Goal: Task Accomplishment & Management: Complete application form

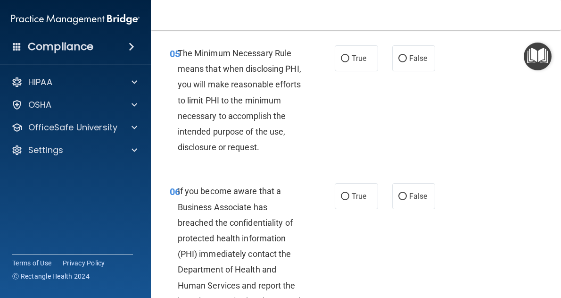
scroll to position [445, 0]
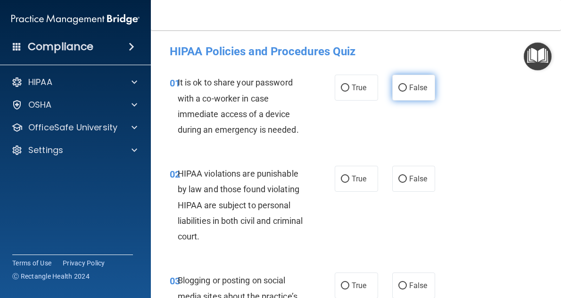
click at [413, 83] on span "False" at bounding box center [418, 87] width 18 height 9
click at [407, 84] on input "False" at bounding box center [403, 87] width 8 height 7
radio input "true"
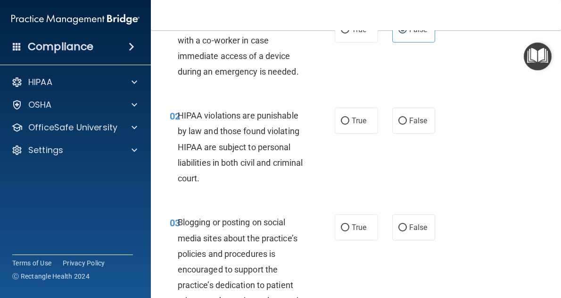
scroll to position [67, 0]
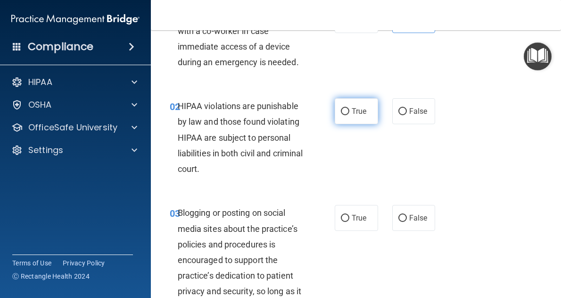
click at [348, 105] on label "True" at bounding box center [356, 111] width 43 height 26
click at [348, 108] on input "True" at bounding box center [345, 111] width 8 height 7
radio input "true"
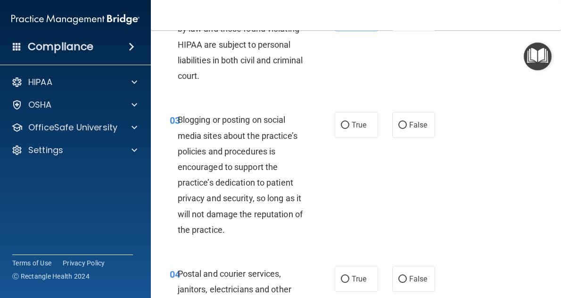
scroll to position [170, 0]
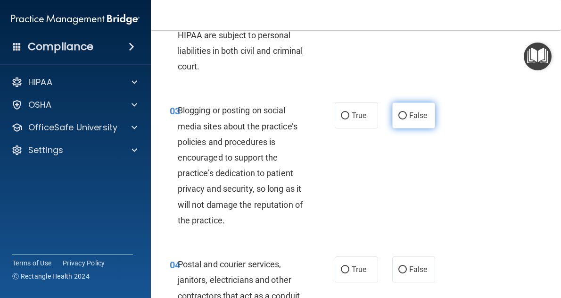
click at [415, 113] on span "False" at bounding box center [418, 115] width 18 height 9
click at [407, 113] on input "False" at bounding box center [403, 115] width 8 height 7
radio input "true"
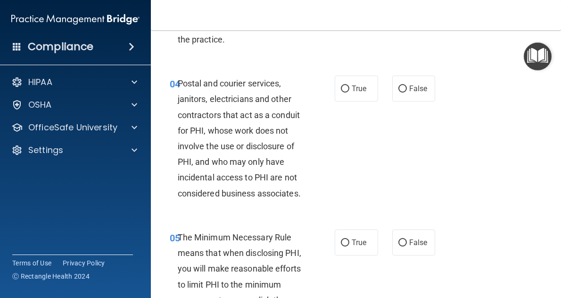
scroll to position [352, 0]
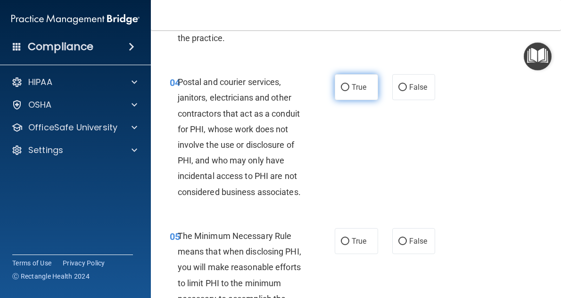
click at [338, 95] on label "True" at bounding box center [356, 87] width 43 height 26
click at [341, 91] on input "True" at bounding box center [345, 87] width 8 height 7
radio input "true"
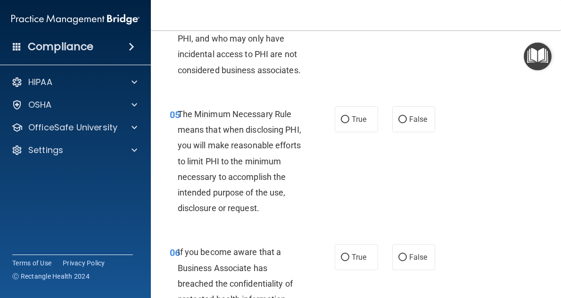
scroll to position [473, 0]
click at [367, 126] on label "True" at bounding box center [356, 120] width 43 height 26
click at [349, 124] on input "True" at bounding box center [345, 119] width 8 height 7
radio input "true"
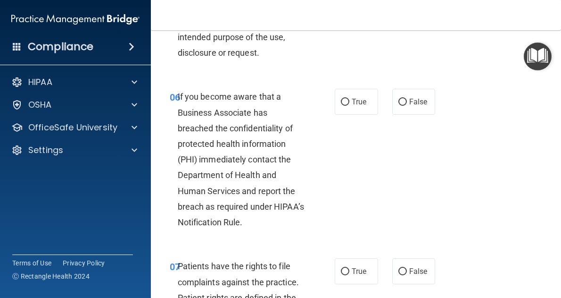
scroll to position [629, 0]
click at [349, 115] on label "True" at bounding box center [356, 102] width 43 height 26
click at [349, 106] on input "True" at bounding box center [345, 102] width 8 height 7
radio input "true"
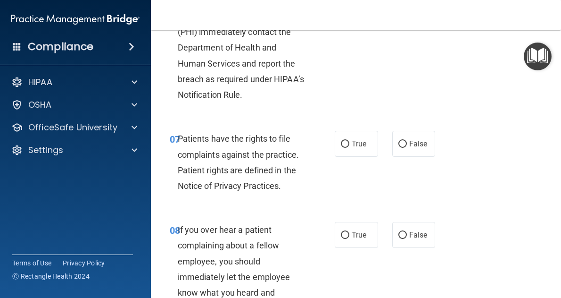
scroll to position [756, 0]
click at [358, 157] on label "True" at bounding box center [356, 144] width 43 height 26
click at [349, 148] on input "True" at bounding box center [345, 144] width 8 height 7
radio input "true"
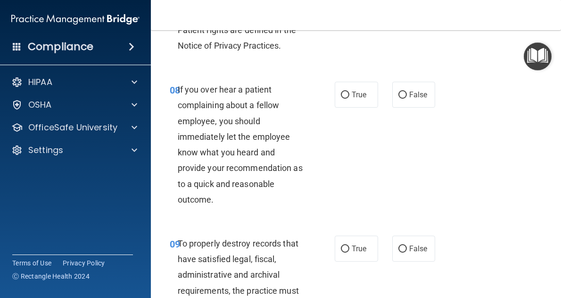
scroll to position [898, 0]
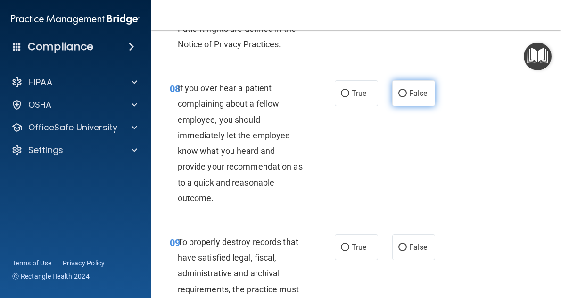
click at [408, 106] on label "False" at bounding box center [413, 93] width 43 height 26
click at [407, 97] on input "False" at bounding box center [403, 93] width 8 height 7
radio input "true"
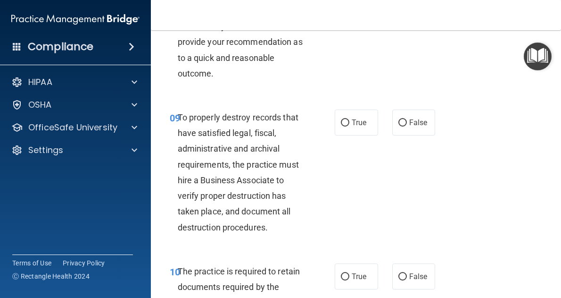
scroll to position [1055, 0]
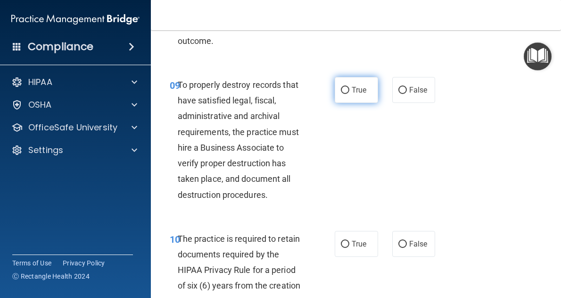
click at [351, 103] on label "True" at bounding box center [356, 90] width 43 height 26
click at [349, 94] on input "True" at bounding box center [345, 90] width 8 height 7
radio input "true"
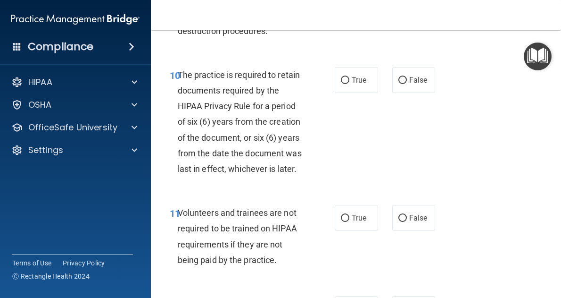
scroll to position [1219, 0]
click at [352, 84] on span "True" at bounding box center [359, 79] width 15 height 9
click at [349, 83] on input "True" at bounding box center [345, 79] width 8 height 7
radio input "true"
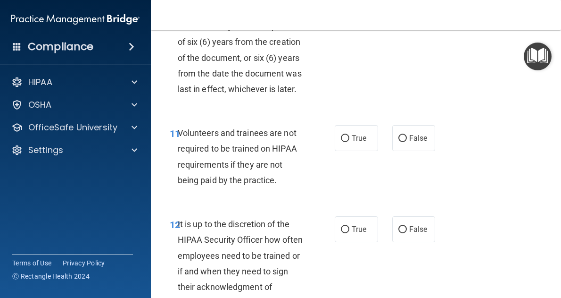
scroll to position [1328, 0]
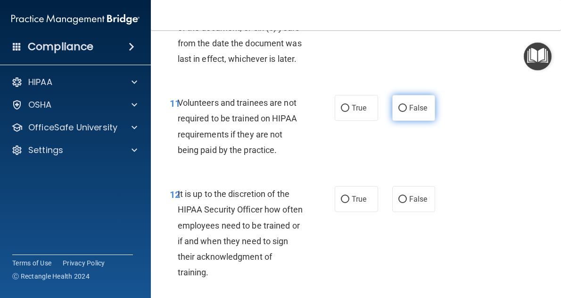
click at [426, 121] on label "False" at bounding box center [413, 108] width 43 height 26
click at [407, 112] on input "False" at bounding box center [403, 108] width 8 height 7
radio input "true"
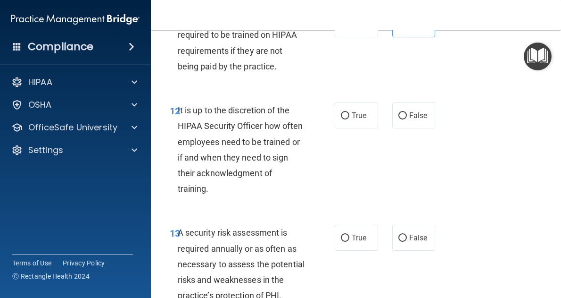
scroll to position [1475, 0]
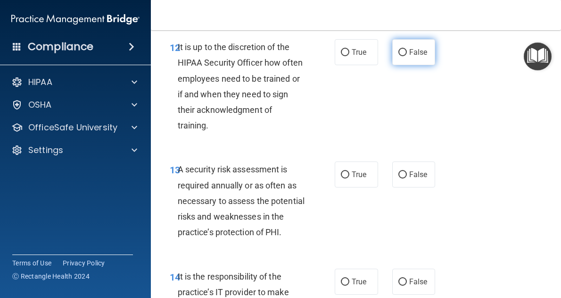
click at [418, 57] on span "False" at bounding box center [418, 52] width 18 height 9
click at [407, 56] on input "False" at bounding box center [403, 52] width 8 height 7
radio input "true"
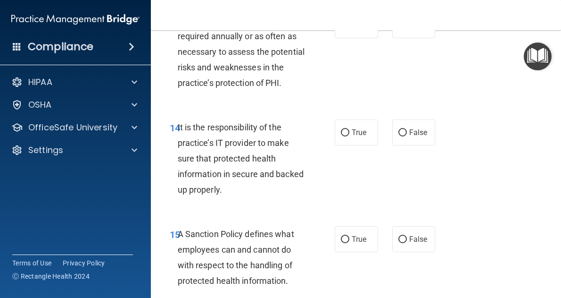
scroll to position [1621, 0]
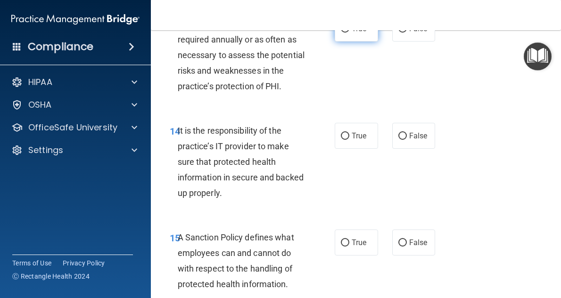
click at [345, 33] on input "True" at bounding box center [345, 28] width 8 height 7
radio input "true"
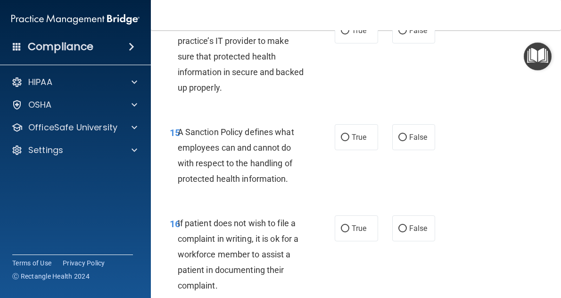
scroll to position [1724, 0]
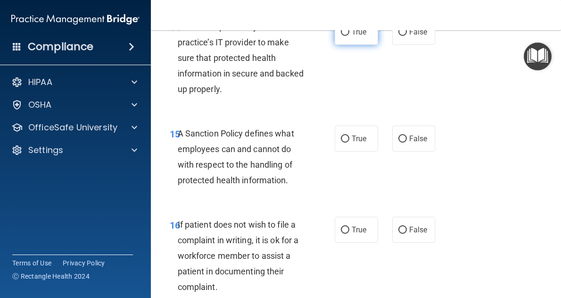
click at [354, 45] on label "True" at bounding box center [356, 32] width 43 height 26
click at [349, 36] on input "True" at bounding box center [345, 32] width 8 height 7
radio input "true"
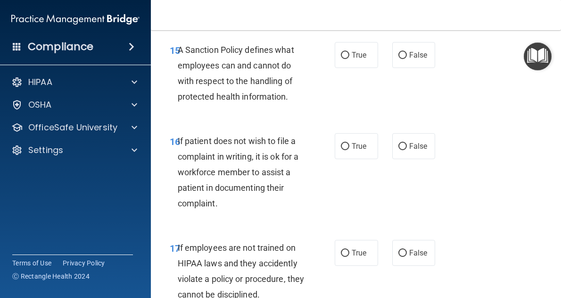
scroll to position [1812, 0]
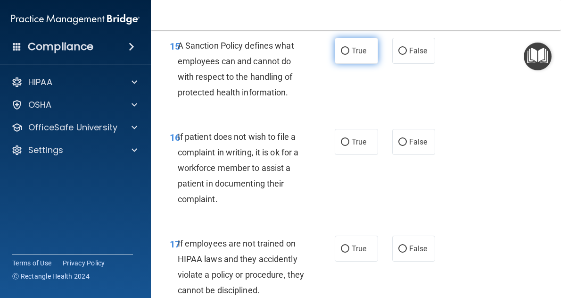
click at [344, 55] on input "True" at bounding box center [345, 51] width 8 height 7
radio input "true"
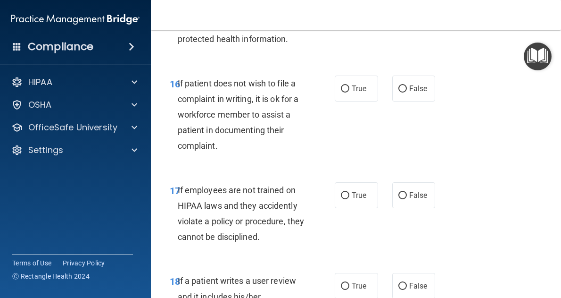
scroll to position [1867, 0]
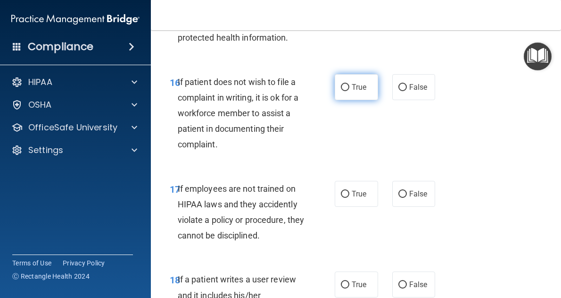
click at [352, 91] on span "True" at bounding box center [359, 87] width 15 height 9
click at [349, 91] on input "True" at bounding box center [345, 87] width 8 height 7
radio input "true"
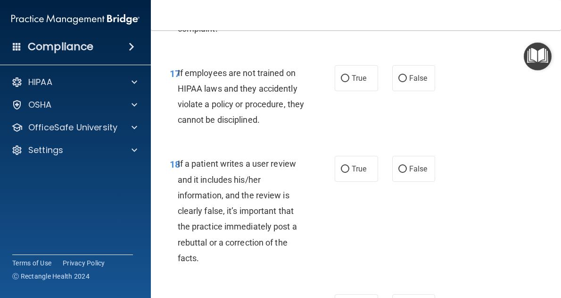
scroll to position [1987, 0]
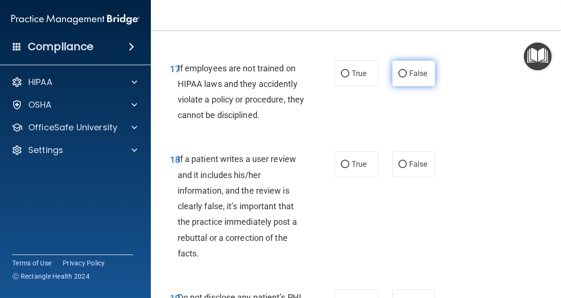
click at [399, 77] on input "False" at bounding box center [403, 73] width 8 height 7
radio input "true"
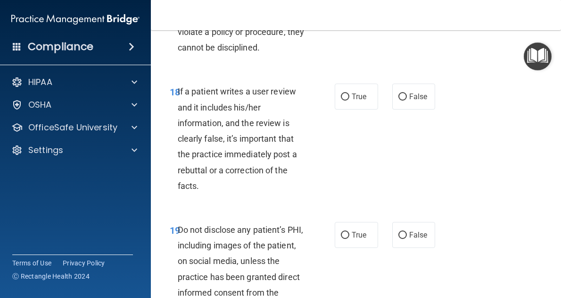
scroll to position [2082, 0]
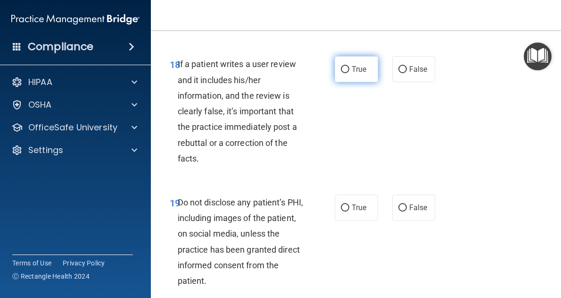
click at [343, 73] on input "True" at bounding box center [345, 69] width 8 height 7
radio input "true"
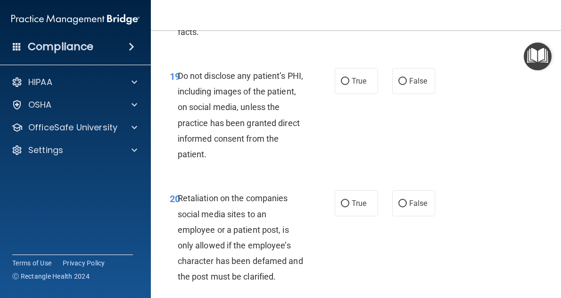
scroll to position [2212, 0]
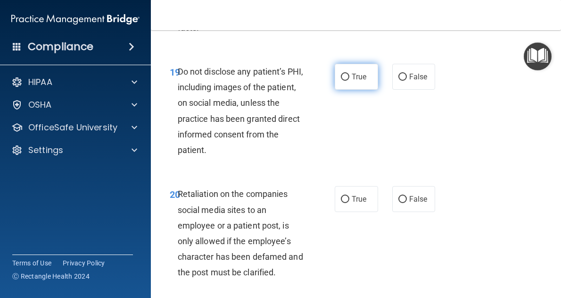
click at [344, 81] on input "True" at bounding box center [345, 77] width 8 height 7
radio input "true"
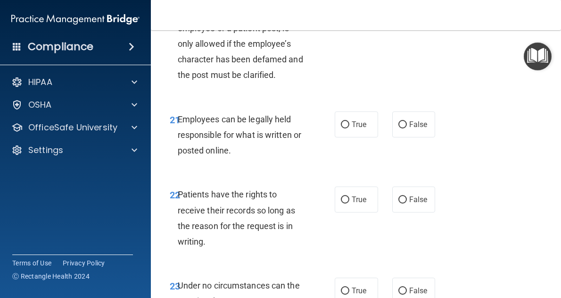
scroll to position [2412, 0]
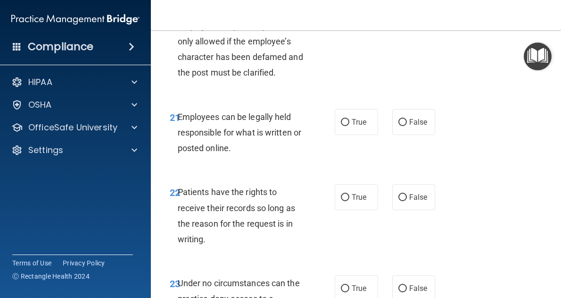
click at [349, 3] on input "True" at bounding box center [345, -1] width 8 height 7
radio input "true"
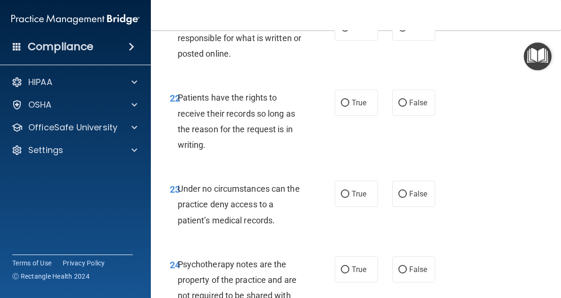
scroll to position [2497, 0]
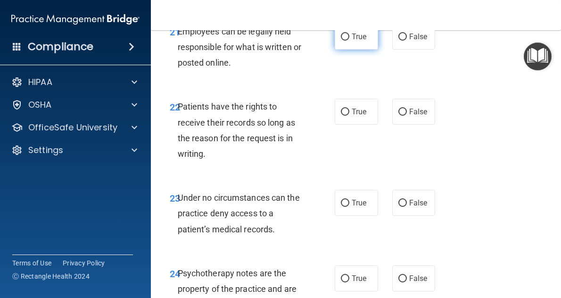
click at [342, 41] on input "True" at bounding box center [345, 36] width 8 height 7
radio input "true"
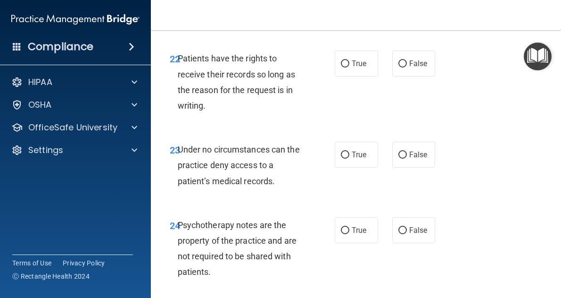
scroll to position [2544, 0]
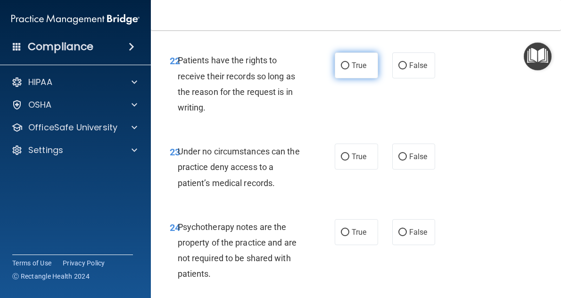
click at [345, 69] on input "True" at bounding box center [345, 65] width 8 height 7
radio input "true"
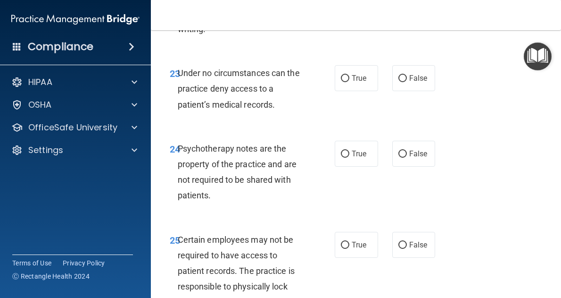
scroll to position [2661, 0]
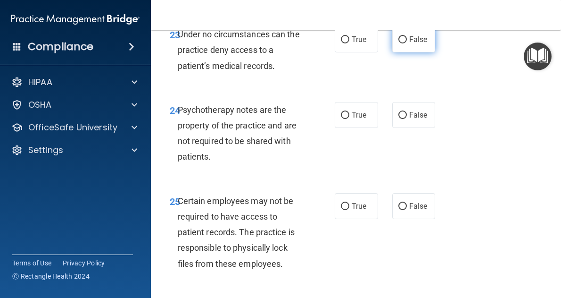
click at [413, 44] on span "False" at bounding box center [418, 39] width 18 height 9
click at [407, 43] on input "False" at bounding box center [403, 39] width 8 height 7
radio input "true"
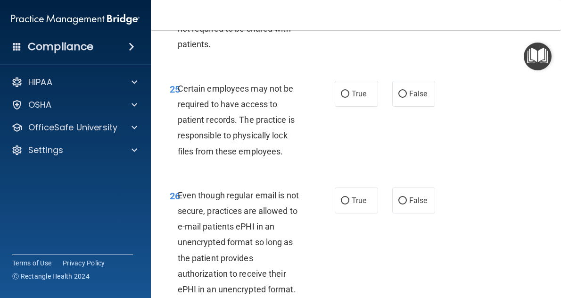
scroll to position [2777, 0]
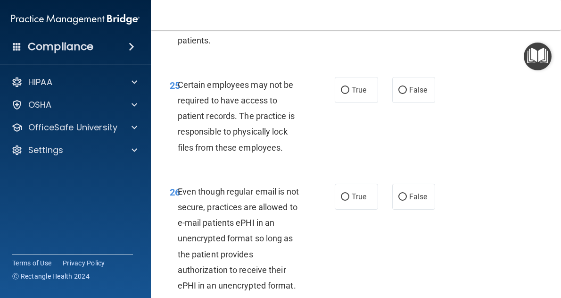
radio input "true"
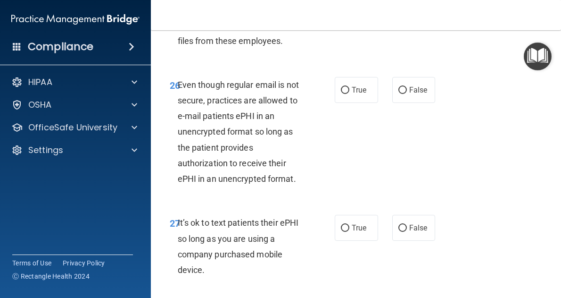
scroll to position [2880, 0]
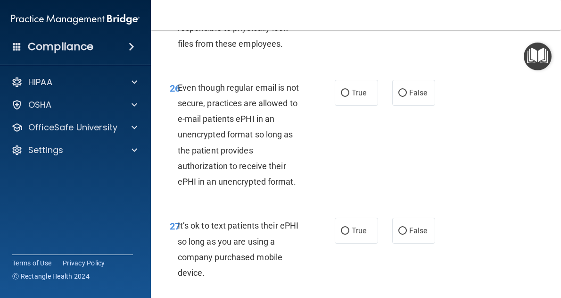
radio input "true"
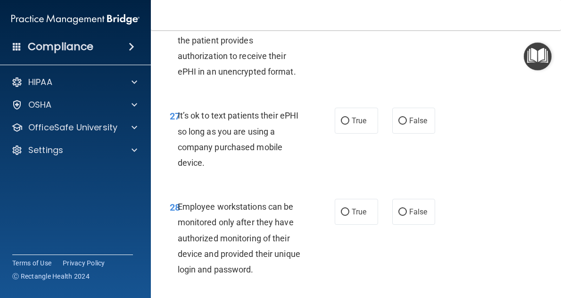
scroll to position [2989, 0]
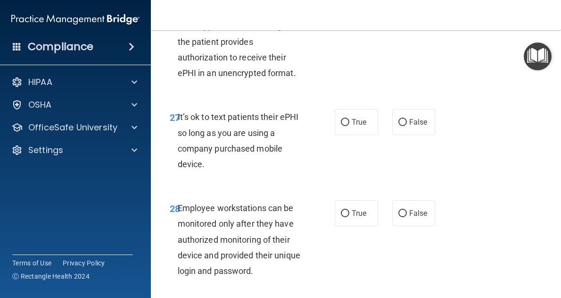
click at [491, 98] on div "26 Even though regular email is not secure, practices are allowed to e-mail pat…" at bounding box center [356, 28] width 387 height 138
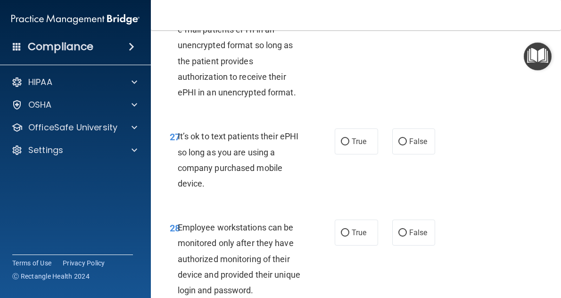
scroll to position [2970, 0]
click at [358, 16] on label "True" at bounding box center [356, 3] width 43 height 26
click at [349, 7] on input "True" at bounding box center [345, 3] width 8 height 7
radio input "true"
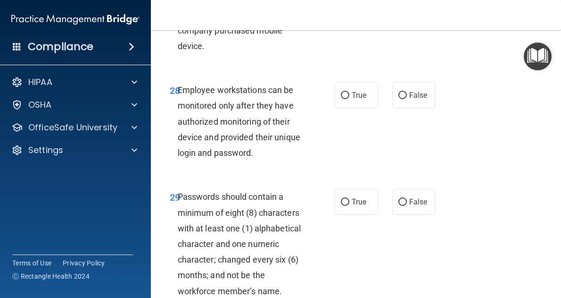
scroll to position [3108, 0]
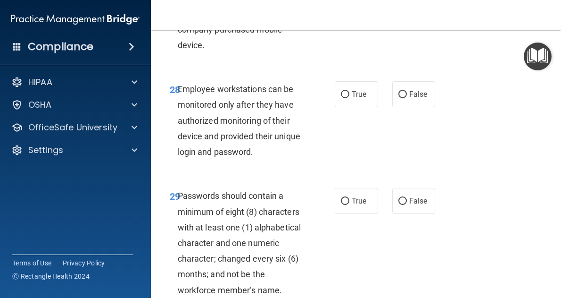
click at [414, 16] on label "False" at bounding box center [413, 3] width 43 height 26
click at [407, 7] on input "False" at bounding box center [403, 3] width 8 height 7
radio input "true"
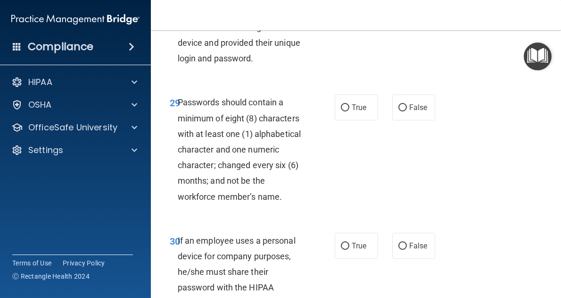
scroll to position [3201, 0]
click at [399, 4] on input "False" at bounding box center [403, 0] width 8 height 7
radio input "true"
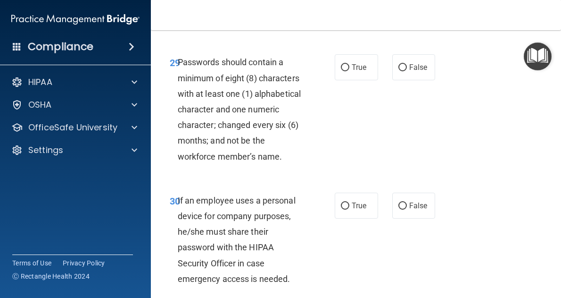
scroll to position [3273, 0]
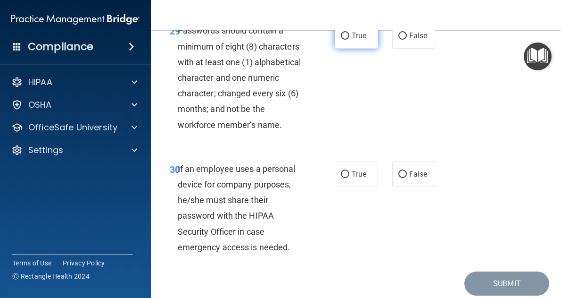
click at [353, 40] on span "True" at bounding box center [359, 35] width 15 height 9
click at [349, 40] on input "True" at bounding box center [345, 36] width 8 height 7
radio input "true"
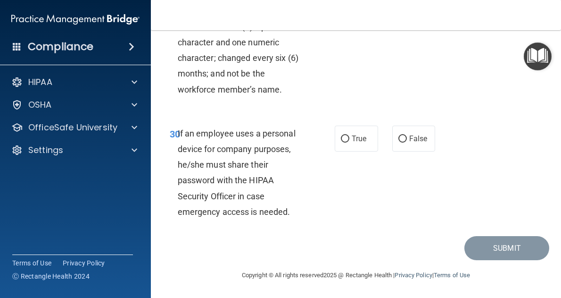
scroll to position [3371, 0]
click at [345, 142] on input "True" at bounding box center [345, 138] width 8 height 7
radio input "true"
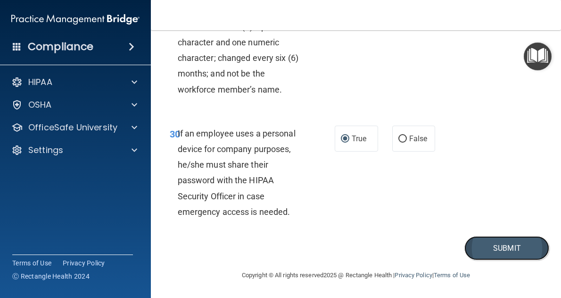
click at [495, 252] on button "Submit" at bounding box center [507, 248] width 85 height 24
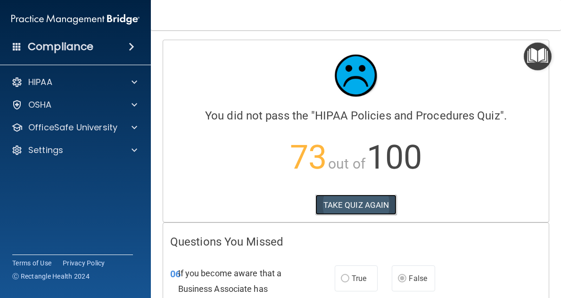
click at [342, 210] on button "TAKE QUIZ AGAIN" at bounding box center [357, 204] width 82 height 21
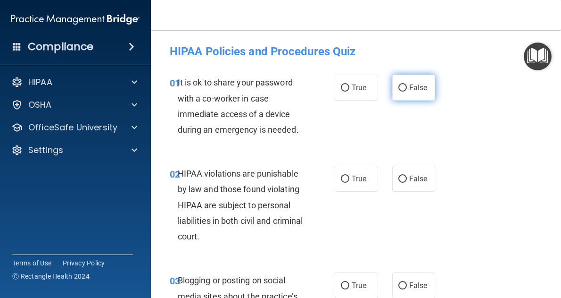
click at [409, 88] on span "False" at bounding box center [418, 87] width 18 height 9
click at [406, 88] on input "False" at bounding box center [403, 87] width 8 height 7
radio input "true"
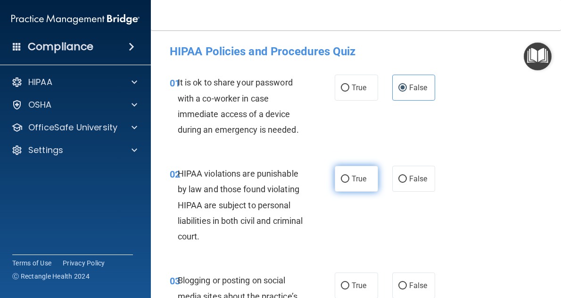
click at [339, 166] on label "True" at bounding box center [356, 179] width 43 height 26
click at [341, 175] on input "True" at bounding box center [345, 178] width 8 height 7
radio input "true"
click at [515, 144] on div "01 It is ok to share your password with a co-worker in case immediate access of…" at bounding box center [356, 108] width 387 height 91
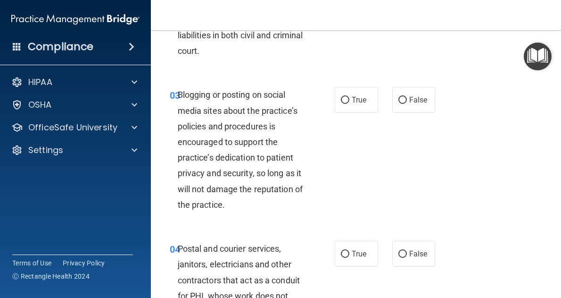
scroll to position [186, 0]
click at [409, 108] on label "False" at bounding box center [413, 99] width 43 height 26
click at [407, 103] on input "False" at bounding box center [403, 99] width 8 height 7
radio input "true"
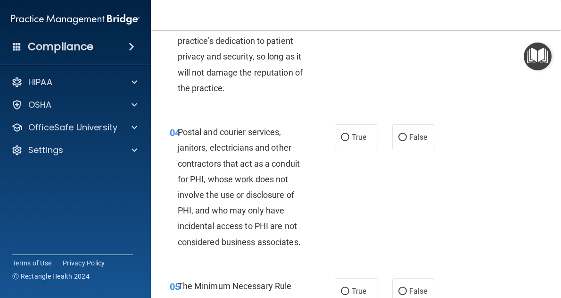
scroll to position [305, 0]
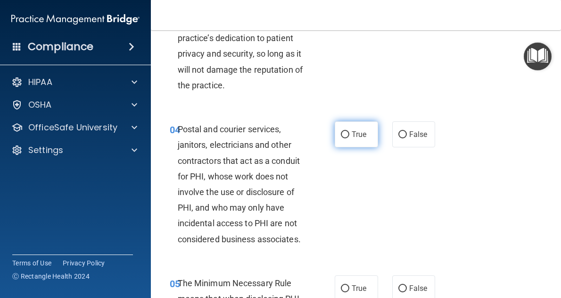
click at [370, 145] on label "True" at bounding box center [356, 134] width 43 height 26
click at [349, 138] on input "True" at bounding box center [345, 134] width 8 height 7
radio input "true"
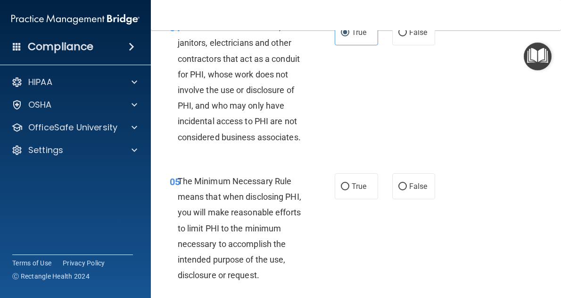
scroll to position [454, 0]
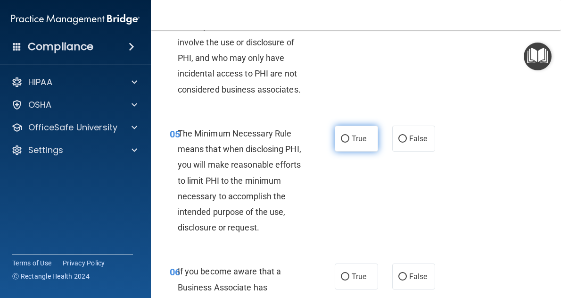
click at [357, 143] on span "True" at bounding box center [359, 138] width 15 height 9
click at [349, 142] on input "True" at bounding box center [345, 138] width 8 height 7
radio input "true"
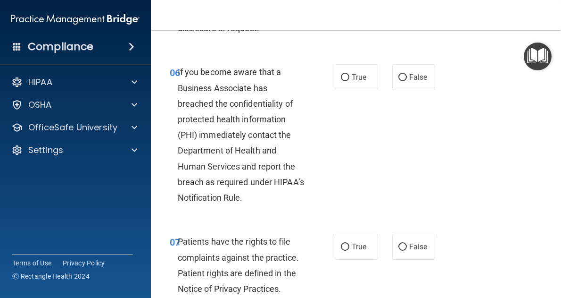
scroll to position [641, 0]
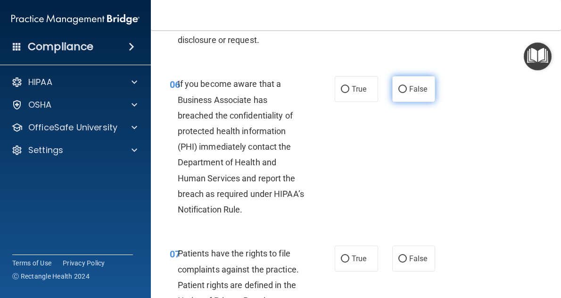
click at [402, 102] on label "False" at bounding box center [413, 89] width 43 height 26
click at [402, 93] on input "False" at bounding box center [403, 89] width 8 height 7
radio input "true"
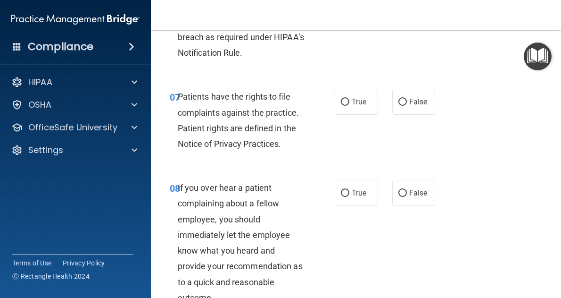
scroll to position [798, 0]
click at [341, 105] on input "True" at bounding box center [345, 101] width 8 height 7
radio input "true"
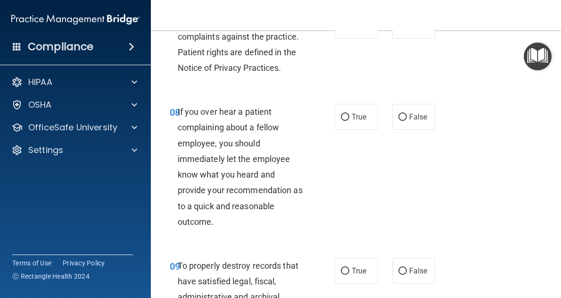
scroll to position [878, 0]
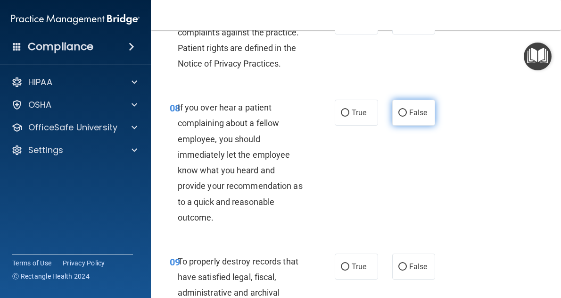
click at [417, 125] on label "False" at bounding box center [413, 113] width 43 height 26
click at [407, 116] on input "False" at bounding box center [403, 112] width 8 height 7
radio input "true"
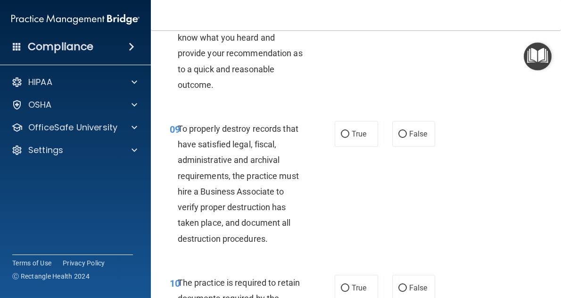
scroll to position [1012, 0]
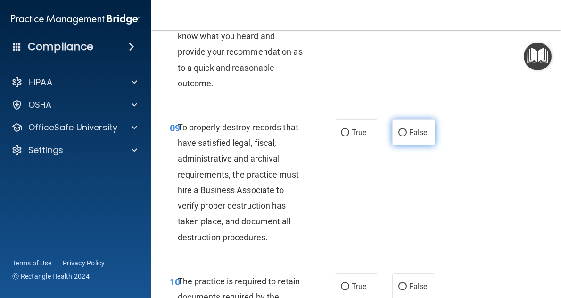
click at [409, 137] on span "False" at bounding box center [418, 132] width 18 height 9
click at [406, 136] on input "False" at bounding box center [403, 132] width 8 height 7
radio input "true"
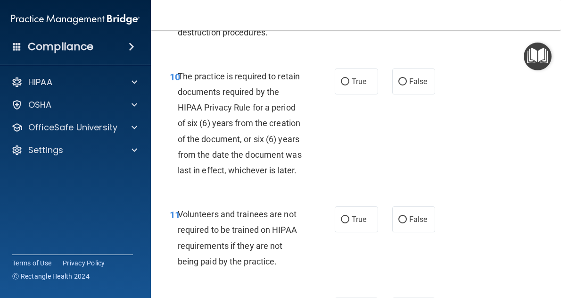
scroll to position [1217, 0]
click at [352, 94] on label "True" at bounding box center [356, 81] width 43 height 26
click at [349, 85] on input "True" at bounding box center [345, 81] width 8 height 7
radio input "true"
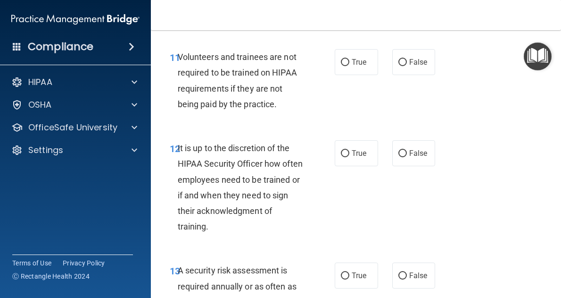
scroll to position [1374, 0]
click at [402, 75] on label "False" at bounding box center [413, 62] width 43 height 26
click at [402, 66] on input "False" at bounding box center [403, 61] width 8 height 7
radio input "true"
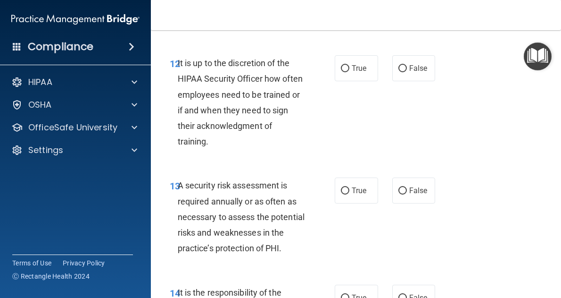
scroll to position [1459, 0]
click at [409, 73] on span "False" at bounding box center [418, 68] width 18 height 9
click at [407, 72] on input "False" at bounding box center [403, 68] width 8 height 7
radio input "true"
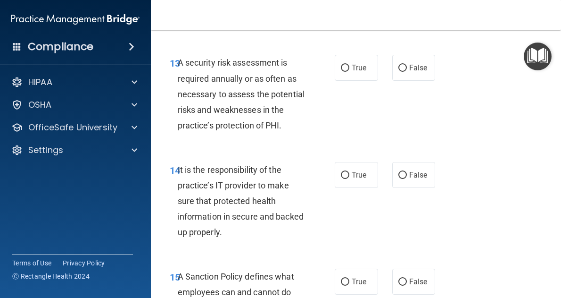
scroll to position [1583, 0]
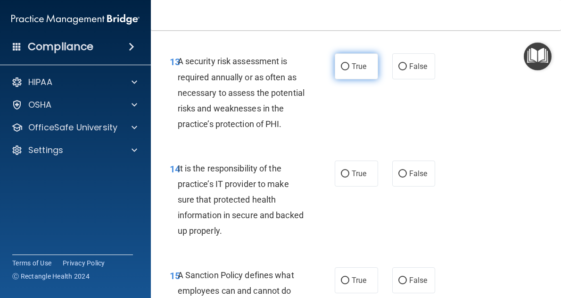
click at [344, 70] on input "True" at bounding box center [345, 66] width 8 height 7
radio input "true"
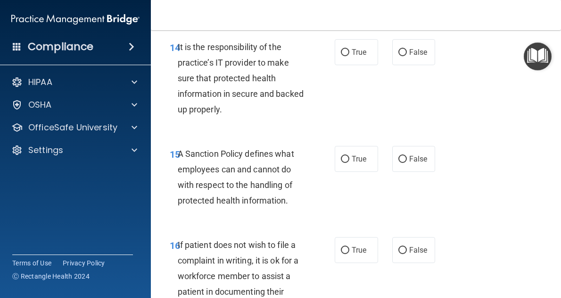
scroll to position [1704, 0]
click at [403, 65] on label "False" at bounding box center [413, 52] width 43 height 26
click at [403, 56] on input "False" at bounding box center [403, 52] width 8 height 7
radio input "true"
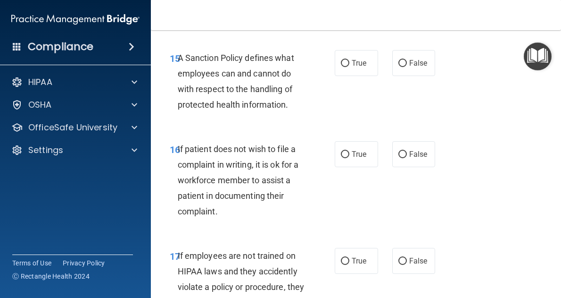
scroll to position [1802, 0]
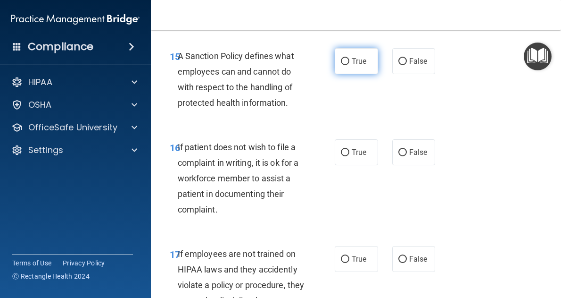
click at [341, 65] on input "True" at bounding box center [345, 61] width 8 height 7
radio input "true"
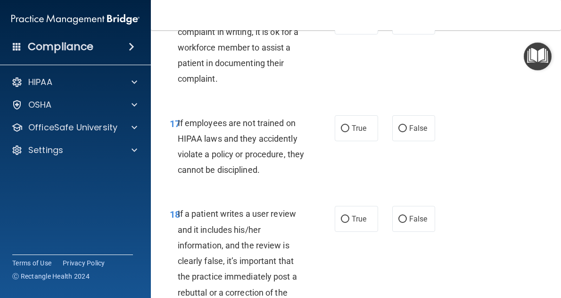
scroll to position [1941, 0]
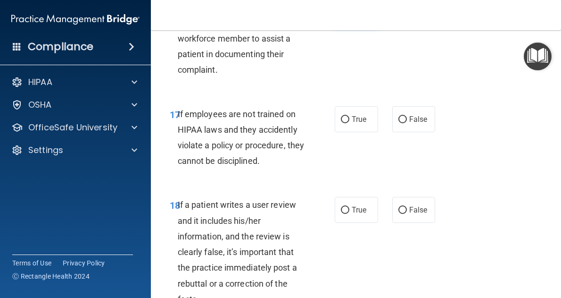
click at [346, 25] on label "True" at bounding box center [356, 13] width 43 height 26
click at [346, 17] on input "True" at bounding box center [345, 12] width 8 height 7
radio input "true"
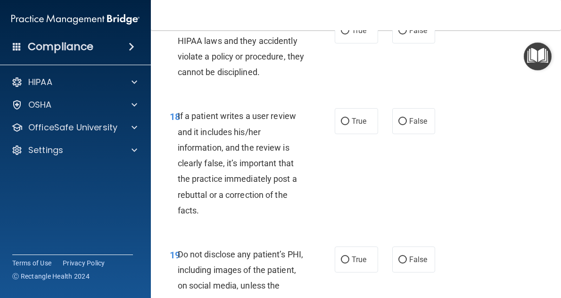
scroll to position [2036, 0]
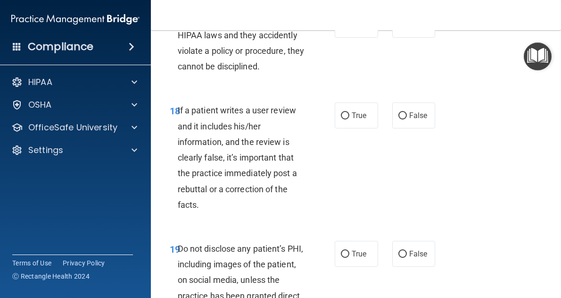
click at [457, 173] on div "18 If a patient writes a user review and it includes his/her information, and t…" at bounding box center [356, 160] width 387 height 138
click at [412, 29] on span "False" at bounding box center [418, 24] width 18 height 9
click at [407, 29] on input "False" at bounding box center [403, 25] width 8 height 7
radio input "true"
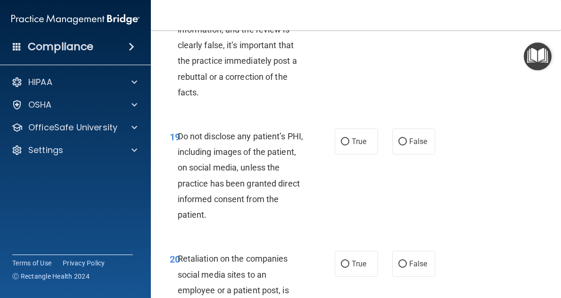
scroll to position [2152, 0]
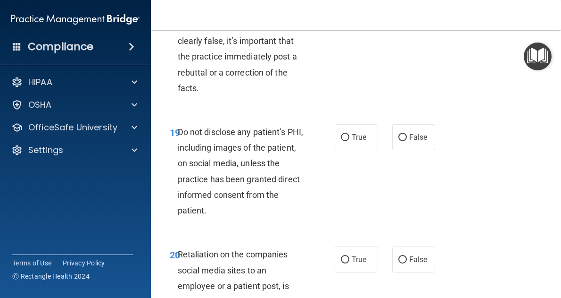
radio input "true"
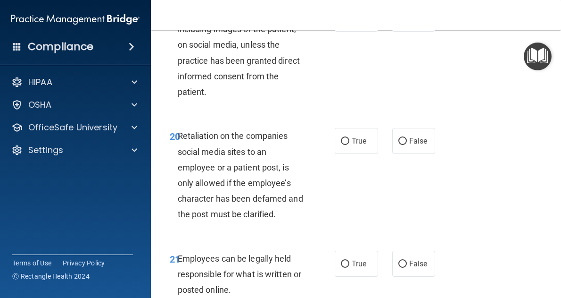
scroll to position [2271, 0]
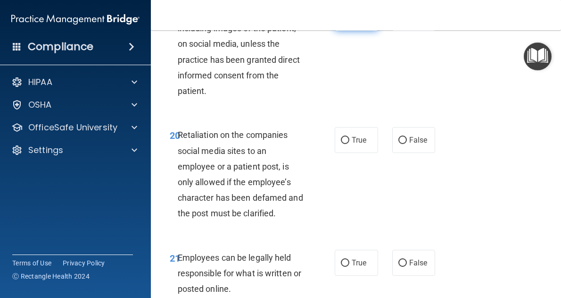
click at [335, 31] on label "True" at bounding box center [356, 18] width 43 height 26
click at [341, 22] on input "True" at bounding box center [345, 18] width 8 height 7
radio input "true"
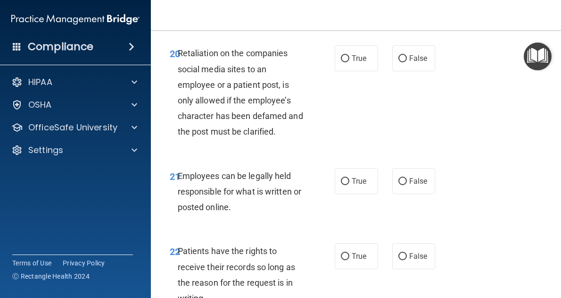
scroll to position [2358, 0]
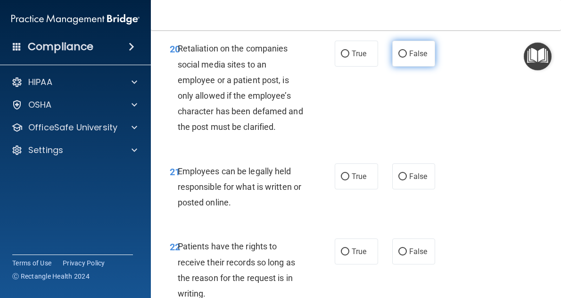
click at [412, 67] on label "False" at bounding box center [413, 54] width 43 height 26
click at [407, 58] on input "False" at bounding box center [403, 53] width 8 height 7
radio input "true"
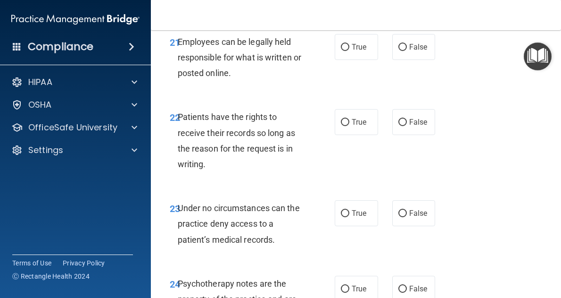
scroll to position [2487, 0]
click at [352, 59] on label "True" at bounding box center [356, 46] width 43 height 26
click at [349, 50] on input "True" at bounding box center [345, 46] width 8 height 7
radio input "true"
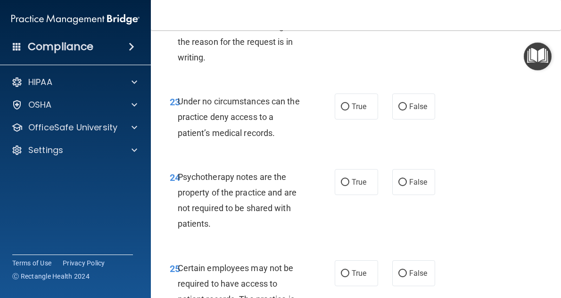
scroll to position [2598, 0]
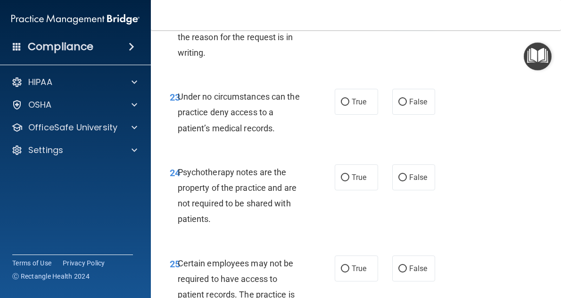
click at [395, 24] on label "False" at bounding box center [413, 11] width 43 height 26
click at [399, 15] on input "False" at bounding box center [403, 11] width 8 height 7
radio input "true"
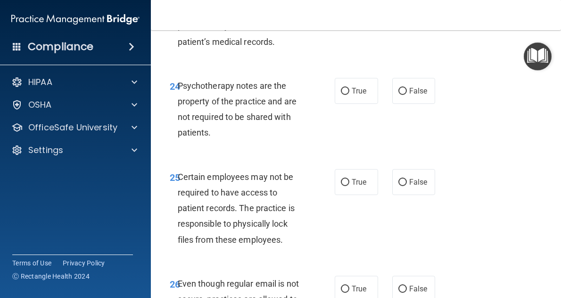
scroll to position [2694, 0]
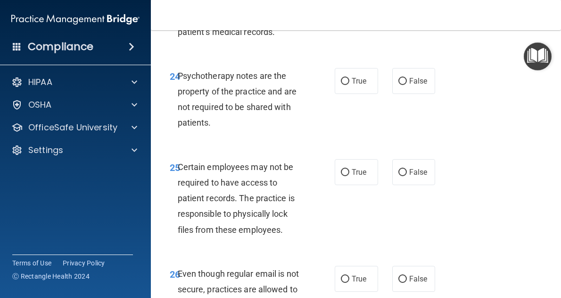
click at [354, 18] on label "True" at bounding box center [356, 5] width 43 height 26
click at [349, 9] on input "True" at bounding box center [345, 5] width 8 height 7
radio input "true"
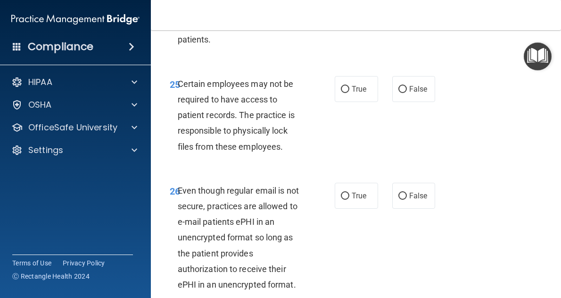
scroll to position [2781, 0]
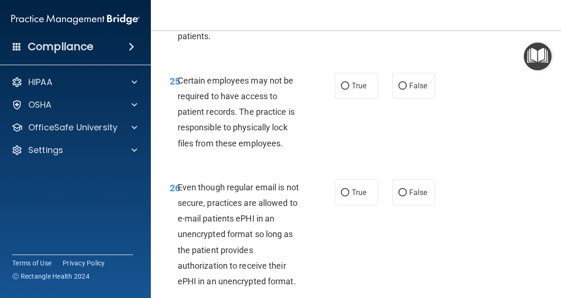
radio input "true"
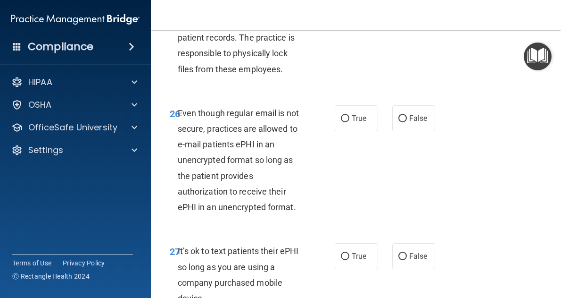
scroll to position [2855, 0]
click at [357, 16] on span "True" at bounding box center [359, 11] width 15 height 9
click at [349, 15] on input "True" at bounding box center [345, 11] width 8 height 7
radio input "true"
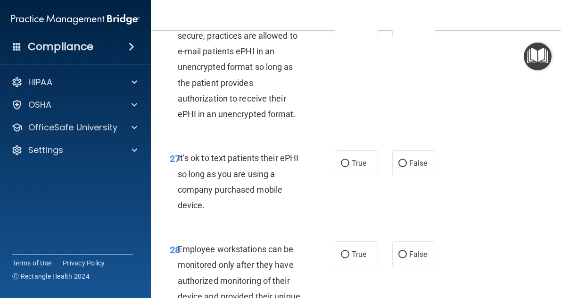
scroll to position [2951, 0]
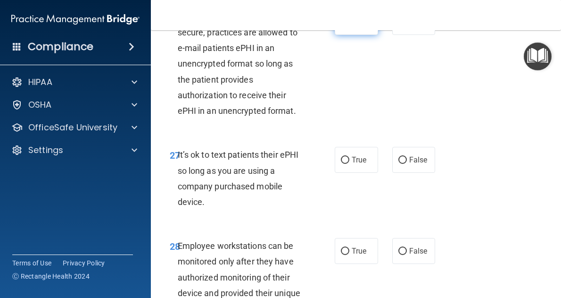
click at [359, 35] on label "True" at bounding box center [356, 22] width 43 height 26
click at [349, 26] on input "True" at bounding box center [345, 22] width 8 height 7
radio input "true"
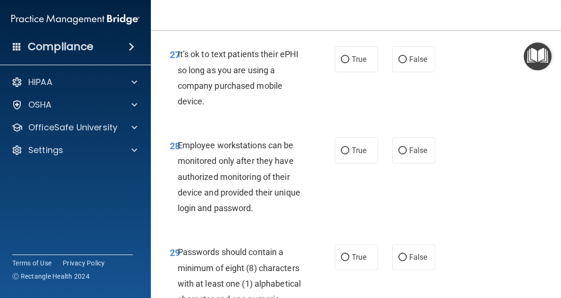
scroll to position [3053, 0]
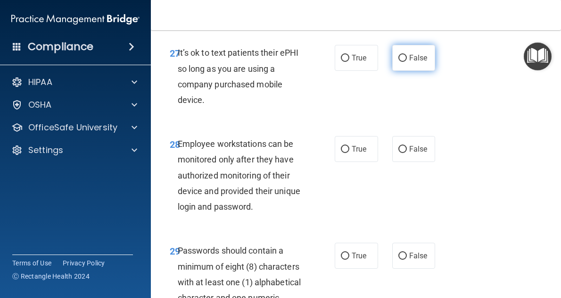
click at [407, 71] on label "False" at bounding box center [413, 58] width 43 height 26
click at [407, 62] on input "False" at bounding box center [403, 58] width 8 height 7
radio input "true"
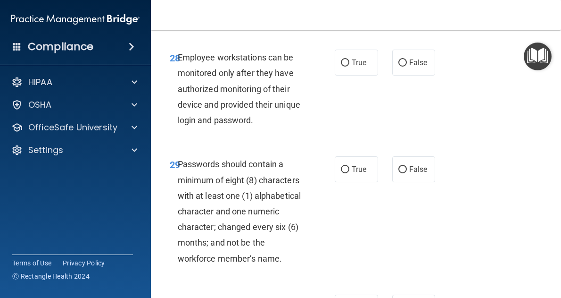
scroll to position [3144, 0]
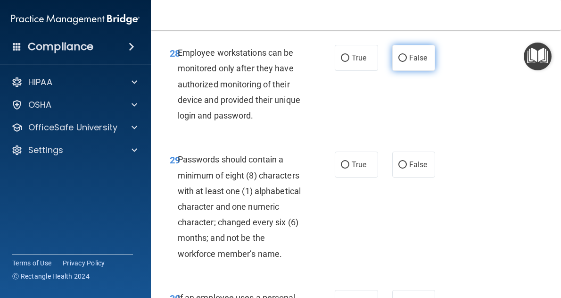
click at [403, 71] on label "False" at bounding box center [413, 58] width 43 height 26
click at [403, 62] on input "False" at bounding box center [403, 58] width 8 height 7
radio input "true"
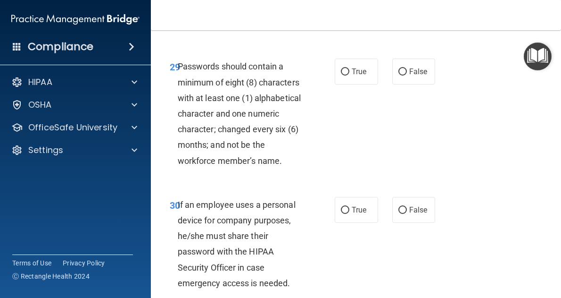
scroll to position [3300, 0]
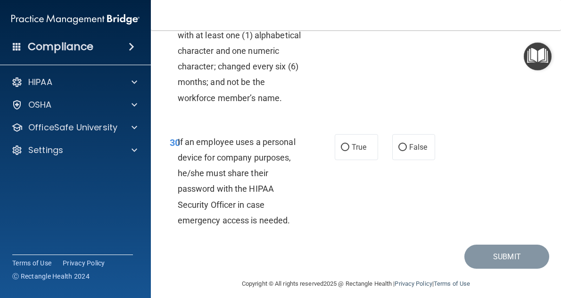
click at [347, 22] on label "True" at bounding box center [356, 9] width 43 height 26
click at [347, 13] on input "True" at bounding box center [345, 9] width 8 height 7
radio input "true"
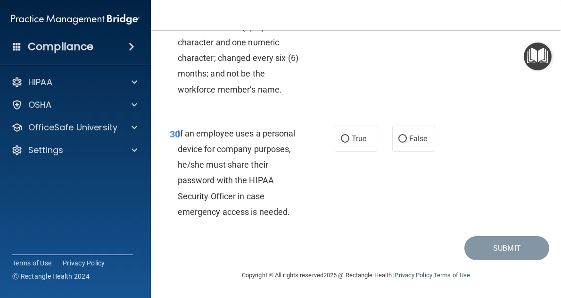
scroll to position [3371, 0]
click at [402, 132] on label "False" at bounding box center [413, 138] width 43 height 26
click at [402, 135] on input "False" at bounding box center [403, 138] width 8 height 7
radio input "true"
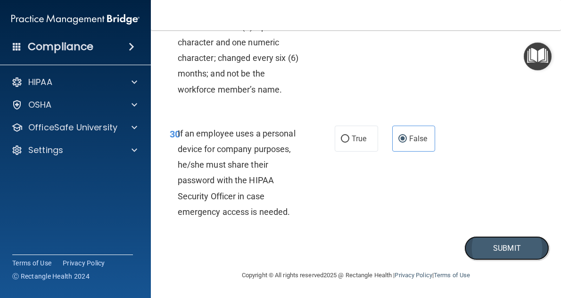
click at [484, 245] on button "Submit" at bounding box center [507, 248] width 85 height 24
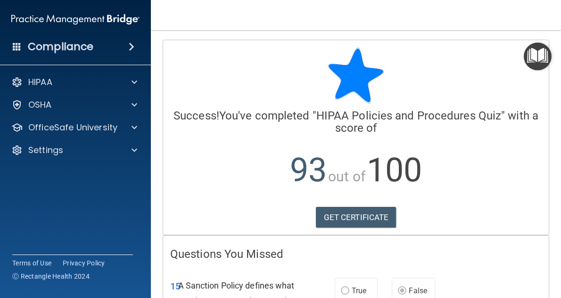
click at [95, 55] on div "Compliance" at bounding box center [75, 46] width 151 height 21
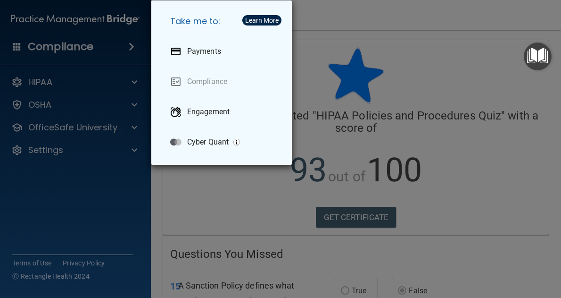
click at [356, 62] on div "Take me to: Payments Compliance Engagement Cyber Quant" at bounding box center [280, 149] width 561 height 298
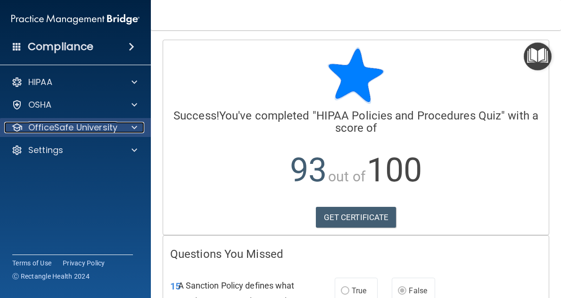
click at [121, 131] on div at bounding box center [133, 127] width 24 height 11
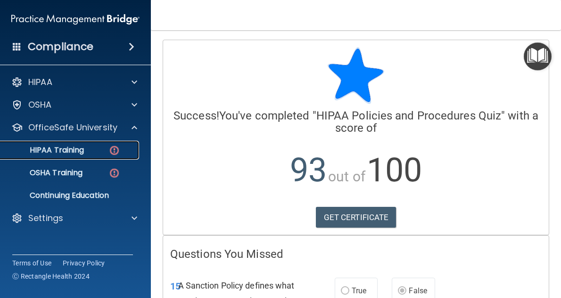
click at [82, 146] on p "HIPAA Training" at bounding box center [45, 149] width 78 height 9
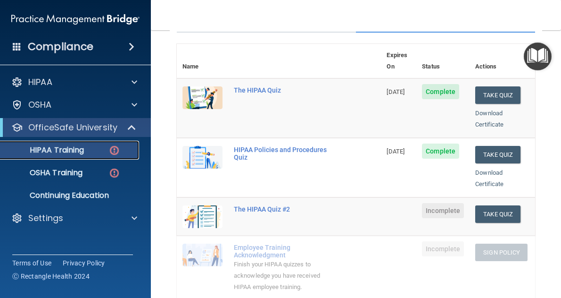
scroll to position [125, 0]
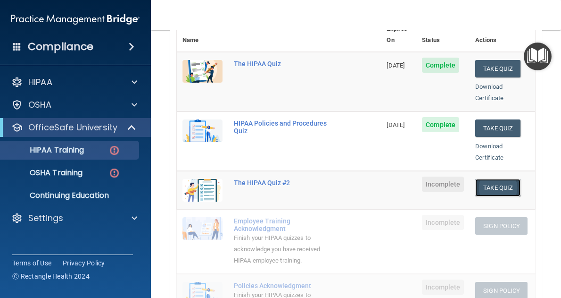
click at [494, 179] on button "Take Quiz" at bounding box center [497, 187] width 45 height 17
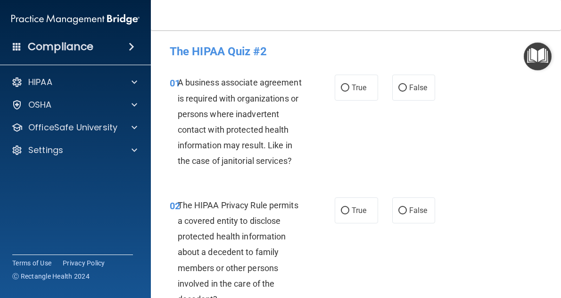
scroll to position [28, 0]
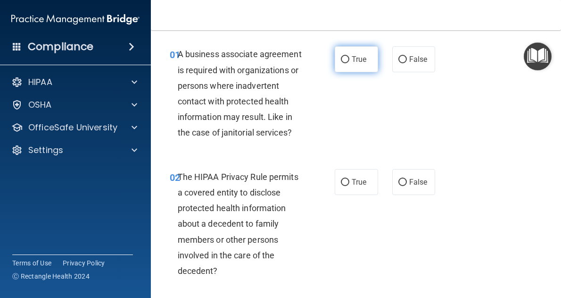
click at [354, 58] on span "True" at bounding box center [359, 59] width 15 height 9
click at [349, 58] on input "True" at bounding box center [345, 59] width 8 height 7
radio input "true"
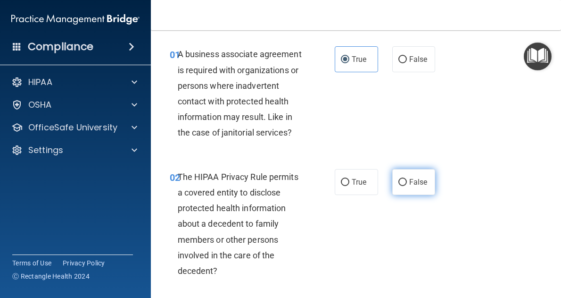
click at [402, 188] on label "False" at bounding box center [413, 182] width 43 height 26
click at [402, 186] on input "False" at bounding box center [403, 182] width 8 height 7
radio input "true"
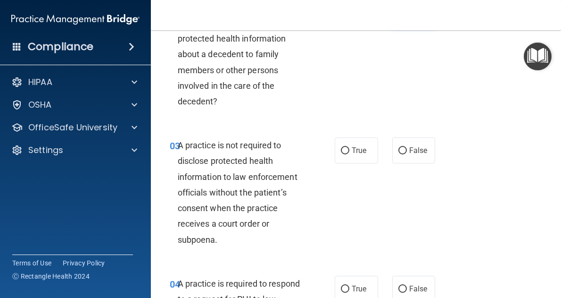
scroll to position [198, 0]
click at [360, 146] on span "True" at bounding box center [359, 149] width 15 height 9
click at [349, 147] on input "True" at bounding box center [345, 150] width 8 height 7
radio input "true"
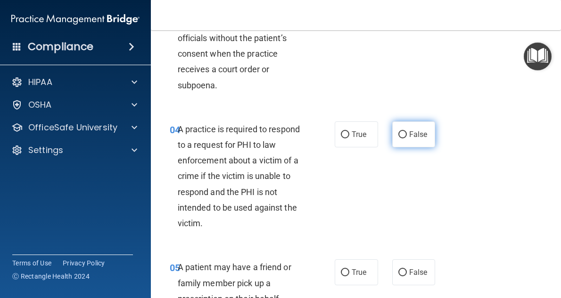
click at [409, 133] on span "False" at bounding box center [418, 134] width 18 height 9
click at [407, 133] on input "False" at bounding box center [403, 134] width 8 height 7
radio input "true"
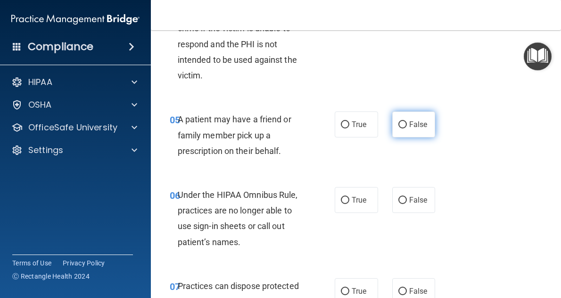
scroll to position [500, 0]
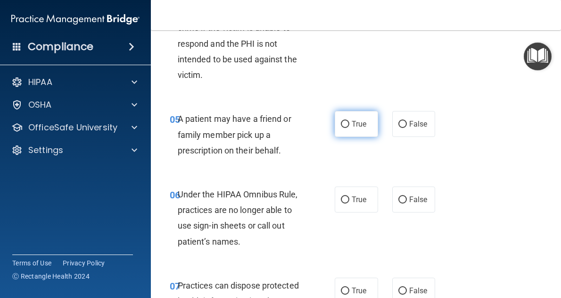
click at [357, 131] on label "True" at bounding box center [356, 124] width 43 height 26
click at [349, 128] on input "True" at bounding box center [345, 124] width 8 height 7
radio input "true"
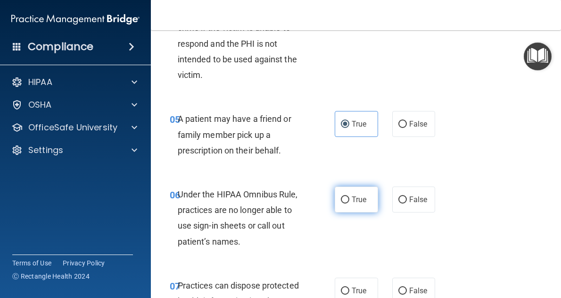
click at [352, 201] on span "True" at bounding box center [359, 199] width 15 height 9
click at [349, 201] on input "True" at bounding box center [345, 199] width 8 height 7
radio input "true"
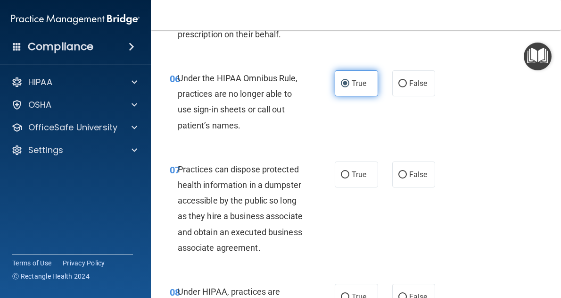
scroll to position [619, 0]
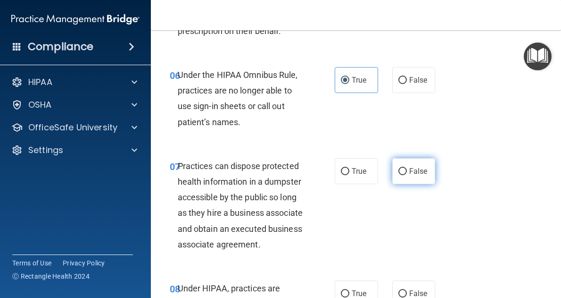
click at [417, 178] on label "False" at bounding box center [413, 171] width 43 height 26
click at [407, 175] on input "False" at bounding box center [403, 171] width 8 height 7
radio input "true"
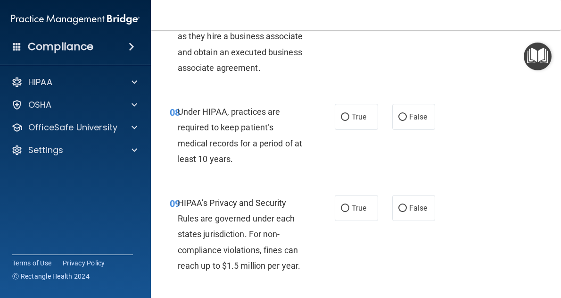
scroll to position [819, 0]
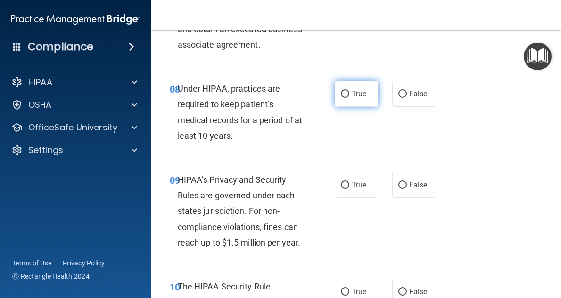
click at [357, 98] on span "True" at bounding box center [359, 93] width 15 height 9
click at [349, 98] on input "True" at bounding box center [345, 94] width 8 height 7
radio input "true"
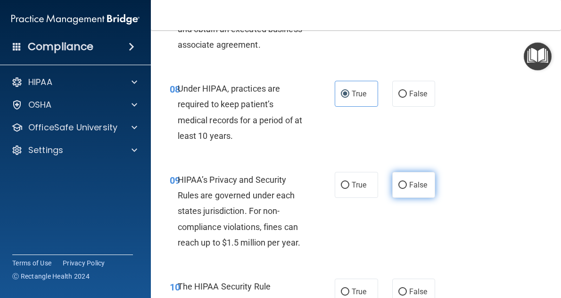
click at [422, 198] on label "False" at bounding box center [413, 185] width 43 height 26
click at [407, 189] on input "False" at bounding box center [403, 185] width 8 height 7
radio input "true"
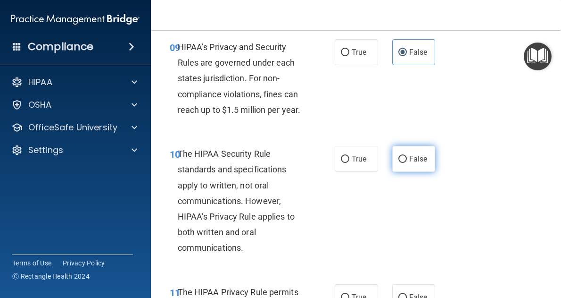
click at [420, 172] on label "False" at bounding box center [413, 159] width 43 height 26
click at [407, 163] on input "False" at bounding box center [403, 159] width 8 height 7
radio input "true"
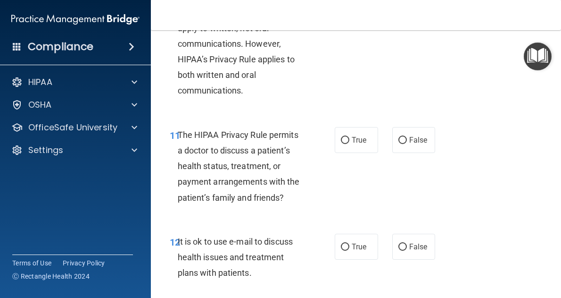
scroll to position [1110, 0]
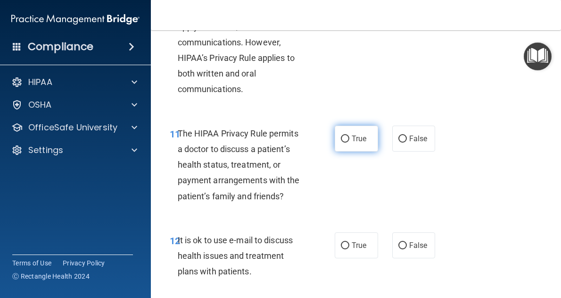
click at [356, 143] on span "True" at bounding box center [359, 138] width 15 height 9
click at [349, 142] on input "True" at bounding box center [345, 138] width 8 height 7
radio input "true"
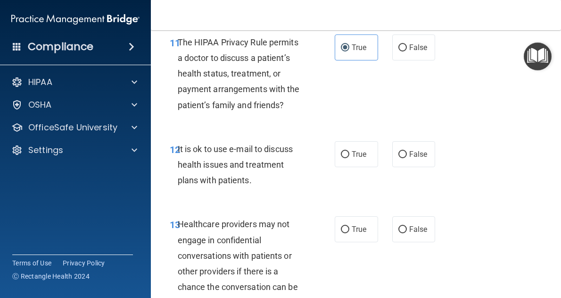
scroll to position [1203, 0]
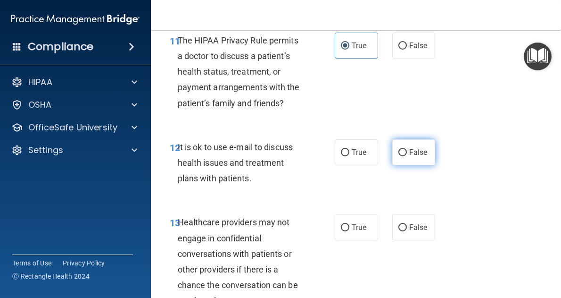
click at [399, 165] on label "False" at bounding box center [413, 152] width 43 height 26
click at [399, 156] on input "False" at bounding box center [403, 152] width 8 height 7
radio input "true"
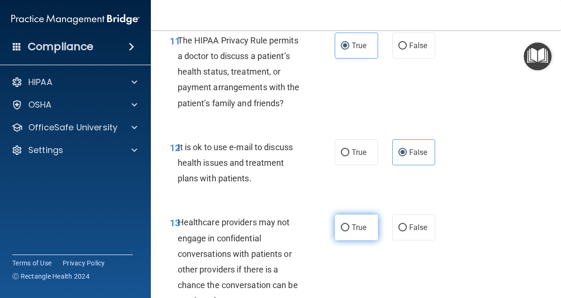
click at [346, 240] on label "True" at bounding box center [356, 227] width 43 height 26
click at [346, 231] on input "True" at bounding box center [345, 227] width 8 height 7
radio input "true"
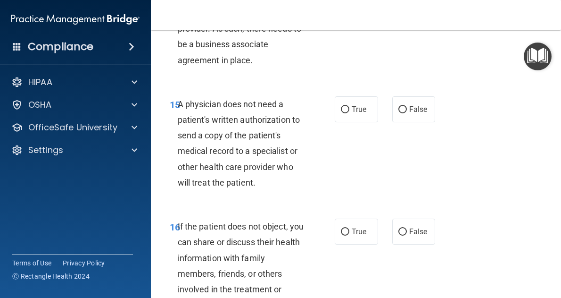
scroll to position [1466, 0]
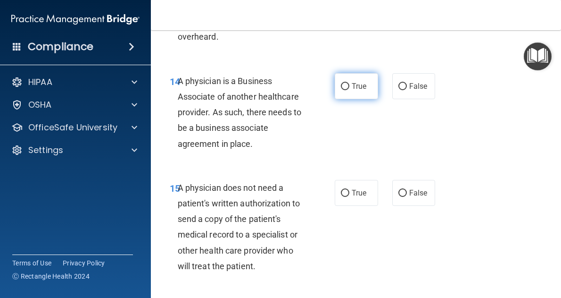
click at [366, 99] on label "True" at bounding box center [356, 86] width 43 height 26
click at [349, 90] on input "True" at bounding box center [345, 86] width 8 height 7
radio input "true"
click at [362, 197] on span "True" at bounding box center [359, 192] width 15 height 9
click at [349, 197] on input "True" at bounding box center [345, 193] width 8 height 7
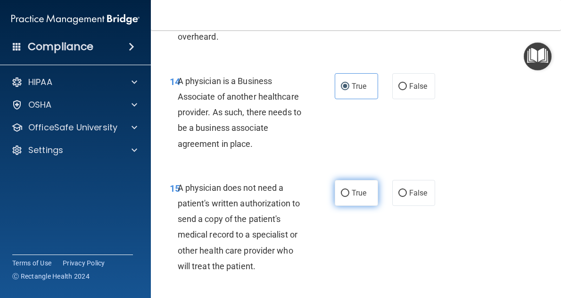
radio input "true"
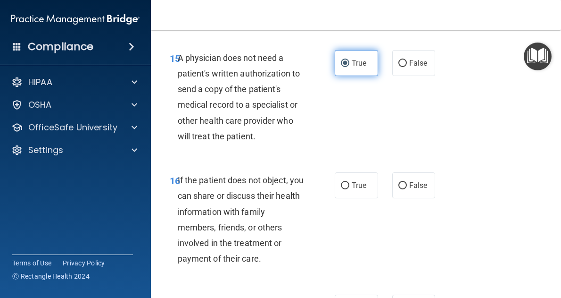
scroll to position [1597, 0]
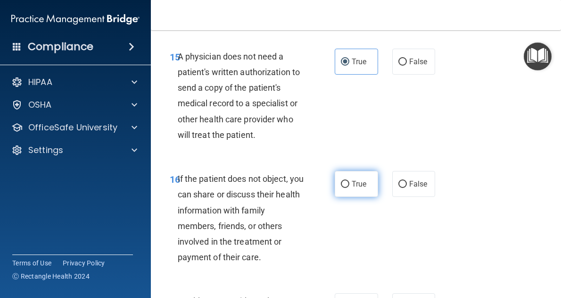
click at [362, 190] on label "True" at bounding box center [356, 184] width 43 height 26
click at [349, 188] on input "True" at bounding box center [345, 184] width 8 height 7
radio input "true"
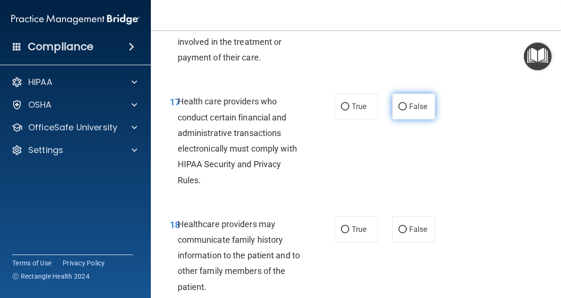
click at [420, 111] on span "False" at bounding box center [418, 106] width 18 height 9
click at [407, 110] on input "False" at bounding box center [403, 106] width 8 height 7
radio input "true"
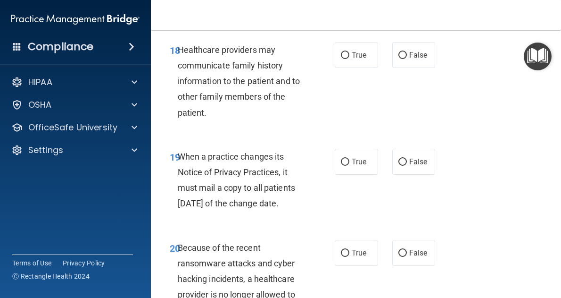
scroll to position [1971, 0]
click at [349, 62] on label "True" at bounding box center [356, 55] width 43 height 26
click at [349, 58] on input "True" at bounding box center [345, 54] width 8 height 7
radio input "true"
click at [405, 174] on label "False" at bounding box center [413, 161] width 43 height 26
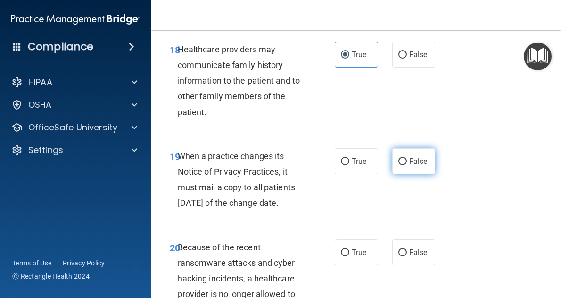
click at [405, 165] on input "False" at bounding box center [403, 161] width 8 height 7
radio input "true"
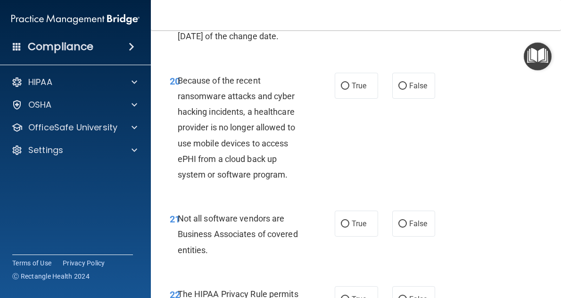
scroll to position [2143, 0]
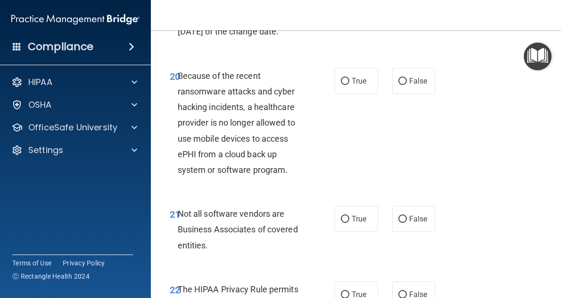
click at [398, 128] on div "20 Because of the recent ransomware attacks and cyber hacking incidents, a heal…" at bounding box center [356, 125] width 387 height 138
click at [407, 94] on label "False" at bounding box center [413, 81] width 43 height 26
click at [407, 85] on input "False" at bounding box center [403, 81] width 8 height 7
radio input "true"
click at [357, 232] on label "True" at bounding box center [356, 219] width 43 height 26
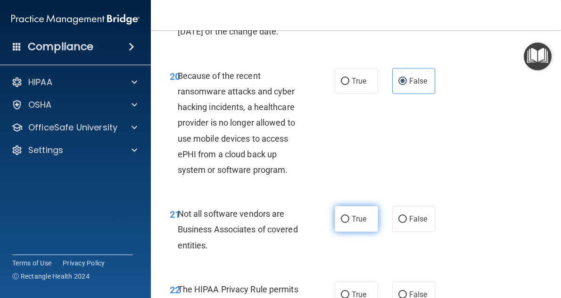
click at [349, 223] on input "True" at bounding box center [345, 219] width 8 height 7
radio input "true"
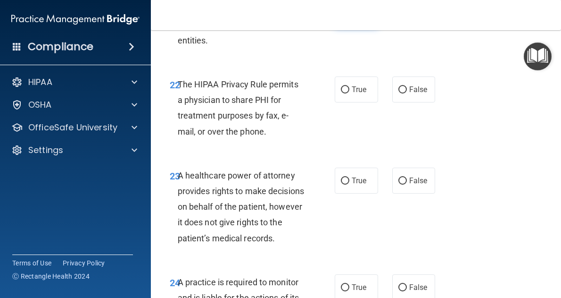
scroll to position [2349, 0]
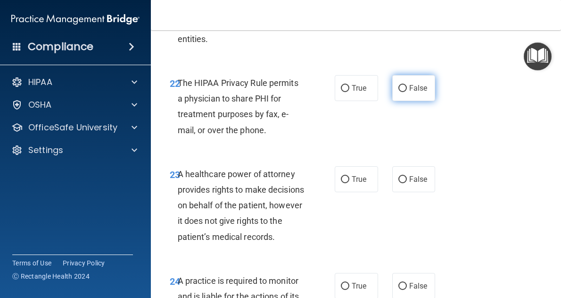
click at [409, 92] on span "False" at bounding box center [418, 87] width 18 height 9
click at [407, 92] on input "False" at bounding box center [403, 88] width 8 height 7
radio input "true"
click at [365, 195] on div "23 A healthcare power of attorney provides rights to make decisions on behalf o…" at bounding box center [356, 207] width 387 height 107
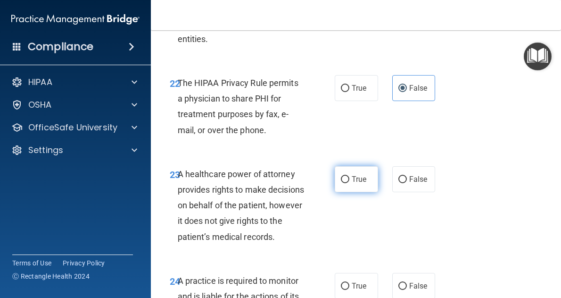
click at [364, 192] on label "True" at bounding box center [356, 179] width 43 height 26
click at [349, 183] on input "True" at bounding box center [345, 179] width 8 height 7
radio input "true"
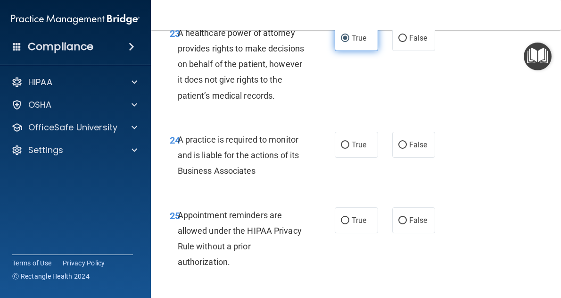
scroll to position [2503, 0]
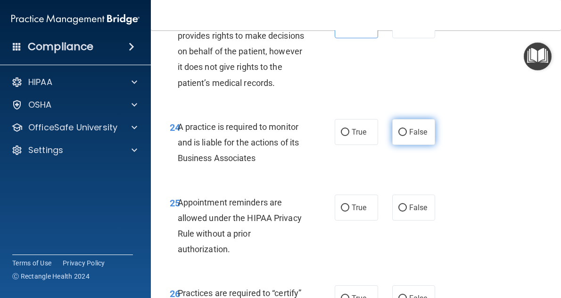
click at [407, 145] on label "False" at bounding box center [413, 132] width 43 height 26
click at [407, 136] on input "False" at bounding box center [403, 132] width 8 height 7
radio input "true"
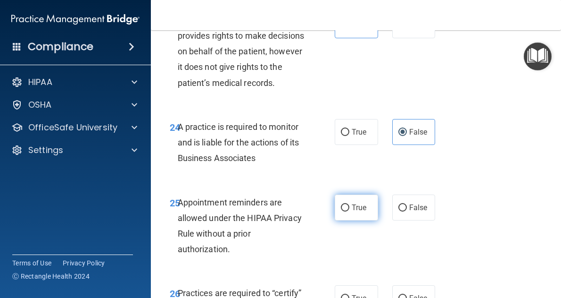
click at [359, 212] on span "True" at bounding box center [359, 207] width 15 height 9
click at [349, 211] on input "True" at bounding box center [345, 207] width 8 height 7
radio input "true"
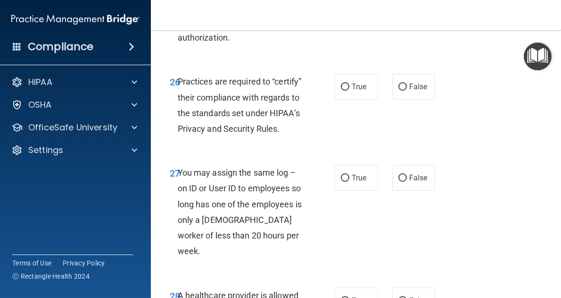
scroll to position [2715, 0]
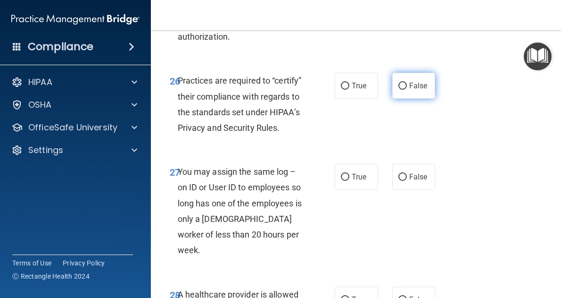
click at [409, 90] on span "False" at bounding box center [418, 85] width 18 height 9
click at [407, 90] on input "False" at bounding box center [403, 86] width 8 height 7
radio input "true"
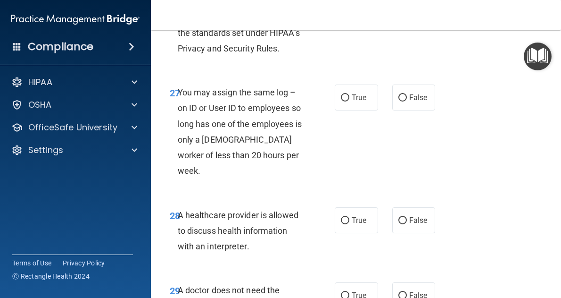
scroll to position [2798, 0]
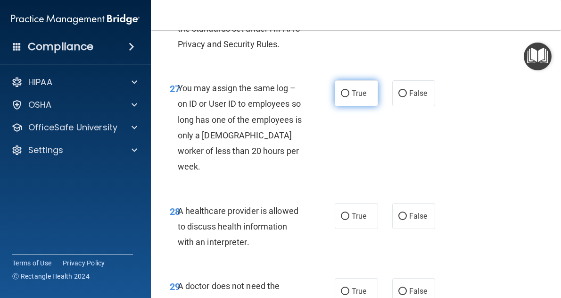
click at [351, 106] on label "True" at bounding box center [356, 93] width 43 height 26
click at [349, 97] on input "True" at bounding box center [345, 93] width 8 height 7
radio input "true"
click at [352, 220] on span "True" at bounding box center [359, 215] width 15 height 9
click at [349, 220] on input "True" at bounding box center [345, 216] width 8 height 7
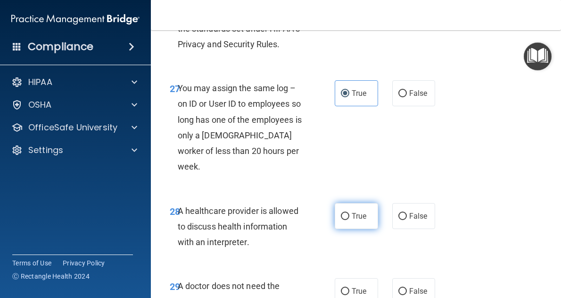
radio input "true"
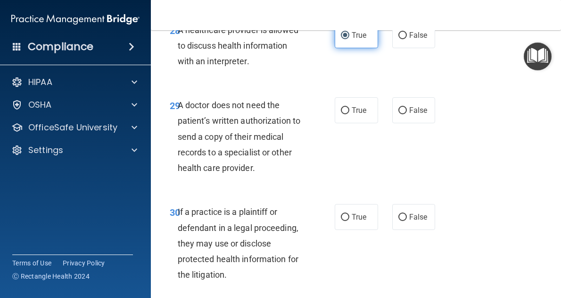
scroll to position [2980, 0]
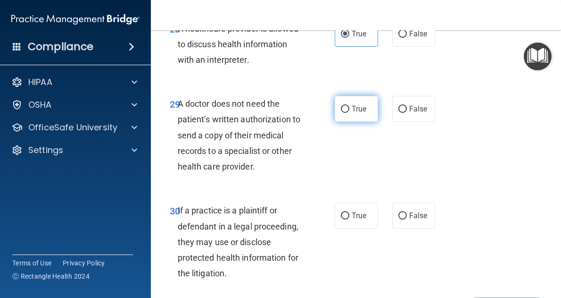
click at [349, 122] on label "True" at bounding box center [356, 109] width 43 height 26
click at [349, 113] on input "True" at bounding box center [345, 109] width 8 height 7
radio input "true"
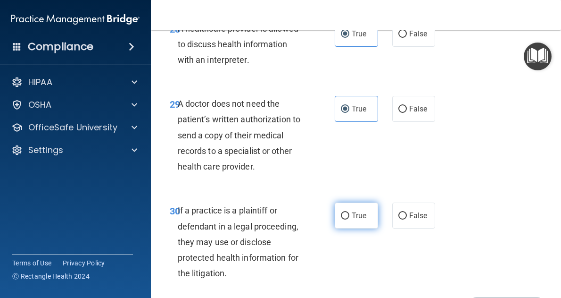
click at [352, 220] on span "True" at bounding box center [359, 215] width 15 height 9
click at [349, 219] on input "True" at bounding box center [345, 215] width 8 height 7
radio input "true"
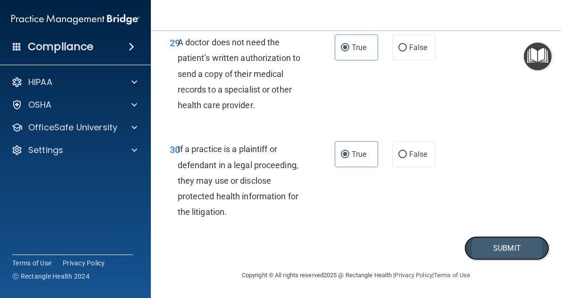
click at [479, 258] on button "Submit" at bounding box center [507, 248] width 85 height 24
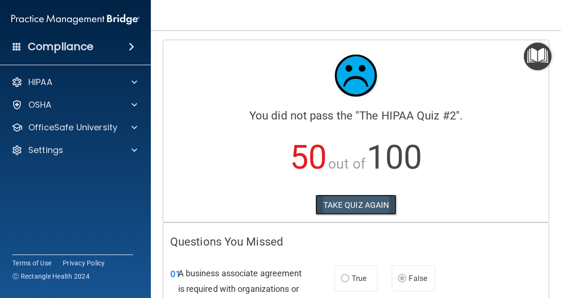
click at [354, 202] on button "TAKE QUIZ AGAIN" at bounding box center [357, 204] width 82 height 21
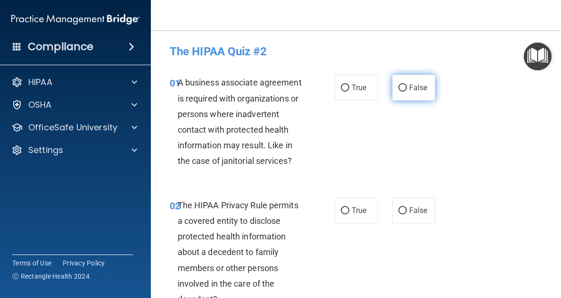
click at [403, 79] on label "False" at bounding box center [413, 88] width 43 height 26
click at [403, 84] on input "False" at bounding box center [403, 87] width 8 height 7
radio input "true"
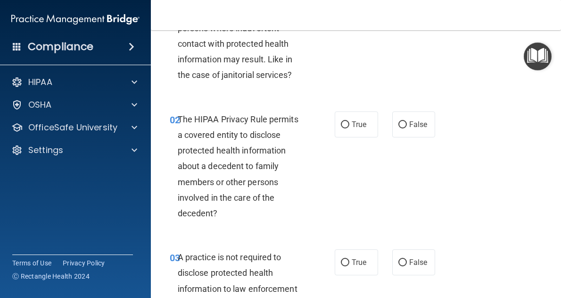
scroll to position [116, 0]
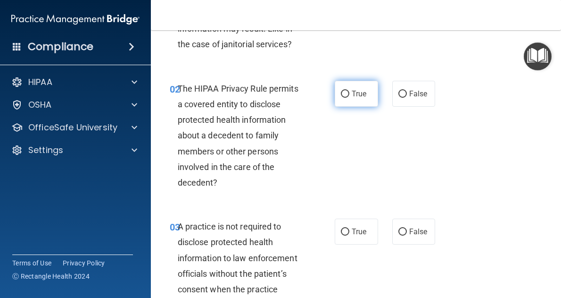
click at [352, 92] on span "True" at bounding box center [359, 93] width 15 height 9
click at [349, 92] on input "True" at bounding box center [345, 94] width 8 height 7
radio input "true"
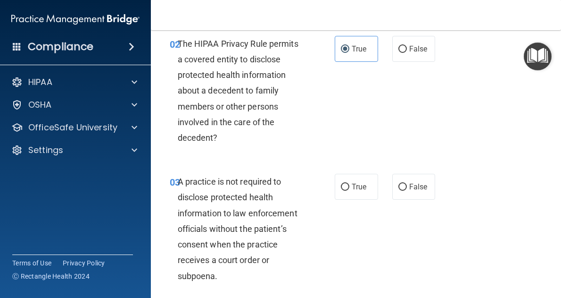
scroll to position [198, 0]
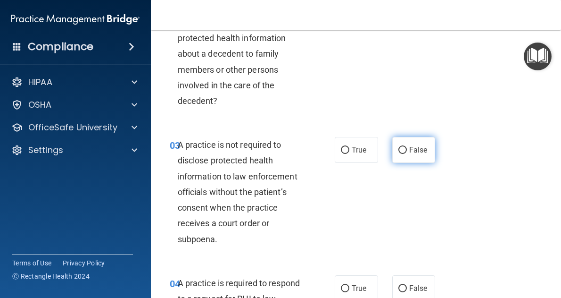
click at [418, 155] on label "False" at bounding box center [413, 150] width 43 height 26
click at [407, 154] on input "False" at bounding box center [403, 150] width 8 height 7
radio input "true"
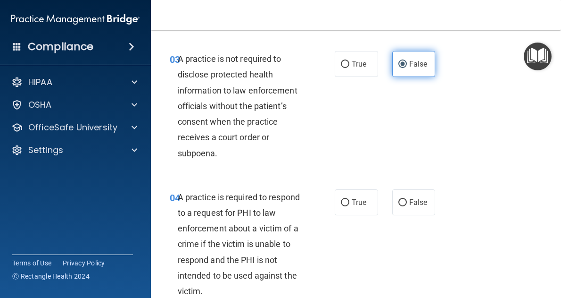
scroll to position [284, 0]
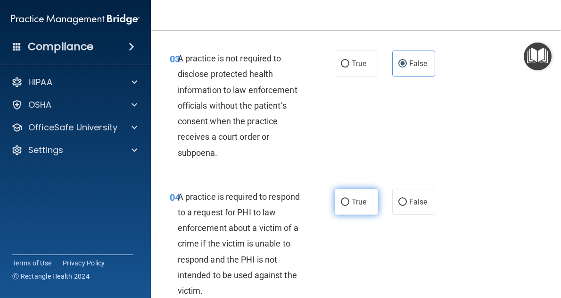
click at [364, 201] on label "True" at bounding box center [356, 202] width 43 height 26
click at [349, 201] on input "True" at bounding box center [345, 202] width 8 height 7
radio input "true"
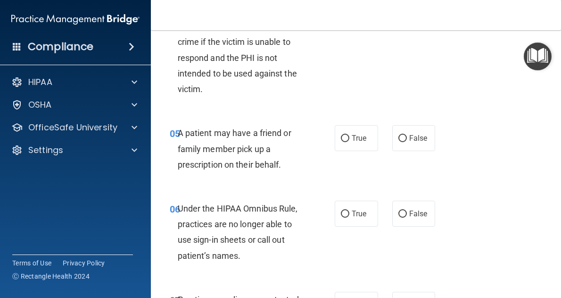
scroll to position [486, 0]
click at [415, 133] on label "False" at bounding box center [413, 138] width 43 height 26
click at [407, 135] on input "False" at bounding box center [403, 138] width 8 height 7
radio input "true"
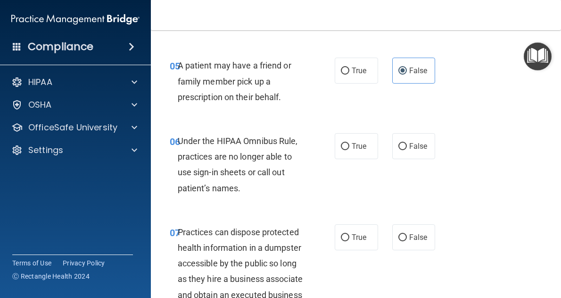
scroll to position [554, 0]
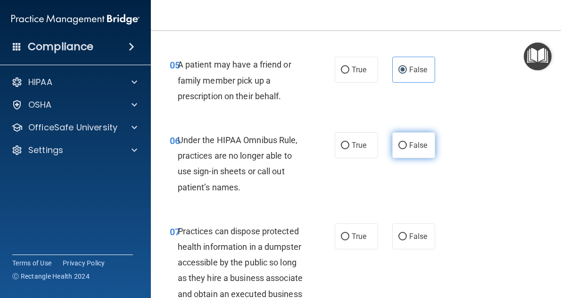
click at [419, 152] on label "False" at bounding box center [413, 145] width 43 height 26
click at [407, 149] on input "False" at bounding box center [403, 145] width 8 height 7
radio input "true"
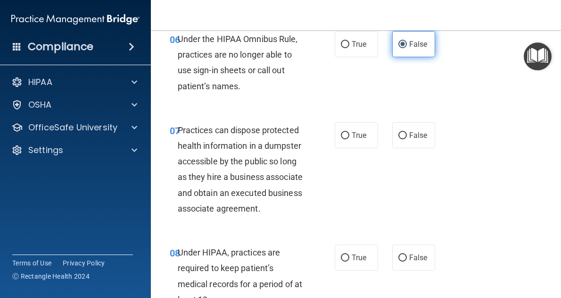
scroll to position [656, 0]
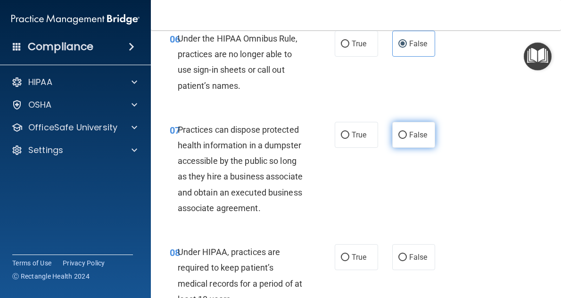
click at [404, 126] on label "False" at bounding box center [413, 135] width 43 height 26
click at [404, 132] on input "False" at bounding box center [403, 135] width 8 height 7
radio input "true"
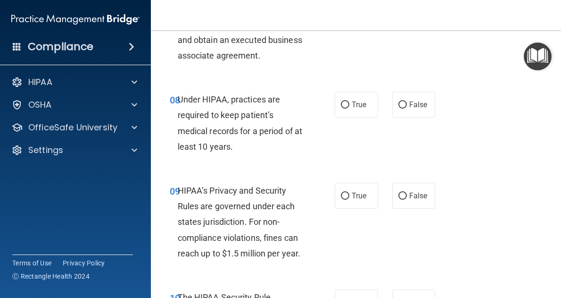
scroll to position [809, 0]
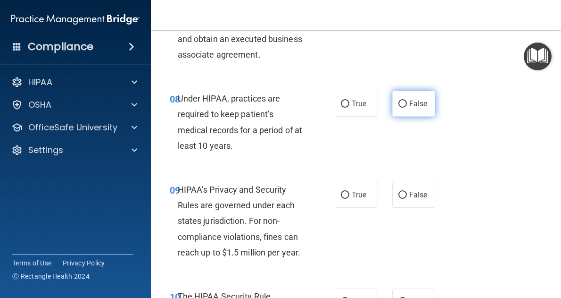
click at [410, 108] on span "False" at bounding box center [418, 103] width 18 height 9
click at [407, 108] on input "False" at bounding box center [403, 103] width 8 height 7
radio input "true"
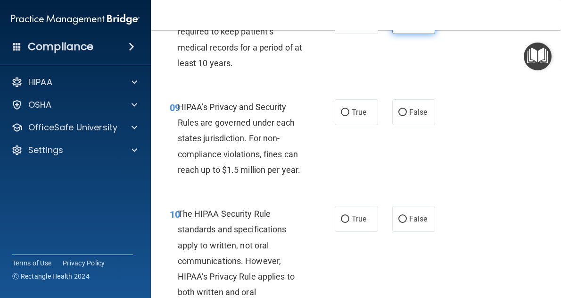
scroll to position [903, 0]
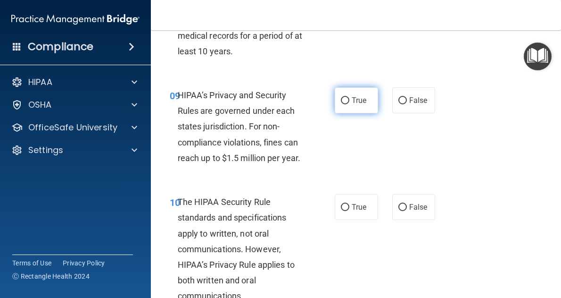
click at [354, 108] on label "True" at bounding box center [356, 100] width 43 height 26
click at [349, 104] on input "True" at bounding box center [345, 100] width 8 height 7
radio input "true"
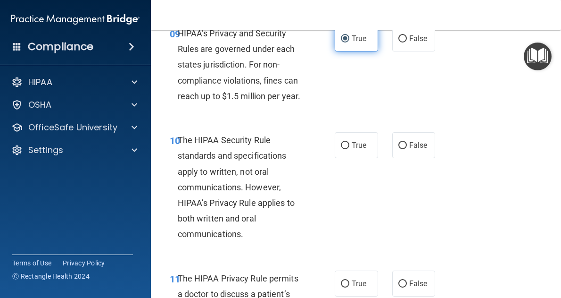
scroll to position [965, 0]
click at [352, 150] on span "True" at bounding box center [359, 145] width 15 height 9
click at [349, 149] on input "True" at bounding box center [345, 145] width 8 height 7
radio input "true"
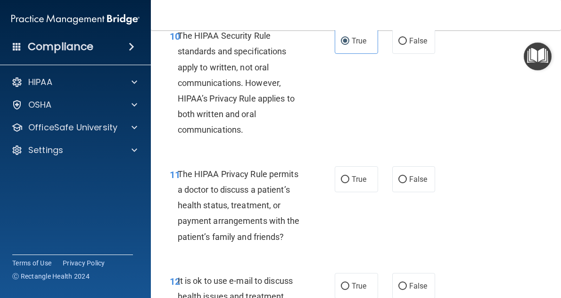
scroll to position [1127, 0]
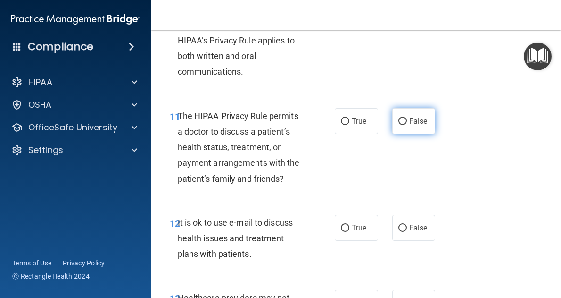
click at [413, 130] on label "False" at bounding box center [413, 121] width 43 height 26
click at [407, 125] on input "False" at bounding box center [403, 121] width 8 height 7
radio input "true"
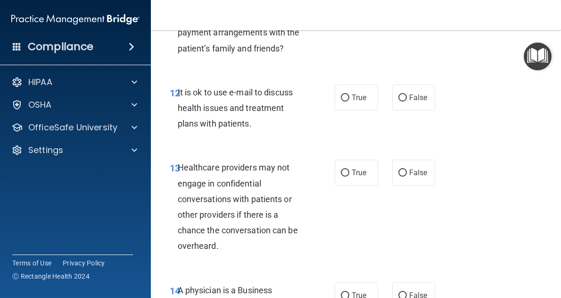
scroll to position [1257, 0]
click at [352, 102] on span "True" at bounding box center [359, 97] width 15 height 9
click at [349, 101] on input "True" at bounding box center [345, 97] width 8 height 7
radio input "true"
click at [402, 178] on label "False" at bounding box center [413, 172] width 43 height 26
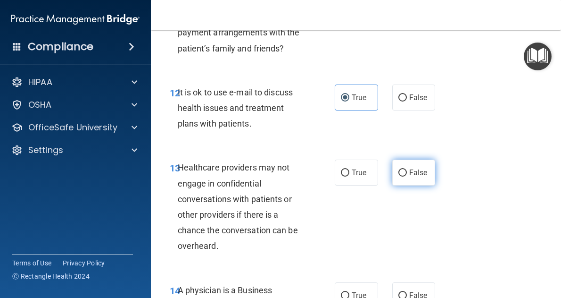
click at [402, 176] on input "False" at bounding box center [403, 172] width 8 height 7
radio input "true"
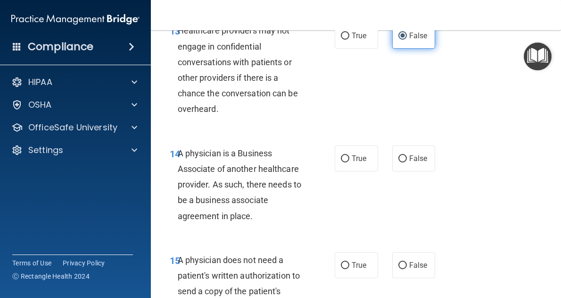
scroll to position [1395, 0]
click at [409, 162] on span "False" at bounding box center [418, 157] width 18 height 9
click at [407, 162] on input "False" at bounding box center [403, 158] width 8 height 7
radio input "true"
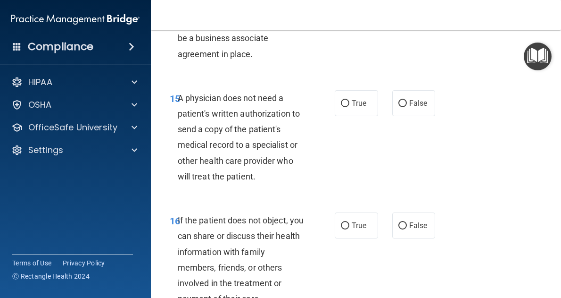
scroll to position [1556, 0]
click at [408, 113] on label "False" at bounding box center [413, 103] width 43 height 26
click at [407, 107] on input "False" at bounding box center [403, 103] width 8 height 7
radio input "true"
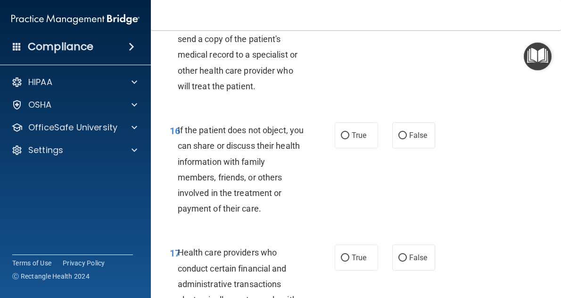
scroll to position [1664, 0]
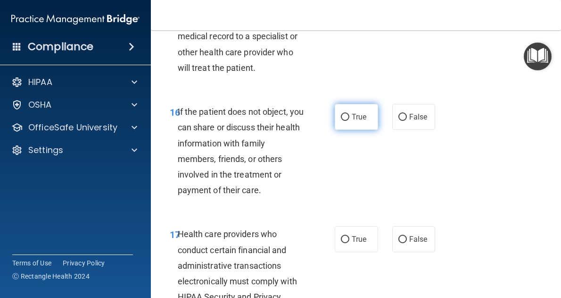
click at [353, 121] on label "True" at bounding box center [356, 117] width 43 height 26
click at [349, 121] on input "True" at bounding box center [345, 117] width 8 height 7
radio input "true"
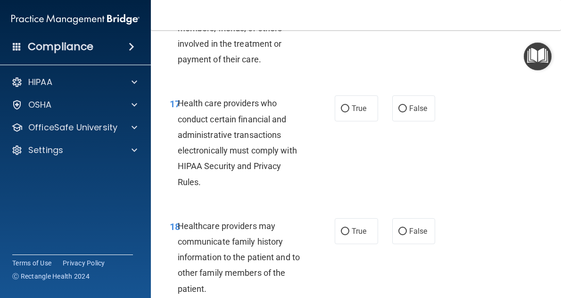
scroll to position [1804, 0]
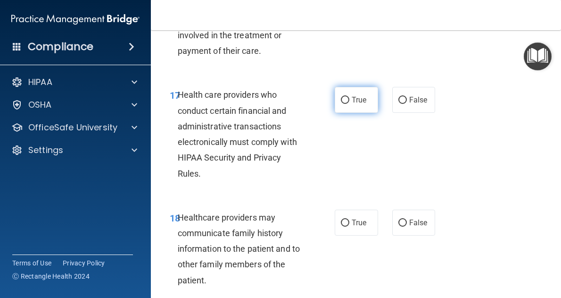
click at [350, 113] on label "True" at bounding box center [356, 100] width 43 height 26
click at [349, 104] on input "True" at bounding box center [345, 100] width 8 height 7
radio input "true"
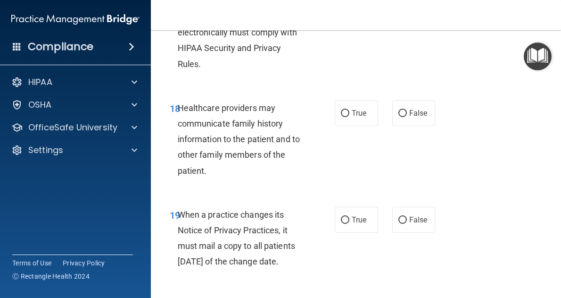
scroll to position [1913, 0]
click at [404, 125] on label "False" at bounding box center [413, 113] width 43 height 26
click at [404, 116] on input "False" at bounding box center [403, 112] width 8 height 7
radio input "true"
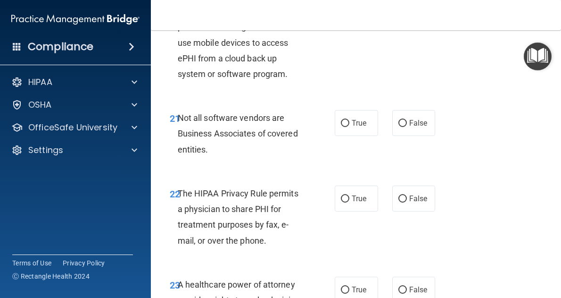
scroll to position [2240, 0]
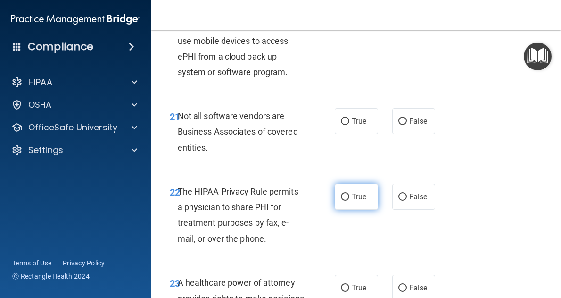
click at [351, 209] on label "True" at bounding box center [356, 196] width 43 height 26
click at [349, 200] on input "True" at bounding box center [345, 196] width 8 height 7
radio input "true"
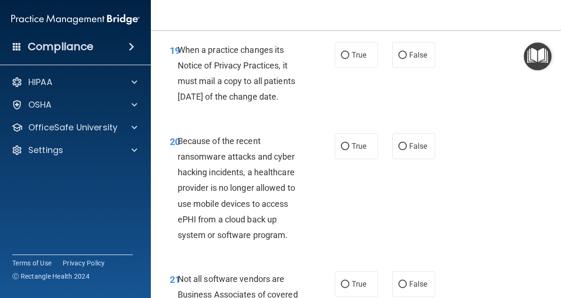
scroll to position [2078, 0]
click at [338, 59] on label "True" at bounding box center [356, 55] width 43 height 26
click at [341, 58] on input "True" at bounding box center [345, 54] width 8 height 7
radio input "true"
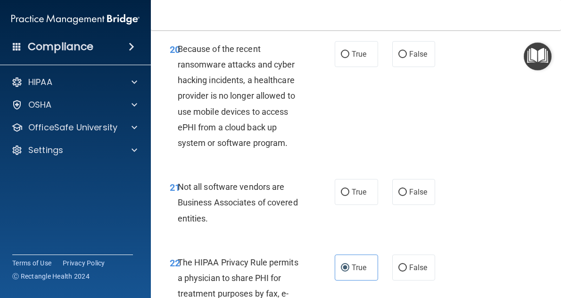
scroll to position [2176, 0]
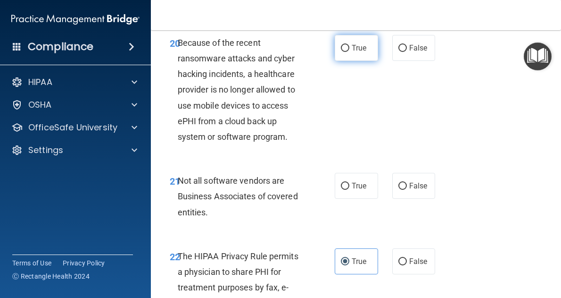
click at [345, 61] on label "True" at bounding box center [356, 48] width 43 height 26
click at [345, 52] on input "True" at bounding box center [345, 48] width 8 height 7
radio input "true"
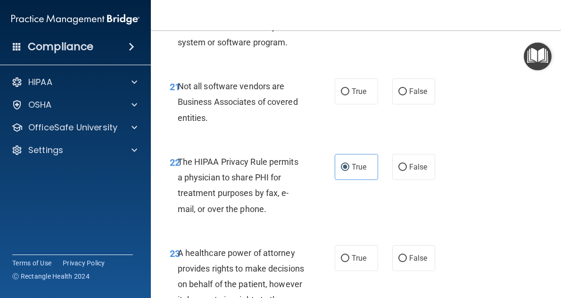
scroll to position [2275, 0]
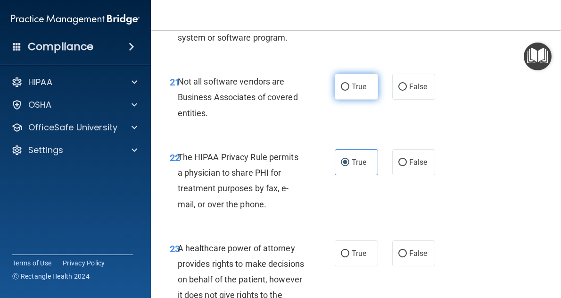
click at [338, 100] on label "True" at bounding box center [356, 87] width 43 height 26
click at [341, 91] on input "True" at bounding box center [345, 86] width 8 height 7
radio input "true"
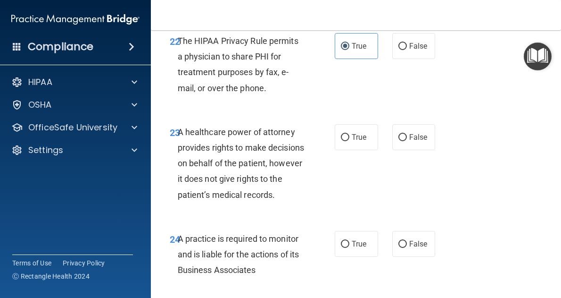
scroll to position [2391, 0]
click at [422, 141] on span "False" at bounding box center [418, 136] width 18 height 9
click at [407, 141] on input "False" at bounding box center [403, 136] width 8 height 7
radio input "true"
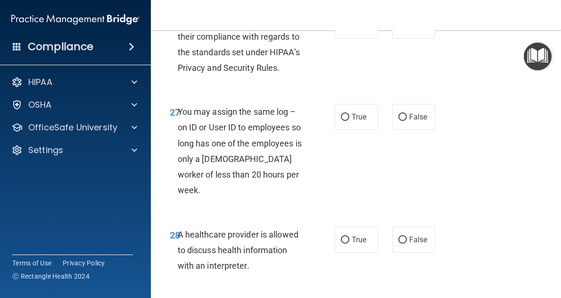
scroll to position [2775, 0]
click at [421, 129] on label "False" at bounding box center [413, 116] width 43 height 26
click at [407, 120] on input "False" at bounding box center [403, 116] width 8 height 7
radio input "true"
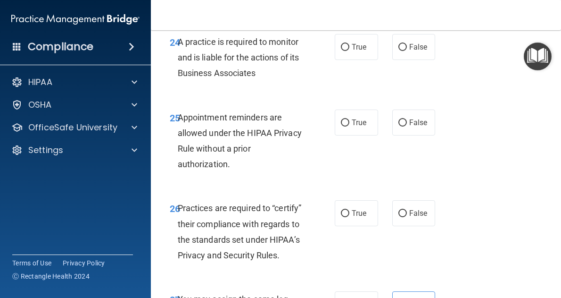
scroll to position [2588, 0]
click at [467, 97] on div "24 A practice is required to monitor and is liable for the actions of its Busin…" at bounding box center [356, 59] width 387 height 75
click at [348, 59] on label "True" at bounding box center [356, 46] width 43 height 26
click at [348, 50] on input "True" at bounding box center [345, 46] width 8 height 7
radio input "true"
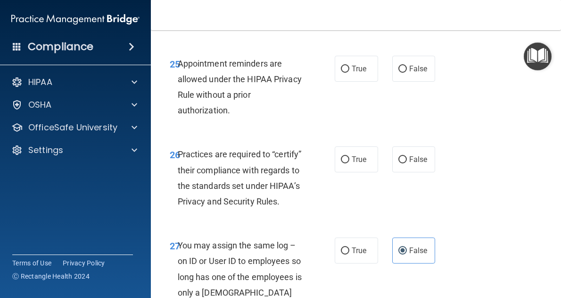
scroll to position [2642, 0]
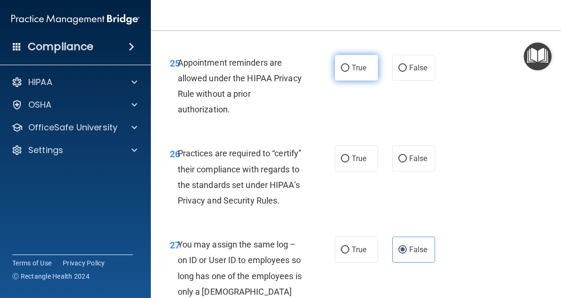
click at [357, 81] on label "True" at bounding box center [356, 68] width 43 height 26
click at [349, 72] on input "True" at bounding box center [345, 68] width 8 height 7
radio input "true"
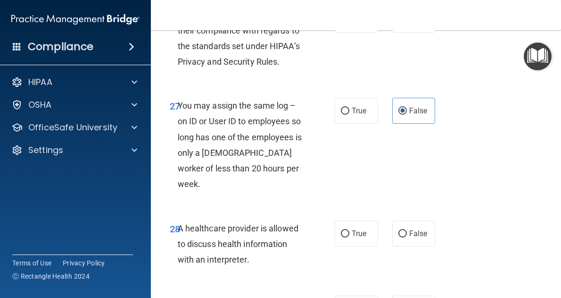
scroll to position [2782, 0]
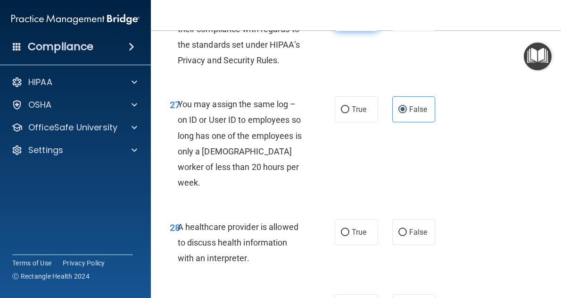
click at [341, 22] on input "True" at bounding box center [345, 18] width 8 height 7
radio input "true"
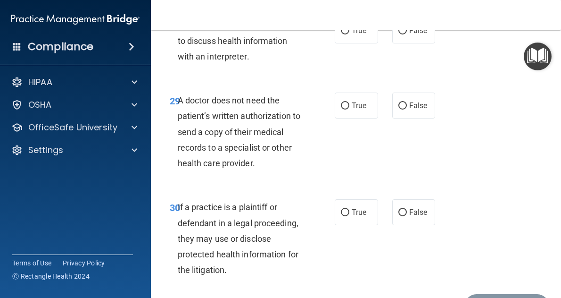
scroll to position [2996, 0]
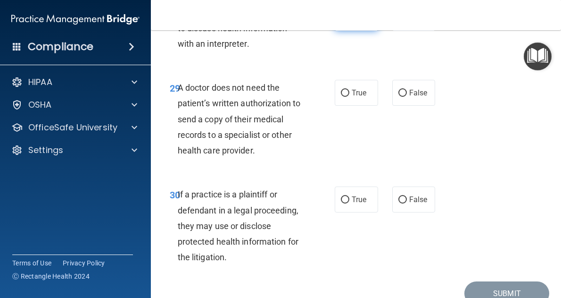
click at [335, 31] on label "True" at bounding box center [356, 18] width 43 height 26
click at [341, 22] on input "True" at bounding box center [345, 18] width 8 height 7
radio input "true"
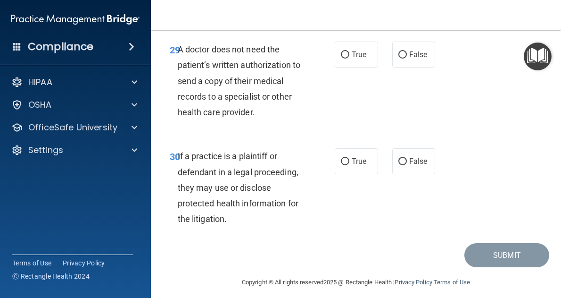
scroll to position [3038, 0]
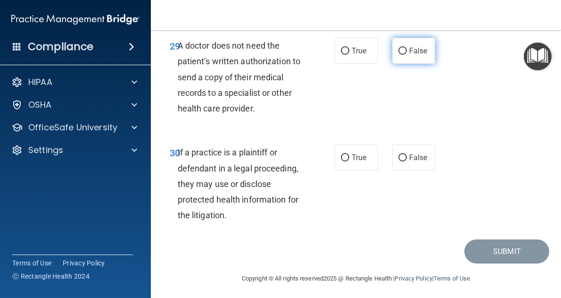
click at [409, 55] on span "False" at bounding box center [418, 50] width 18 height 9
click at [407, 55] on input "False" at bounding box center [403, 51] width 8 height 7
radio input "true"
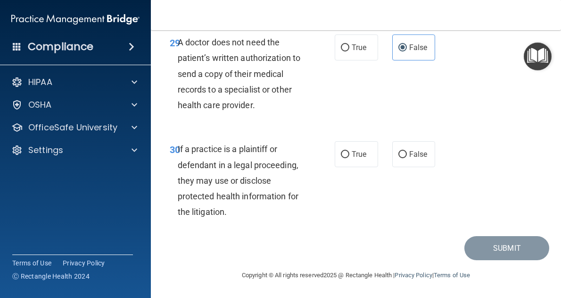
click at [491, 157] on div "30 If a practice is a plaintiff or defendant in a legal proceeding, they may us…" at bounding box center [356, 182] width 387 height 107
click at [423, 158] on label "False" at bounding box center [413, 154] width 43 height 26
click at [407, 158] on input "False" at bounding box center [403, 154] width 8 height 7
radio input "true"
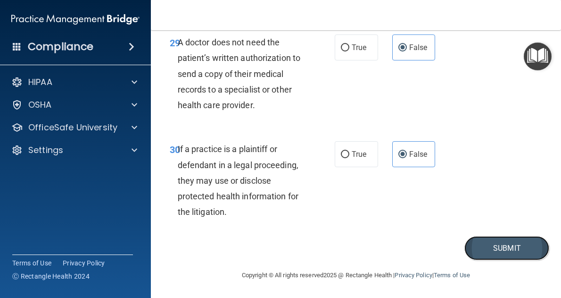
click at [508, 248] on button "Submit" at bounding box center [507, 248] width 85 height 24
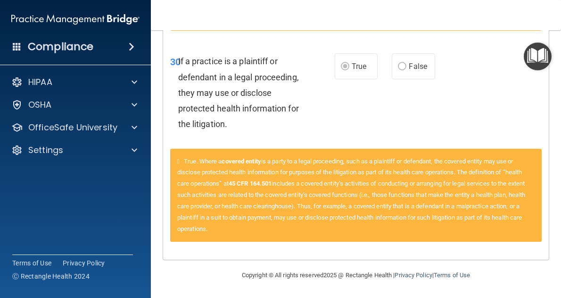
scroll to position [1708, 0]
click at [509, 238] on div "True. Where a covered entity is a party to a legal proceeding, such as a plaint…" at bounding box center [356, 195] width 372 height 93
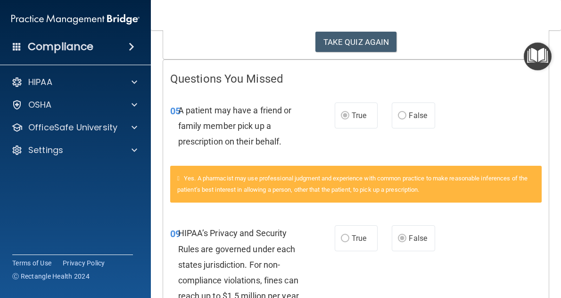
scroll to position [0, 0]
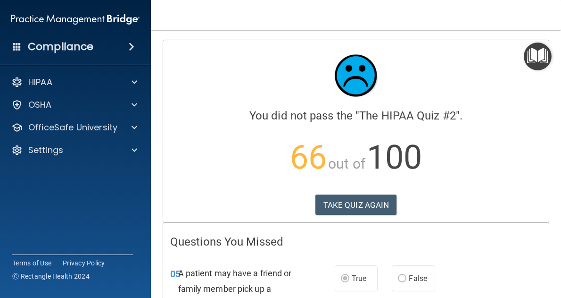
click at [358, 215] on div "Calculating your score.... You did not pass the " The HIPAA Quiz #2 ". 66 out o…" at bounding box center [356, 131] width 386 height 182
click at [358, 205] on button "TAKE QUIZ AGAIN" at bounding box center [357, 204] width 82 height 21
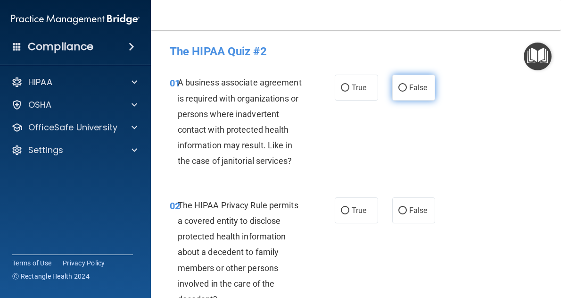
click at [430, 81] on label "False" at bounding box center [413, 88] width 43 height 26
click at [407, 84] on input "False" at bounding box center [403, 87] width 8 height 7
radio input "true"
click at [341, 207] on input "True" at bounding box center [345, 210] width 8 height 7
radio input "true"
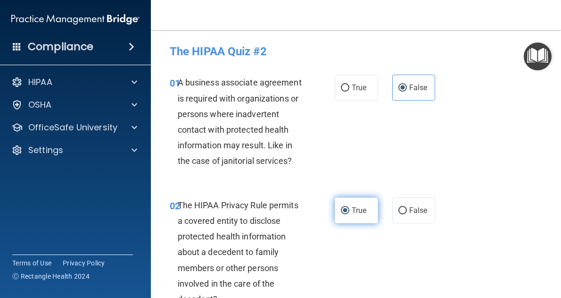
click at [341, 207] on input "True" at bounding box center [345, 210] width 8 height 7
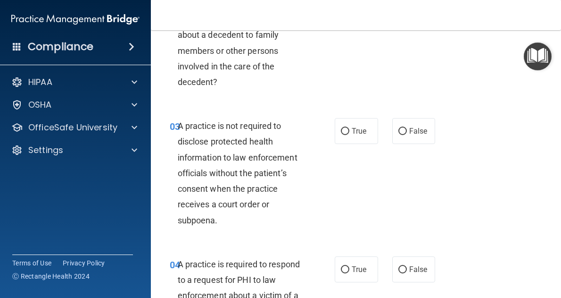
scroll to position [218, 0]
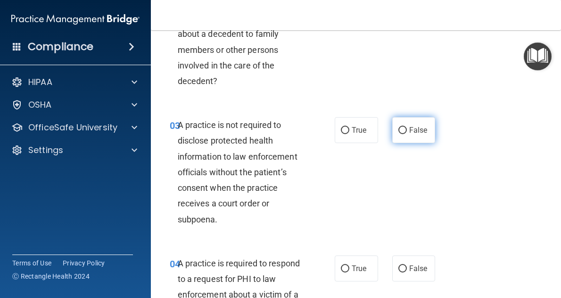
click at [405, 138] on label "False" at bounding box center [413, 130] width 43 height 26
click at [405, 134] on input "False" at bounding box center [403, 130] width 8 height 7
radio input "true"
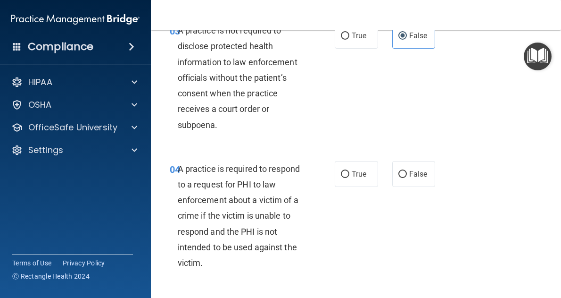
scroll to position [313, 0]
click at [359, 168] on label "True" at bounding box center [356, 173] width 43 height 26
click at [349, 170] on input "True" at bounding box center [345, 173] width 8 height 7
radio input "true"
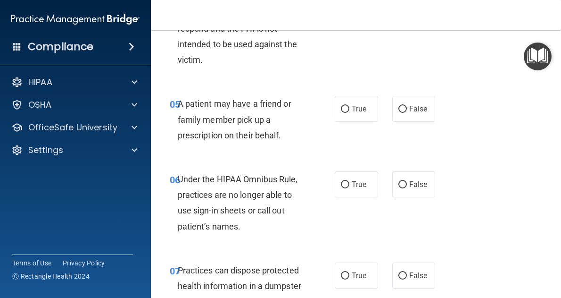
scroll to position [515, 0]
click at [409, 187] on span "False" at bounding box center [418, 183] width 18 height 9
click at [405, 187] on input "False" at bounding box center [403, 184] width 8 height 7
radio input "true"
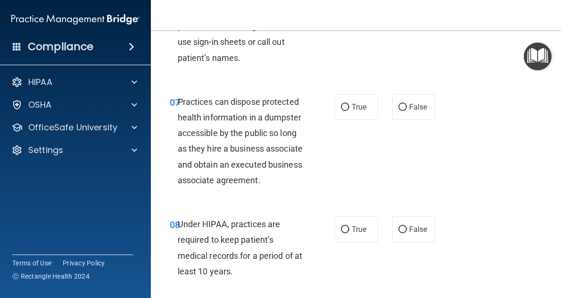
scroll to position [732, 0]
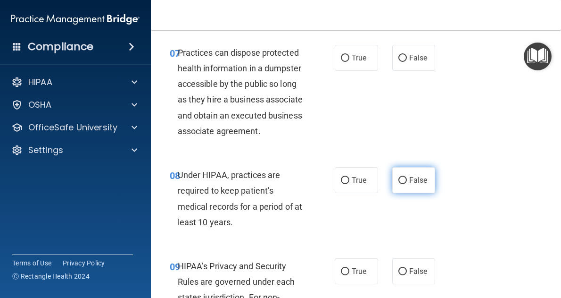
click at [414, 184] on span "False" at bounding box center [418, 179] width 18 height 9
click at [407, 184] on input "False" at bounding box center [403, 180] width 8 height 7
radio input "true"
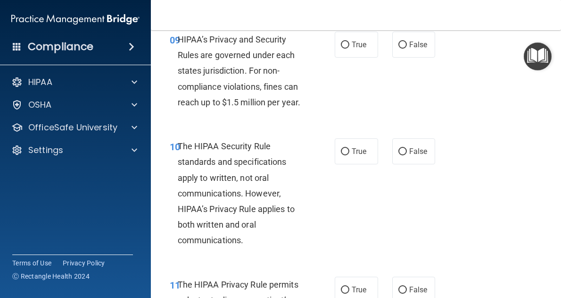
scroll to position [960, 0]
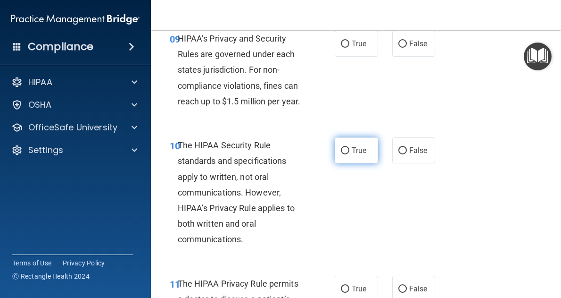
click at [350, 158] on label "True" at bounding box center [356, 150] width 43 height 26
click at [349, 154] on input "True" at bounding box center [345, 150] width 8 height 7
radio input "true"
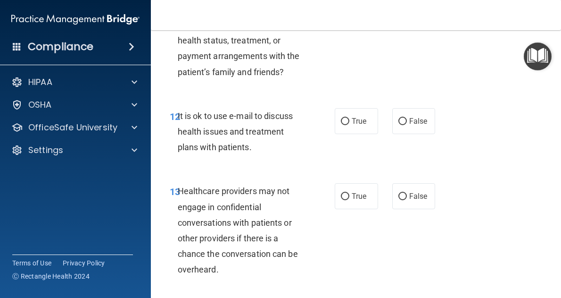
scroll to position [1259, 0]
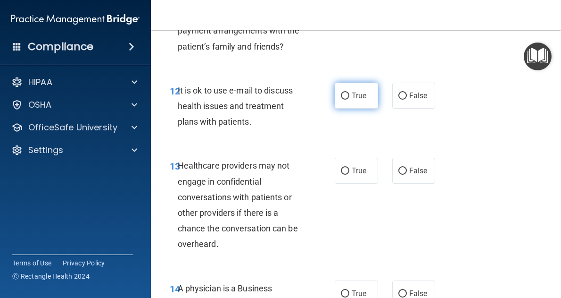
click at [343, 100] on input "True" at bounding box center [345, 95] width 8 height 7
radio input "true"
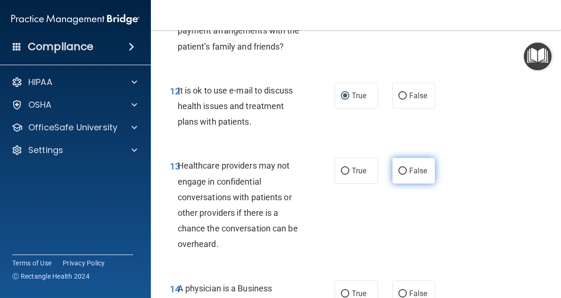
click at [413, 183] on label "False" at bounding box center [413, 171] width 43 height 26
click at [407, 175] on input "False" at bounding box center [403, 170] width 8 height 7
radio input "true"
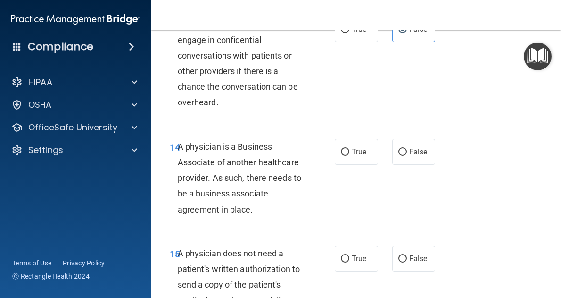
scroll to position [1401, 0]
click at [422, 156] on span "False" at bounding box center [418, 151] width 18 height 9
click at [407, 156] on input "False" at bounding box center [403, 152] width 8 height 7
radio input "true"
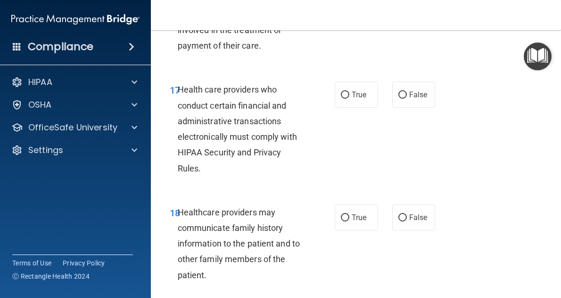
scroll to position [1822, 0]
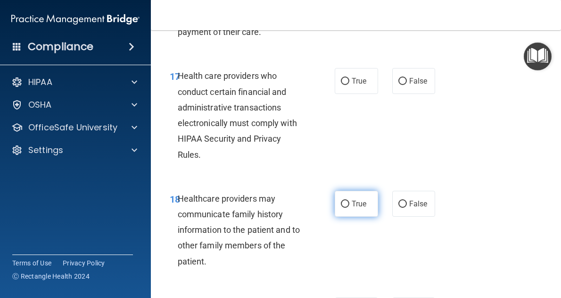
click at [352, 208] on span "True" at bounding box center [359, 203] width 15 height 9
click at [349, 208] on input "True" at bounding box center [345, 203] width 8 height 7
radio input "true"
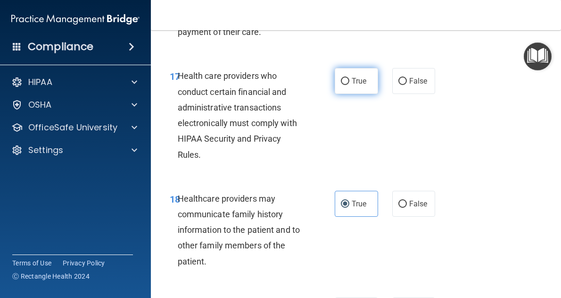
click at [365, 86] on label "True" at bounding box center [356, 81] width 43 height 26
click at [349, 85] on input "True" at bounding box center [345, 81] width 8 height 7
radio input "true"
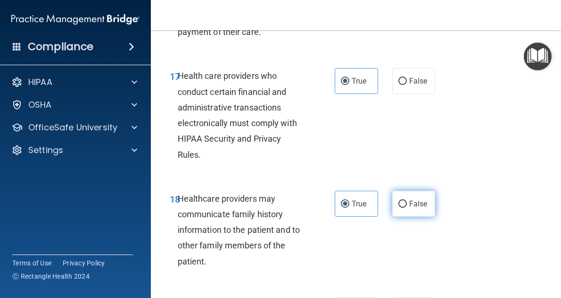
click at [417, 208] on span "False" at bounding box center [418, 203] width 18 height 9
click at [407, 208] on input "False" at bounding box center [403, 203] width 8 height 7
radio input "true"
radio input "false"
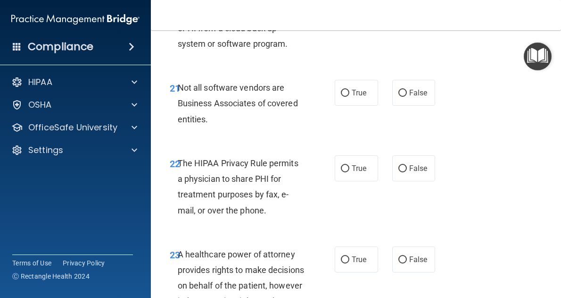
scroll to position [2294, 0]
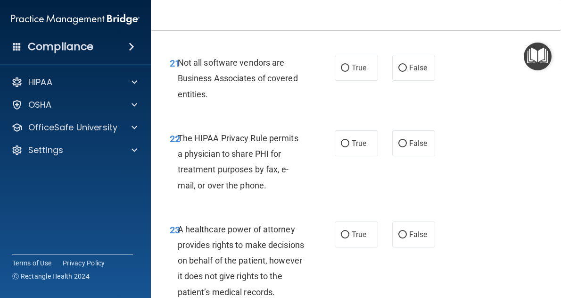
click at [346, 188] on div "22 The HIPAA Privacy Rule permits a physician to share PHI for treatment purpos…" at bounding box center [356, 163] width 387 height 91
click at [345, 156] on label "True" at bounding box center [356, 143] width 43 height 26
click at [345, 147] on input "True" at bounding box center [345, 143] width 8 height 7
radio input "true"
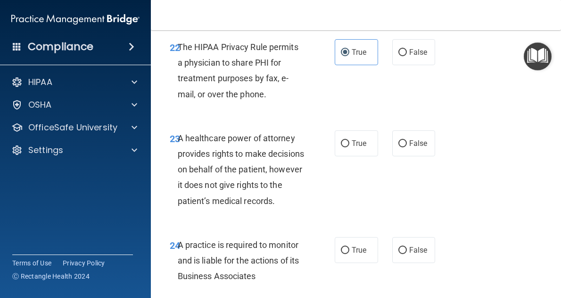
scroll to position [2401, 0]
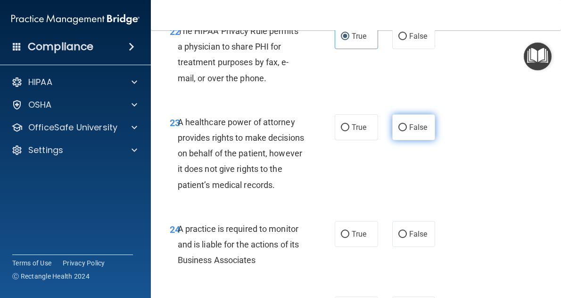
click at [413, 132] on span "False" at bounding box center [418, 127] width 18 height 9
click at [407, 131] on input "False" at bounding box center [403, 127] width 8 height 7
radio input "true"
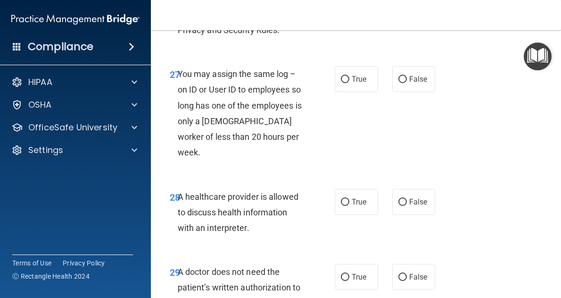
scroll to position [2824, 0]
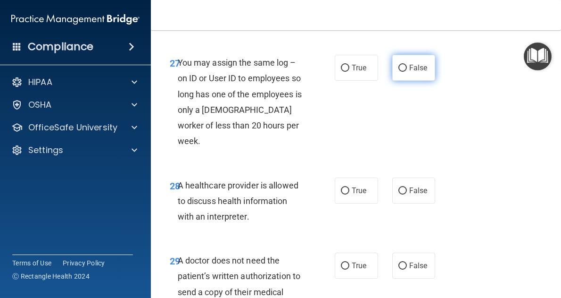
click at [401, 81] on label "False" at bounding box center [413, 68] width 43 height 26
click at [401, 72] on input "False" at bounding box center [403, 68] width 8 height 7
radio input "true"
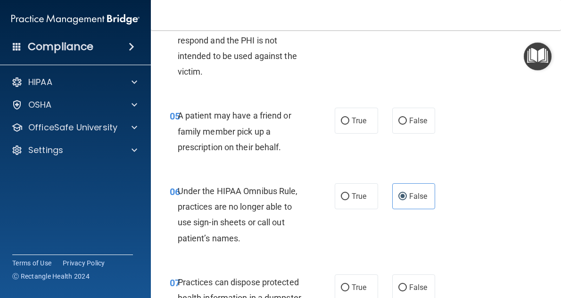
scroll to position [504, 0]
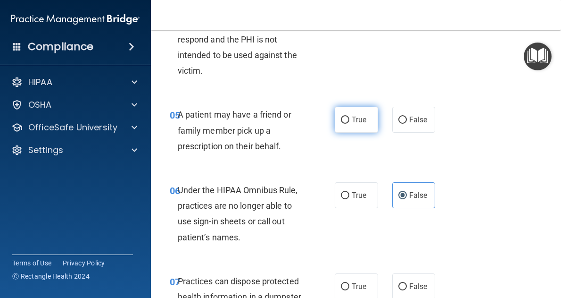
click at [347, 114] on label "True" at bounding box center [356, 120] width 43 height 26
click at [347, 116] on input "True" at bounding box center [345, 119] width 8 height 7
radio input "true"
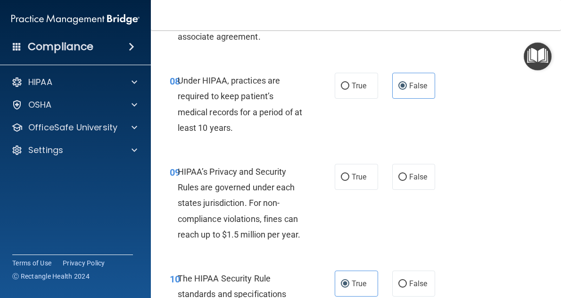
scroll to position [828, 0]
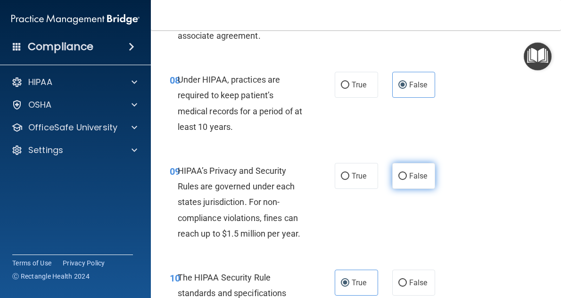
click at [401, 180] on input "False" at bounding box center [403, 176] width 8 height 7
radio input "true"
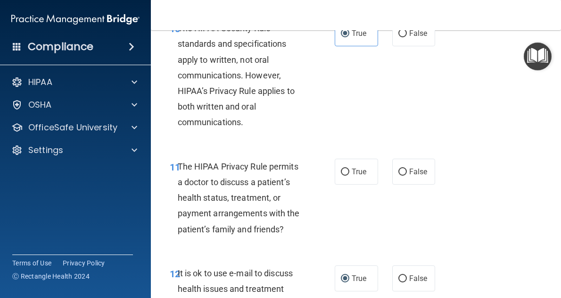
scroll to position [1078, 0]
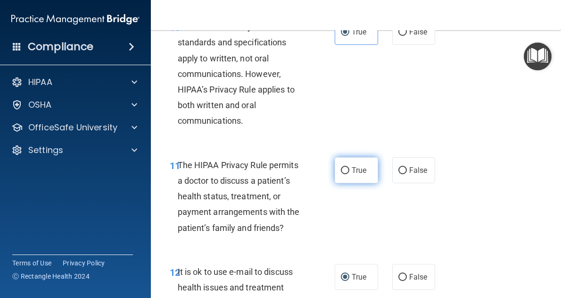
click at [356, 175] on span "True" at bounding box center [359, 170] width 15 height 9
click at [349, 174] on input "True" at bounding box center [345, 170] width 8 height 7
radio input "true"
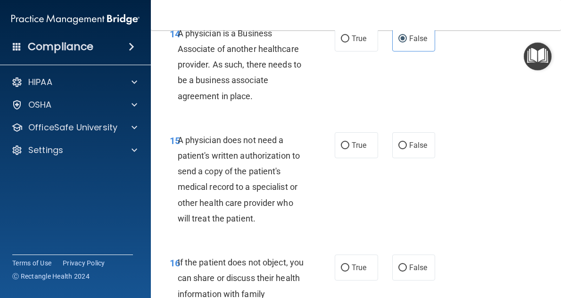
scroll to position [1514, 0]
click at [357, 150] on span "True" at bounding box center [359, 145] width 15 height 9
click at [349, 149] on input "True" at bounding box center [345, 145] width 8 height 7
radio input "true"
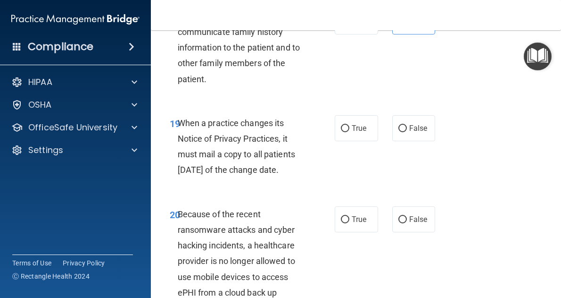
scroll to position [2004, 0]
click at [414, 133] on span "False" at bounding box center [418, 128] width 18 height 9
click at [407, 132] on input "False" at bounding box center [403, 128] width 8 height 7
radio input "true"
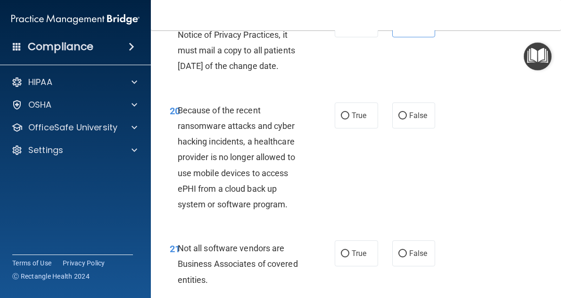
scroll to position [2108, 0]
click at [410, 120] on span "False" at bounding box center [418, 115] width 18 height 9
click at [407, 119] on input "False" at bounding box center [403, 115] width 8 height 7
radio input "true"
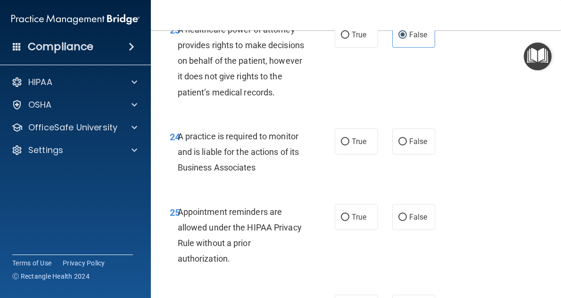
scroll to position [2540, 0]
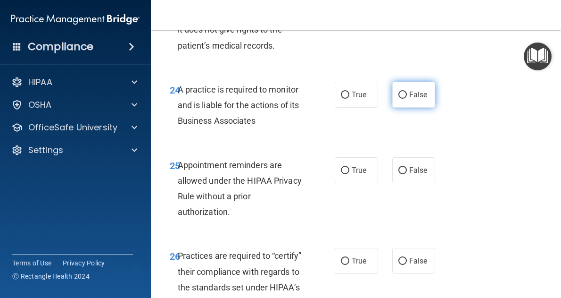
click at [417, 99] on span "False" at bounding box center [418, 94] width 18 height 9
click at [407, 99] on input "False" at bounding box center [403, 94] width 8 height 7
radio input "true"
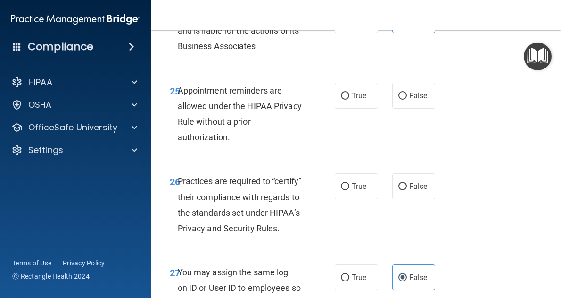
scroll to position [2636, 0]
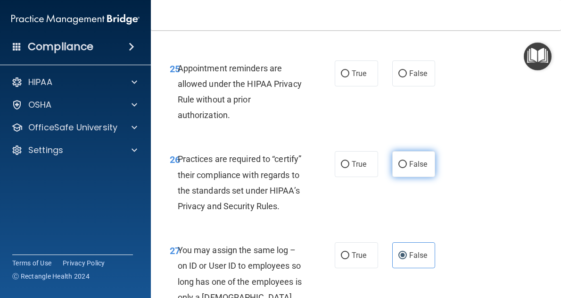
click at [400, 168] on input "False" at bounding box center [403, 164] width 8 height 7
radio input "true"
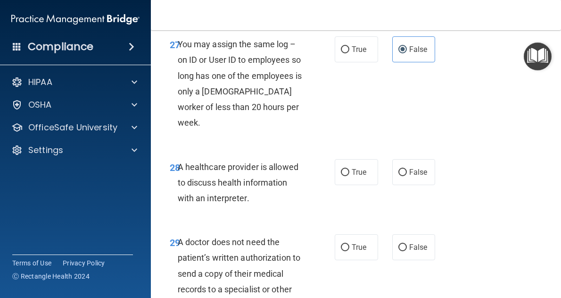
scroll to position [2957, 0]
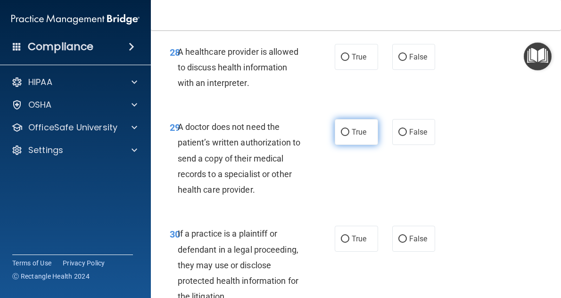
click at [355, 136] on span "True" at bounding box center [359, 131] width 15 height 9
click at [349, 136] on input "True" at bounding box center [345, 132] width 8 height 7
radio input "true"
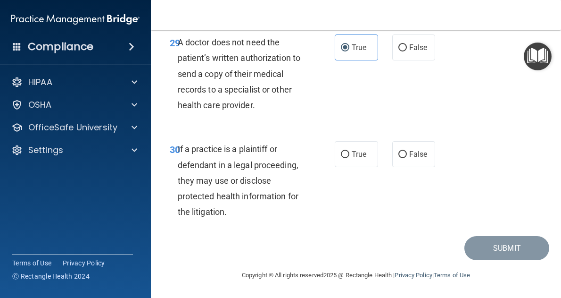
scroll to position [3082, 0]
click at [335, 165] on label "True" at bounding box center [356, 154] width 43 height 26
click at [341, 158] on input "True" at bounding box center [345, 154] width 8 height 7
radio input "true"
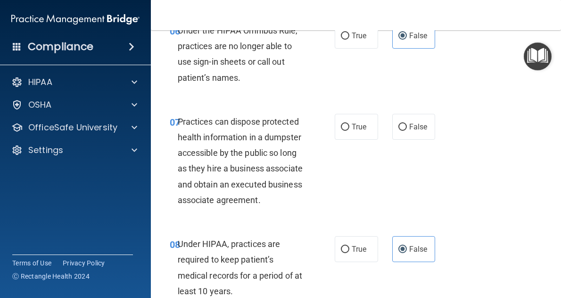
scroll to position [665, 0]
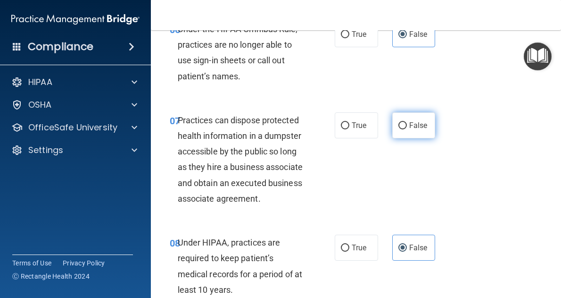
click at [401, 123] on input "False" at bounding box center [403, 125] width 8 height 7
radio input "true"
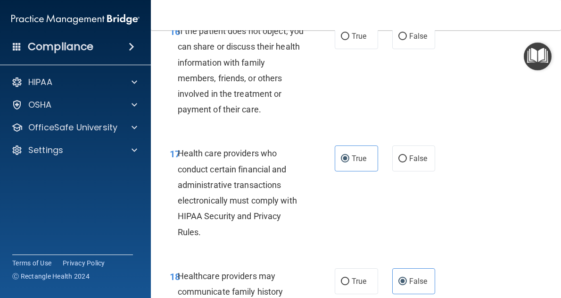
scroll to position [1746, 0]
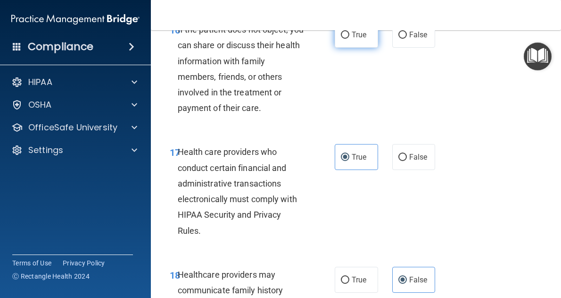
click at [352, 39] on span "True" at bounding box center [359, 34] width 15 height 9
click at [348, 39] on input "True" at bounding box center [345, 35] width 8 height 7
radio input "true"
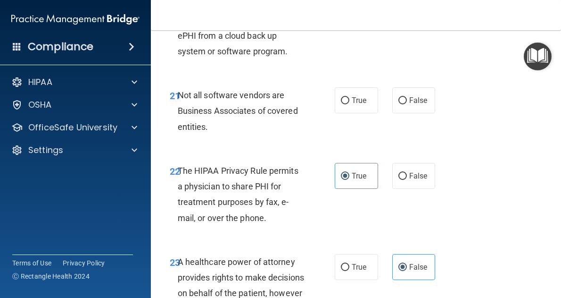
scroll to position [2286, 0]
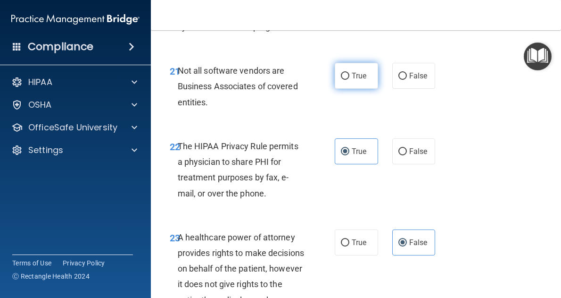
click at [364, 89] on label "True" at bounding box center [356, 76] width 43 height 26
click at [349, 80] on input "True" at bounding box center [345, 76] width 8 height 7
radio input "true"
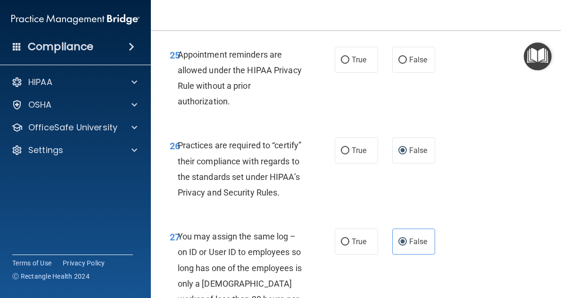
scroll to position [2651, 0]
click at [350, 72] on label "True" at bounding box center [356, 59] width 43 height 26
click at [349, 63] on input "True" at bounding box center [345, 59] width 8 height 7
radio input "true"
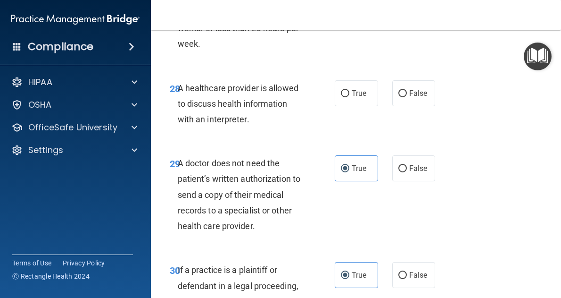
scroll to position [2954, 0]
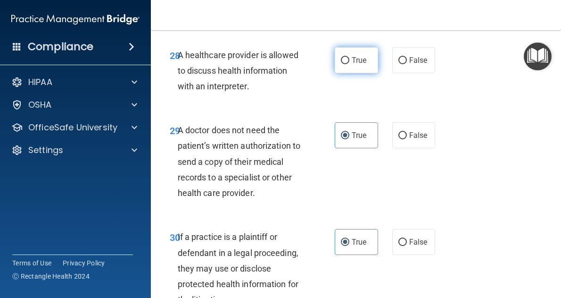
click at [365, 73] on label "True" at bounding box center [356, 60] width 43 height 26
click at [349, 64] on input "True" at bounding box center [345, 60] width 8 height 7
radio input "true"
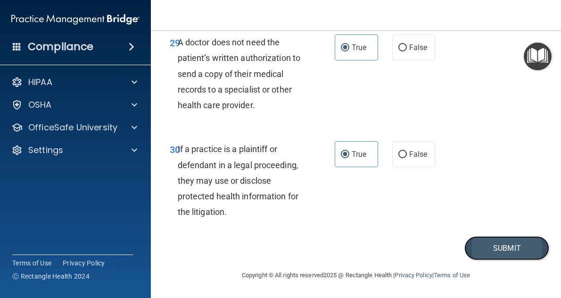
click at [491, 251] on button "Submit" at bounding box center [507, 248] width 85 height 24
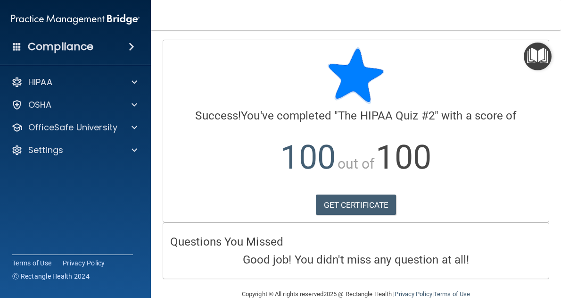
click at [122, 47] on div "Compliance" at bounding box center [75, 46] width 151 height 21
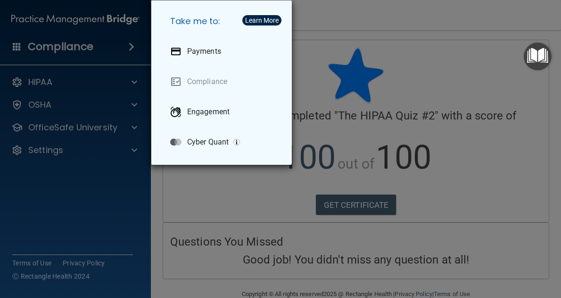
click at [91, 19] on div "Take me to: Payments Compliance Engagement Cyber Quant" at bounding box center [280, 149] width 561 height 298
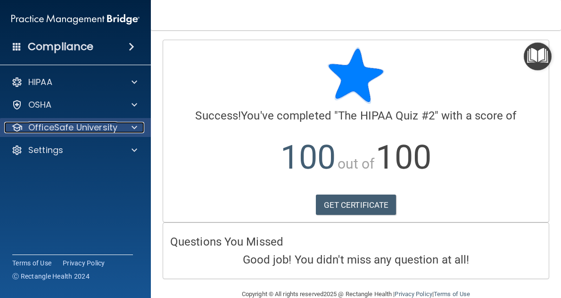
click at [129, 128] on div at bounding box center [133, 127] width 24 height 11
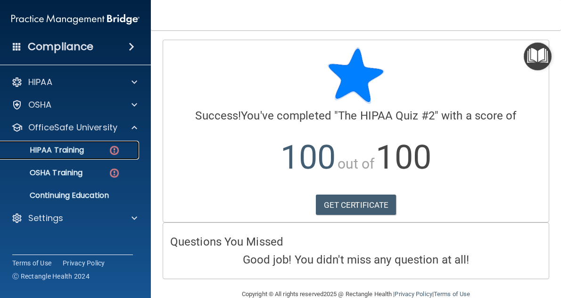
click at [105, 152] on div "HIPAA Training" at bounding box center [70, 149] width 129 height 9
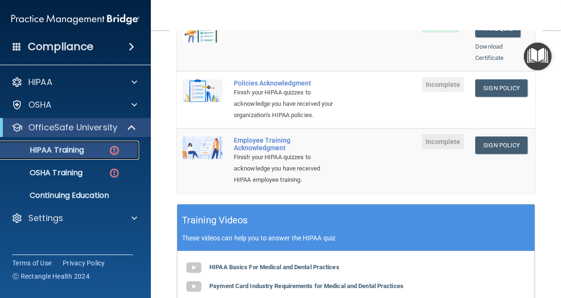
scroll to position [288, 0]
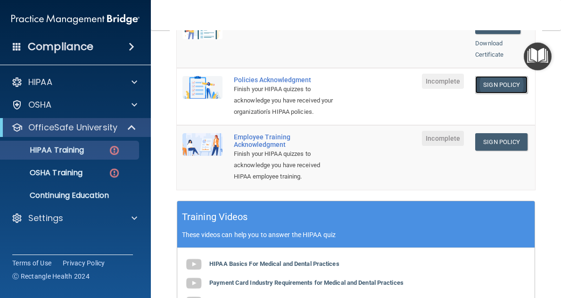
click at [482, 76] on link "Sign Policy" at bounding box center [501, 84] width 52 height 17
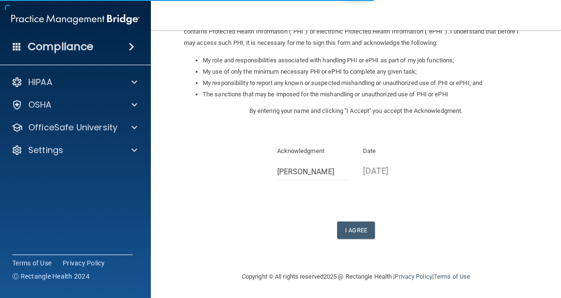
scroll to position [134, 0]
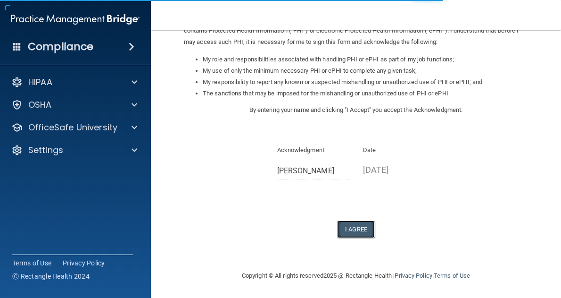
click at [351, 231] on button "I Agree" at bounding box center [356, 228] width 38 height 17
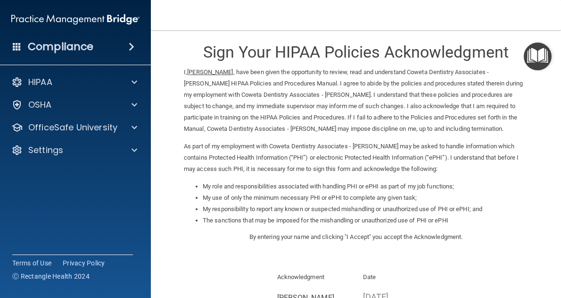
scroll to position [0, 0]
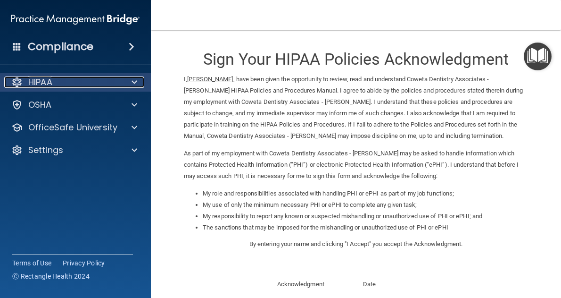
click at [135, 83] on span at bounding box center [135, 81] width 6 height 11
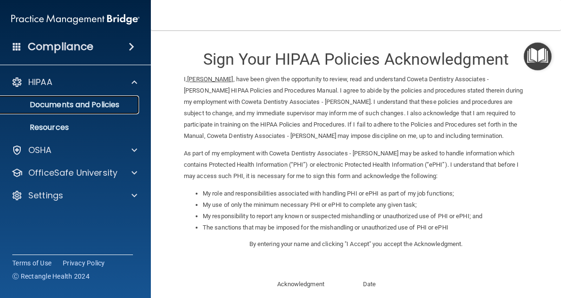
click at [114, 106] on p "Documents and Policies" at bounding box center [70, 104] width 129 height 9
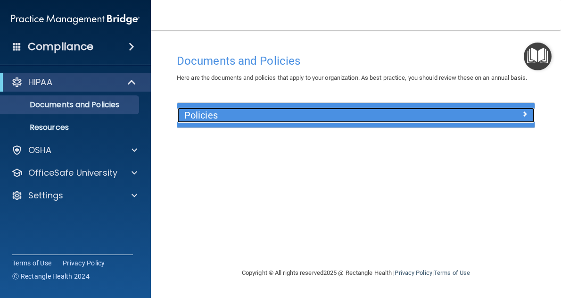
click at [260, 123] on div "Policies" at bounding box center [311, 115] width 268 height 15
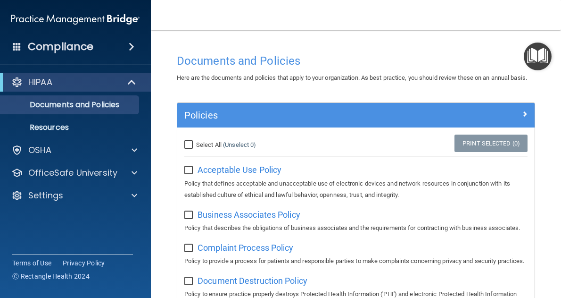
click at [121, 52] on div "Compliance" at bounding box center [75, 46] width 151 height 21
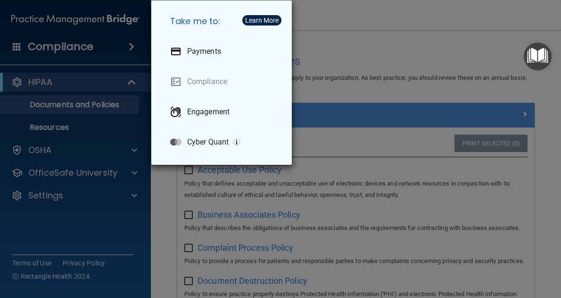
click at [347, 49] on div "Take me to: Payments Compliance Engagement Cyber Quant" at bounding box center [280, 149] width 561 height 298
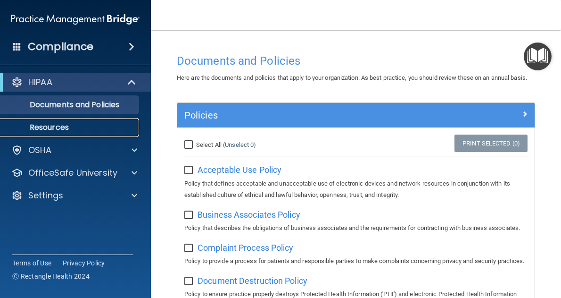
click at [121, 128] on p "Resources" at bounding box center [70, 127] width 129 height 9
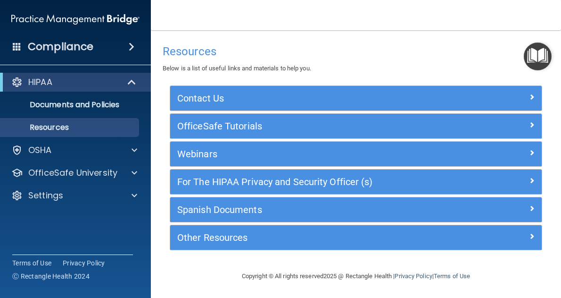
click at [129, 46] on span at bounding box center [132, 46] width 6 height 11
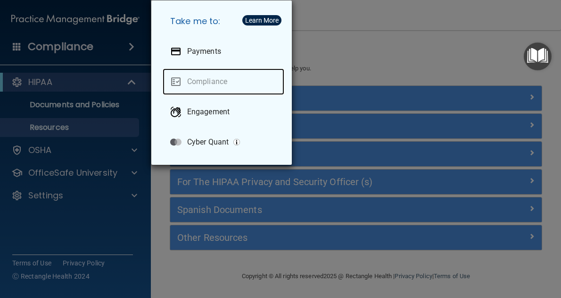
click at [210, 80] on link "Compliance" at bounding box center [224, 81] width 122 height 26
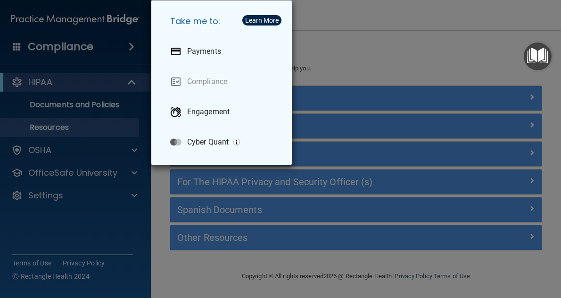
click at [511, 24] on div "Take me to: Payments Compliance Engagement Cyber Quant" at bounding box center [280, 149] width 561 height 298
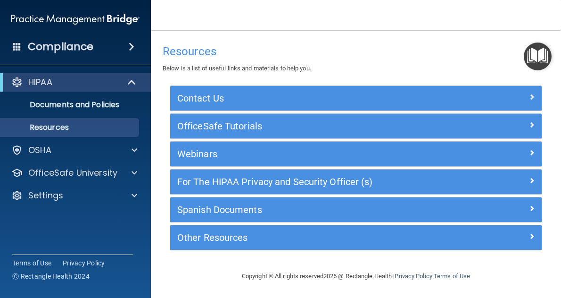
click at [543, 64] on img "Open Resource Center" at bounding box center [538, 56] width 28 height 28
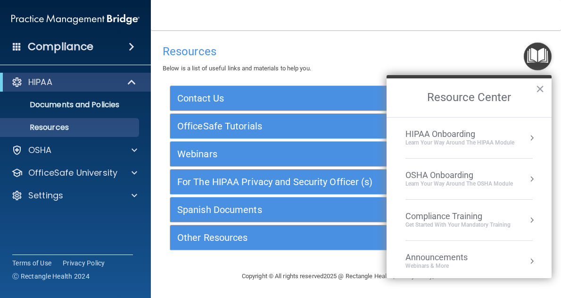
click at [515, 125] on li "HIPAA Onboarding Learn Your Way around the HIPAA module" at bounding box center [469, 137] width 127 height 41
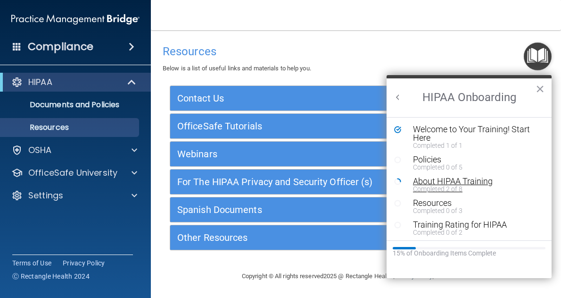
scroll to position [1, 0]
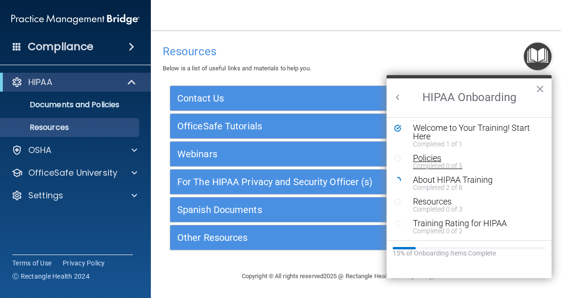
click at [451, 163] on div "Completed 0 of 5" at bounding box center [472, 165] width 118 height 7
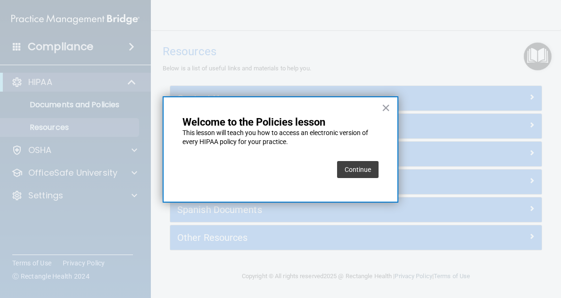
click at [360, 168] on button "Continue" at bounding box center [358, 169] width 42 height 17
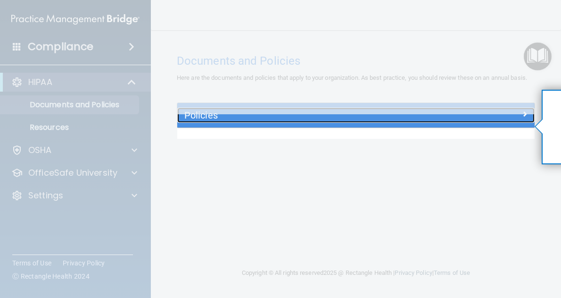
click at [525, 119] on span at bounding box center [525, 113] width 6 height 11
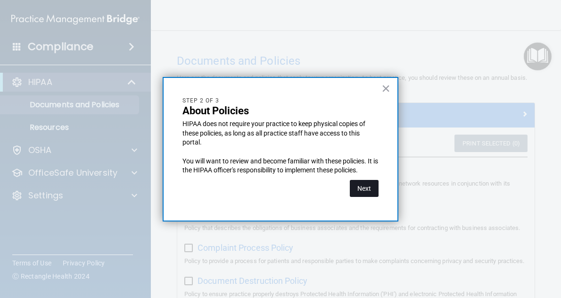
click at [359, 194] on button "Next" at bounding box center [364, 188] width 29 height 17
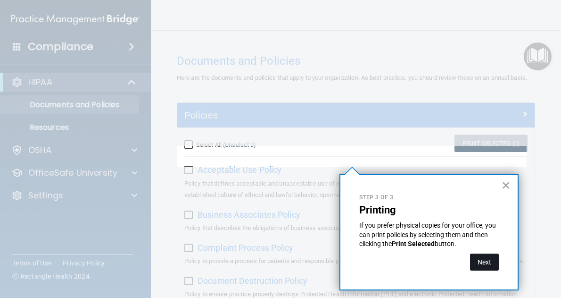
click at [489, 263] on button "Next" at bounding box center [484, 261] width 29 height 17
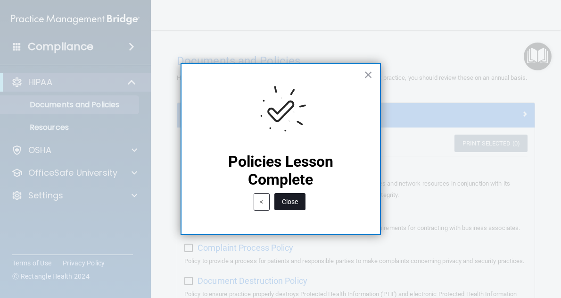
click at [293, 200] on button "Close" at bounding box center [289, 201] width 31 height 17
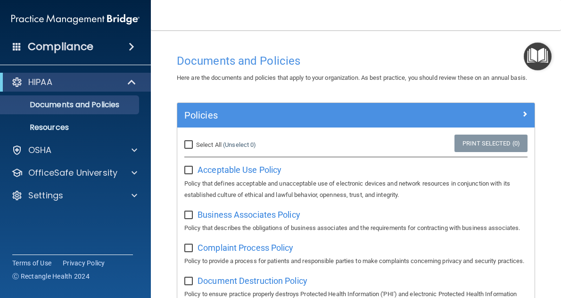
click at [536, 61] on img "Open Resource Center" at bounding box center [538, 56] width 28 height 28
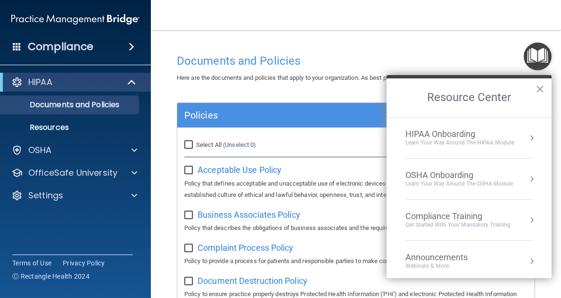
click at [516, 138] on div "HIPAA Onboarding Learn Your Way around the HIPAA module" at bounding box center [469, 138] width 127 height 18
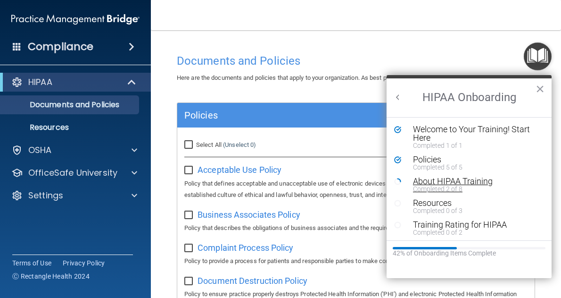
click at [488, 183] on div "About HIPAA Training" at bounding box center [472, 181] width 118 height 8
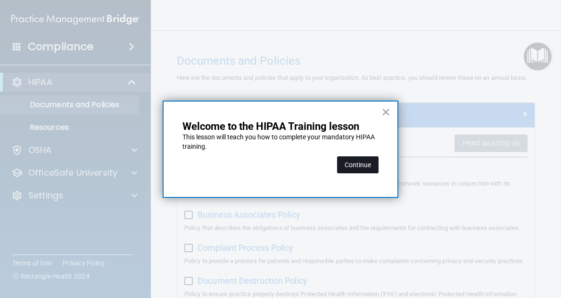
click at [360, 164] on button "Continue" at bounding box center [358, 164] width 42 height 17
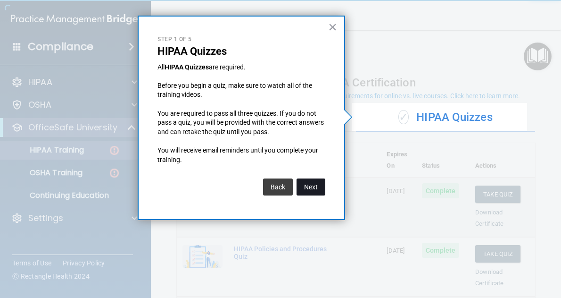
click at [307, 187] on button "Next" at bounding box center [311, 186] width 29 height 17
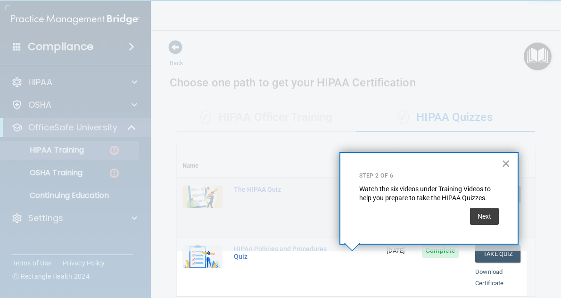
scroll to position [249, 0]
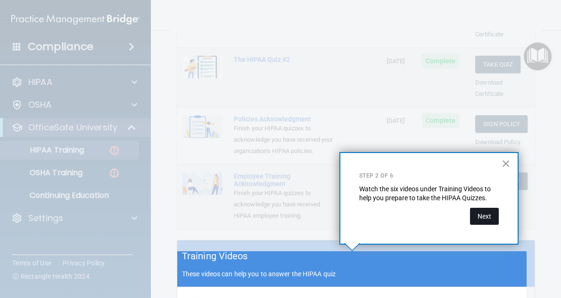
click at [480, 221] on button "Next" at bounding box center [484, 216] width 29 height 17
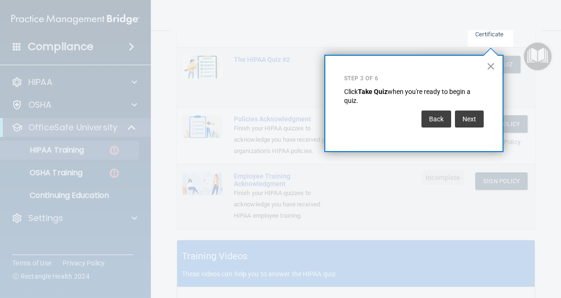
scroll to position [143, 0]
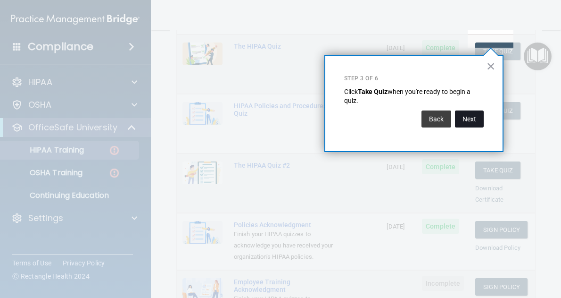
click at [469, 116] on button "Next" at bounding box center [469, 118] width 29 height 17
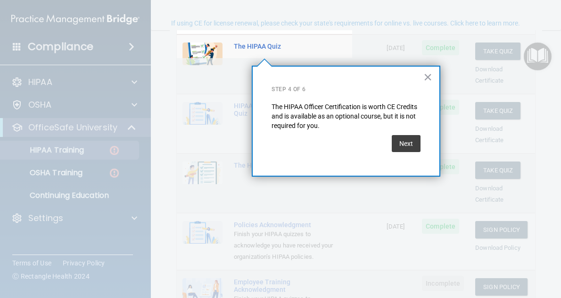
scroll to position [73, 0]
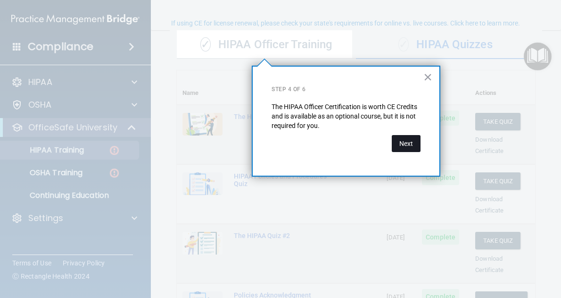
click at [409, 145] on button "Next" at bounding box center [406, 143] width 29 height 17
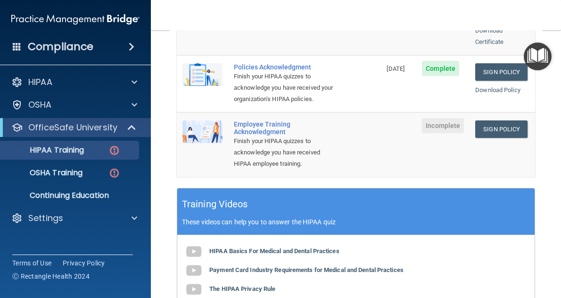
scroll to position [301, 0]
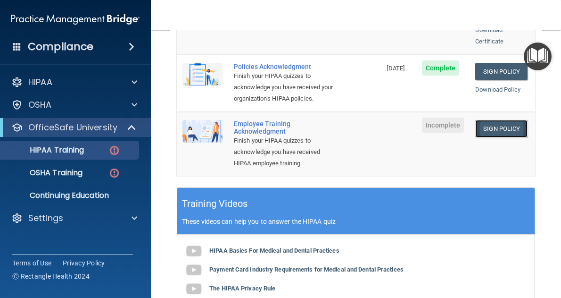
click at [496, 125] on link "Sign Policy" at bounding box center [501, 128] width 52 height 17
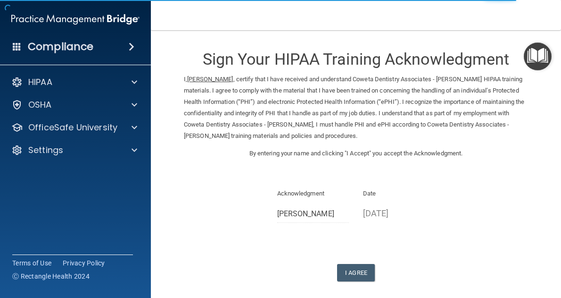
scroll to position [43, 0]
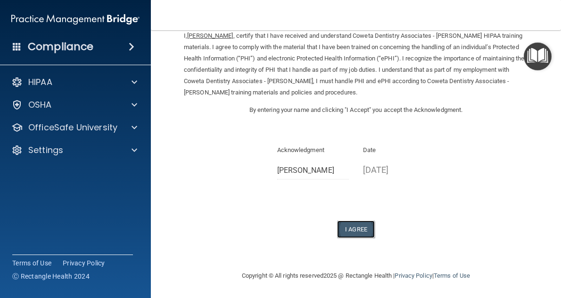
click at [355, 230] on button "I Agree" at bounding box center [356, 228] width 38 height 17
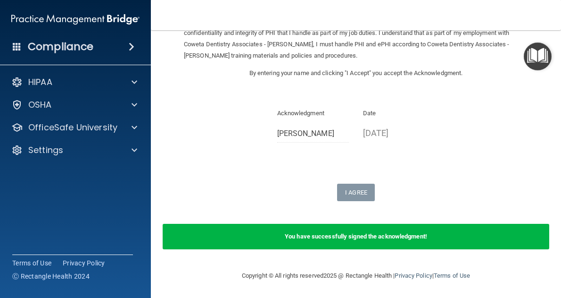
scroll to position [0, 0]
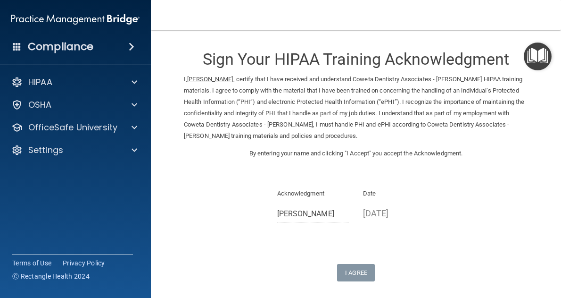
click at [536, 62] on img "Open Resource Center" at bounding box center [538, 56] width 28 height 28
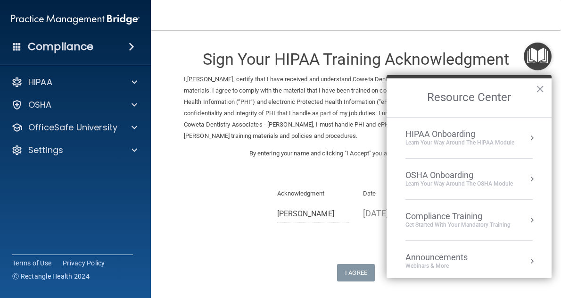
click at [498, 177] on div "OSHA Onboarding" at bounding box center [460, 175] width 108 height 10
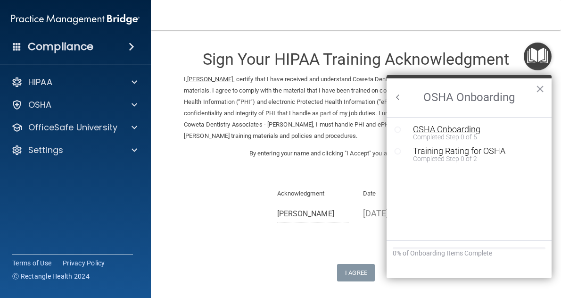
click at [460, 135] on div "Completed Step 0 of 5" at bounding box center [476, 136] width 126 height 7
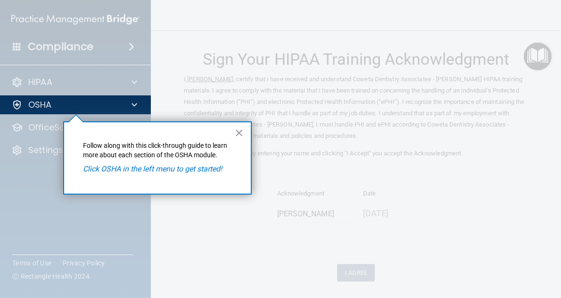
click at [196, 168] on em "Click OSHA in the left menu to get started!" at bounding box center [152, 168] width 139 height 9
click at [239, 131] on button "×" at bounding box center [239, 132] width 9 height 15
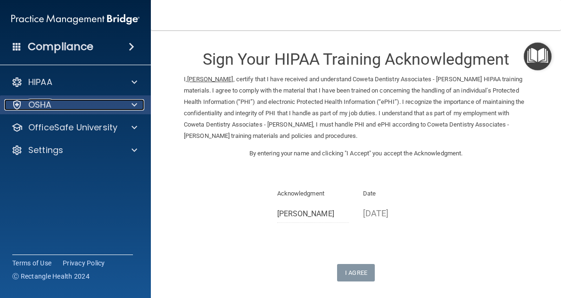
click at [127, 108] on div at bounding box center [133, 104] width 24 height 11
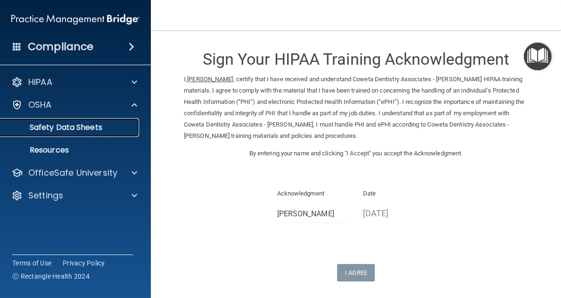
click at [87, 130] on p "Safety Data Sheets" at bounding box center [70, 127] width 129 height 9
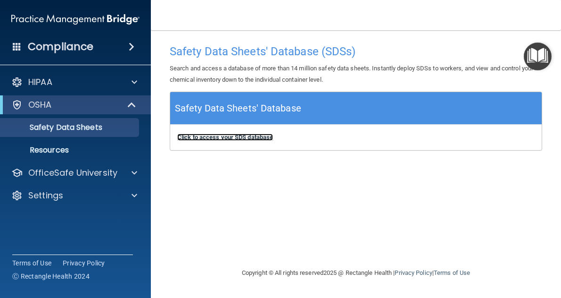
click at [244, 140] on b "Click to access your SDS database" at bounding box center [225, 136] width 96 height 7
click at [529, 57] on img "Open Resource Center" at bounding box center [538, 56] width 28 height 28
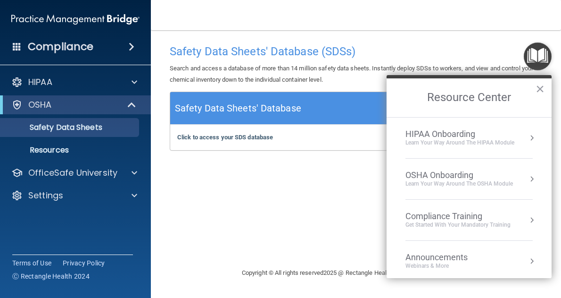
click at [527, 139] on button "Resource Center" at bounding box center [531, 137] width 9 height 9
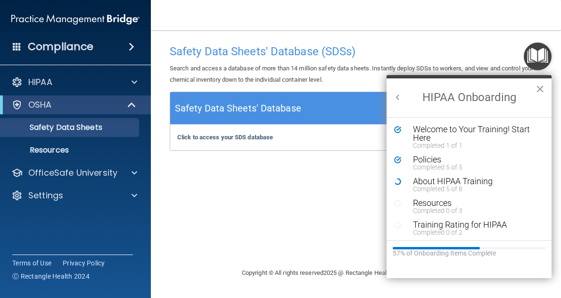
scroll to position [1, 0]
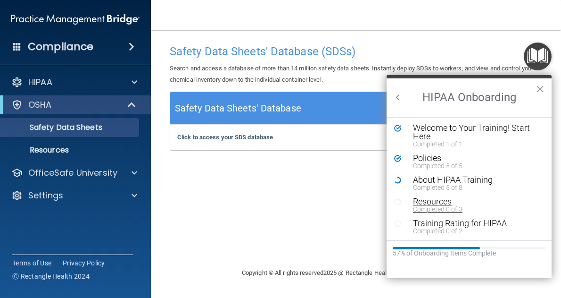
click at [441, 206] on div "Completed 0 of 3" at bounding box center [472, 209] width 118 height 7
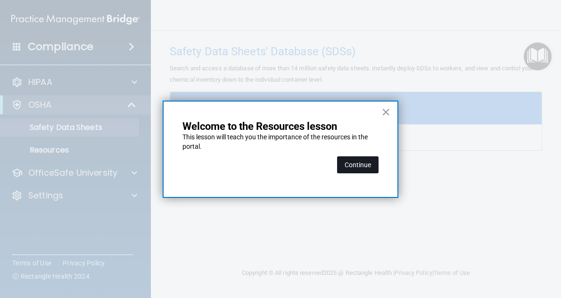
click at [361, 172] on button "Continue" at bounding box center [358, 164] width 42 height 17
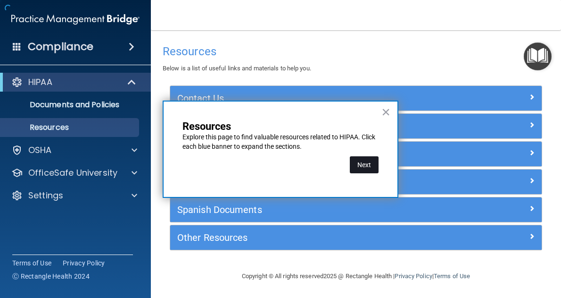
click at [366, 162] on button "Next" at bounding box center [364, 164] width 29 height 17
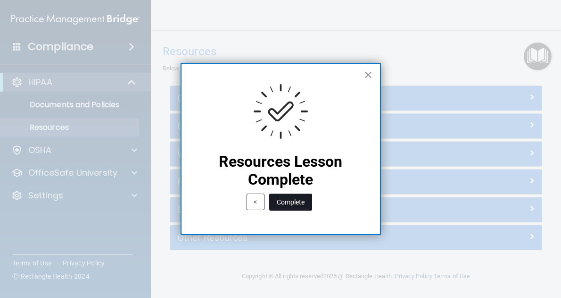
click at [303, 205] on button "Complete" at bounding box center [290, 201] width 43 height 17
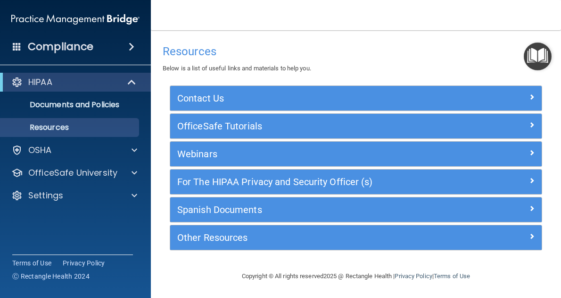
click at [539, 55] on img "Open Resource Center" at bounding box center [538, 56] width 28 height 28
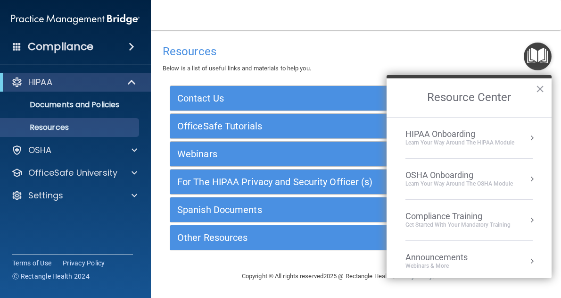
click at [517, 131] on div "HIPAA Onboarding Learn Your Way around the HIPAA module" at bounding box center [469, 138] width 127 height 18
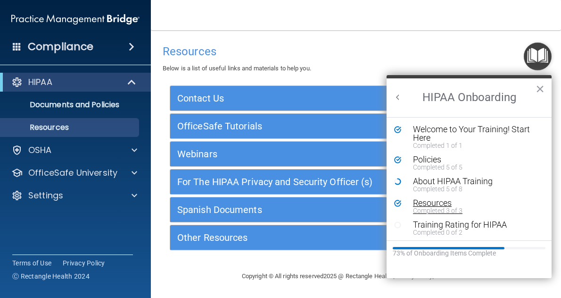
scroll to position [1, 0]
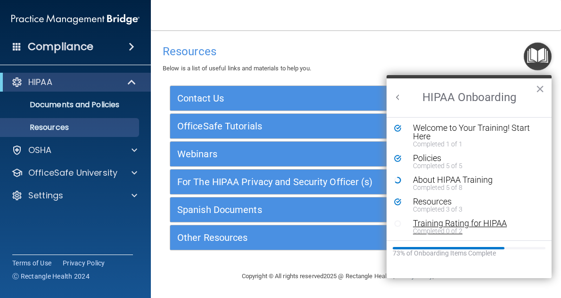
click at [482, 233] on div "Completed 0 of 2" at bounding box center [472, 230] width 118 height 7
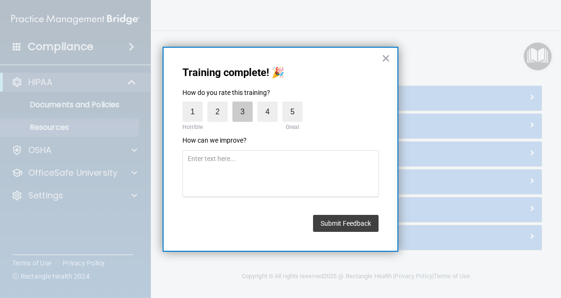
click at [239, 109] on label "3" at bounding box center [243, 111] width 20 height 20
click at [221, 104] on input "3" at bounding box center [221, 104] width 0 height 0
click at [357, 225] on button "Submit Feedback" at bounding box center [346, 223] width 66 height 17
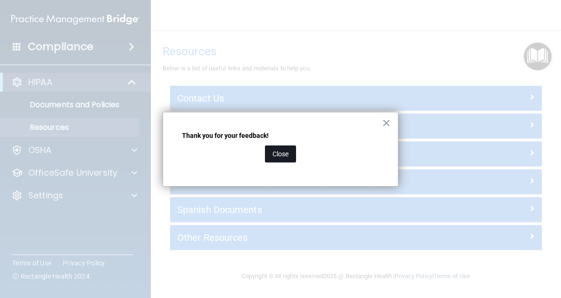
click at [286, 151] on button "Close" at bounding box center [280, 153] width 31 height 17
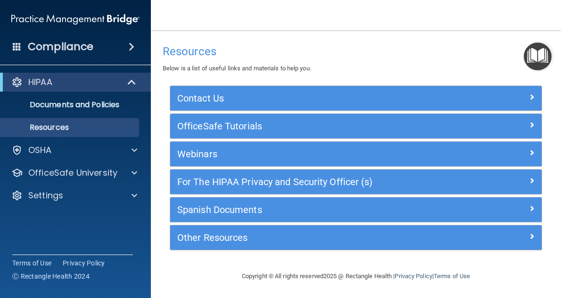
click at [538, 59] on img "Open Resource Center" at bounding box center [538, 56] width 28 height 28
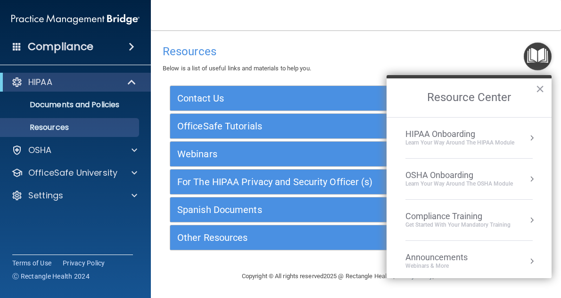
click at [520, 186] on div "OSHA Onboarding Learn your way around the OSHA module" at bounding box center [469, 179] width 127 height 18
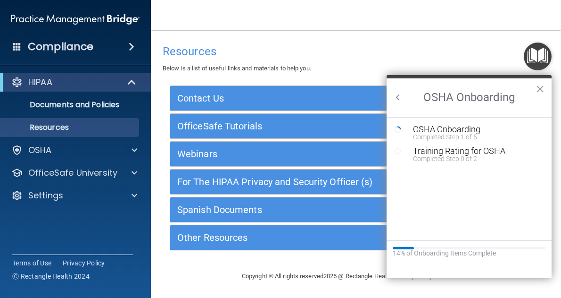
scroll to position [0, 0]
click at [466, 152] on div "Training Rating for OSHA" at bounding box center [476, 151] width 126 height 8
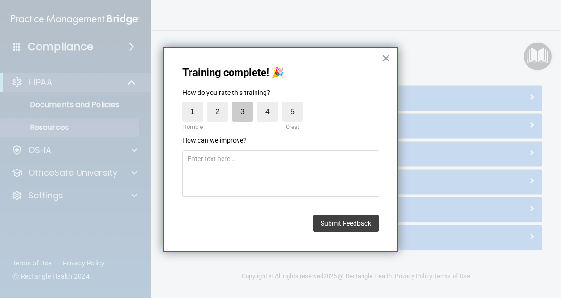
click at [234, 110] on label "3" at bounding box center [243, 111] width 20 height 20
click at [221, 104] on input "3" at bounding box center [221, 104] width 0 height 0
click at [337, 221] on button "Submit Feedback" at bounding box center [346, 223] width 66 height 17
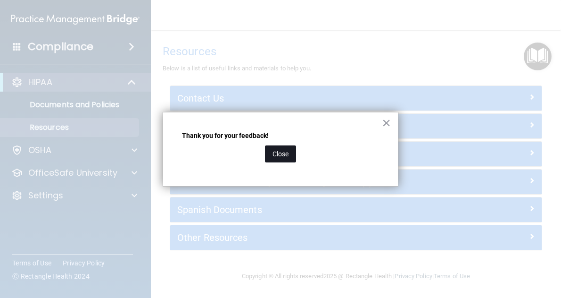
click at [286, 151] on button "Close" at bounding box center [280, 153] width 31 height 17
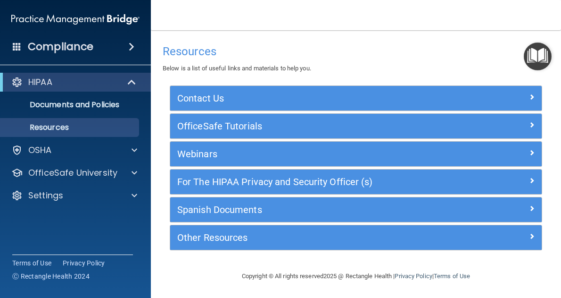
click at [532, 48] on img "Open Resource Center" at bounding box center [538, 56] width 28 height 28
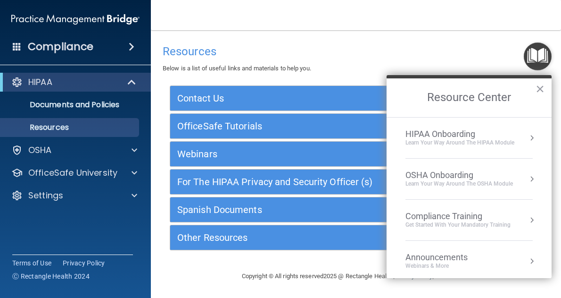
scroll to position [52, 0]
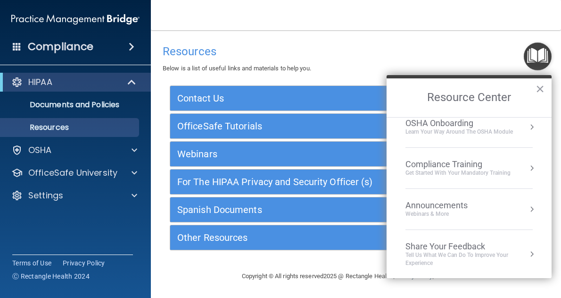
click at [527, 208] on button "Resource Center" at bounding box center [531, 208] width 9 height 9
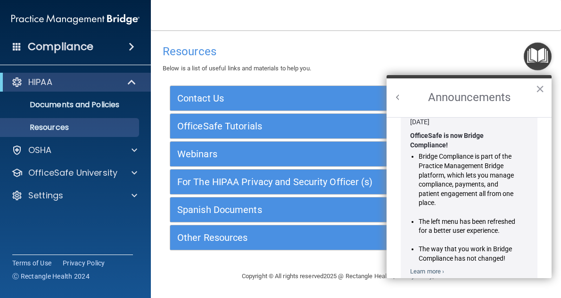
scroll to position [0, 0]
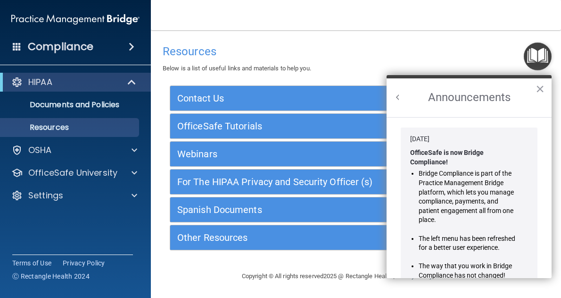
click at [399, 97] on button "Back to Resource Center Home" at bounding box center [397, 96] width 9 height 9
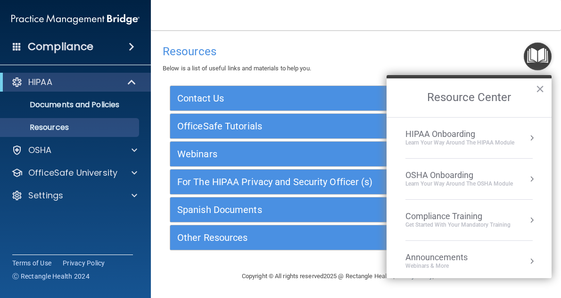
scroll to position [52, 0]
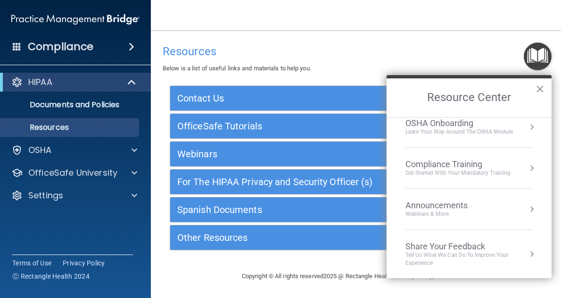
click at [506, 264] on div "Tell Us What We Can Do to Improve Your Experience" at bounding box center [469, 259] width 127 height 16
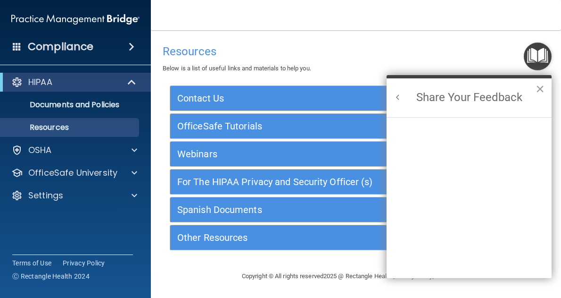
scroll to position [0, 0]
click at [533, 90] on h2 "Share Your Feedback" at bounding box center [469, 97] width 165 height 39
click at [539, 85] on button "×" at bounding box center [540, 88] width 9 height 15
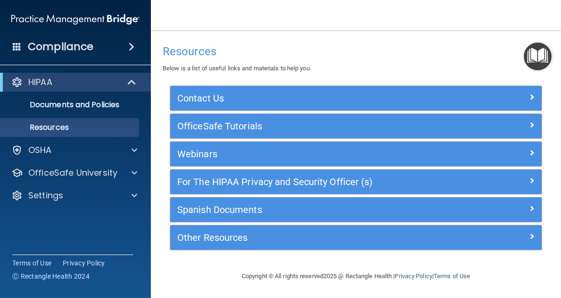
click at [533, 47] on img "Open Resource Center" at bounding box center [538, 56] width 28 height 28
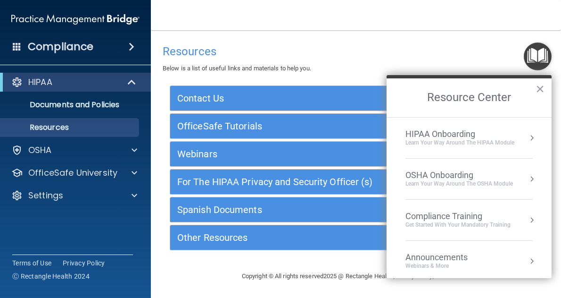
click at [523, 152] on li "HIPAA Onboarding Learn Your Way around the HIPAA module" at bounding box center [469, 137] width 127 height 41
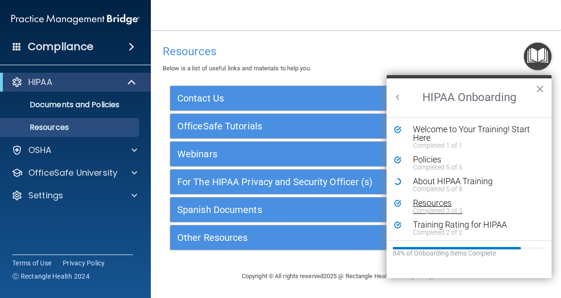
scroll to position [1, 0]
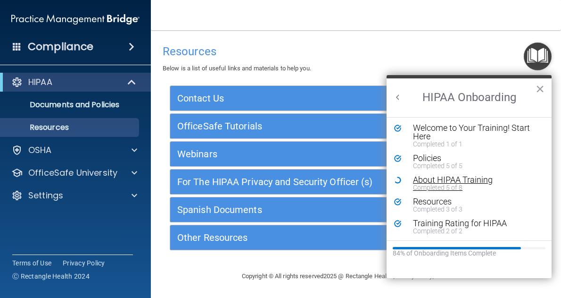
click at [467, 179] on div "About HIPAA Training" at bounding box center [472, 179] width 118 height 8
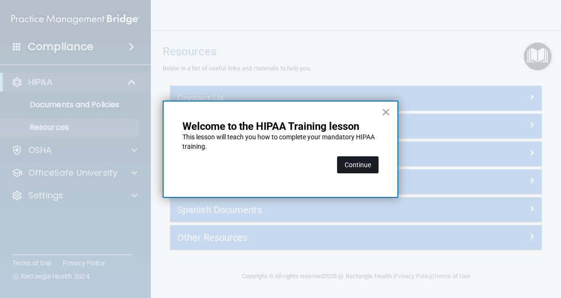
click at [365, 164] on button "Continue" at bounding box center [358, 164] width 42 height 17
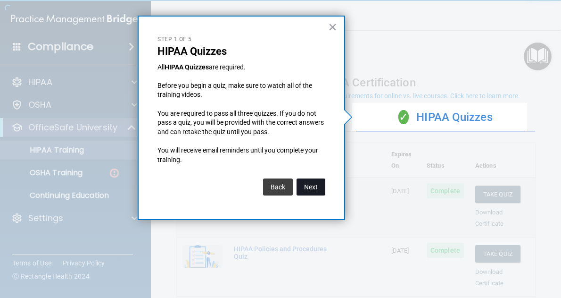
click at [305, 191] on button "Next" at bounding box center [311, 186] width 29 height 17
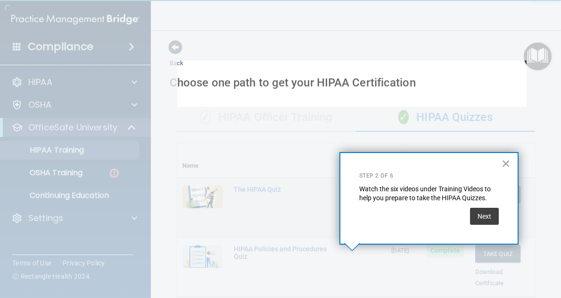
scroll to position [237, 0]
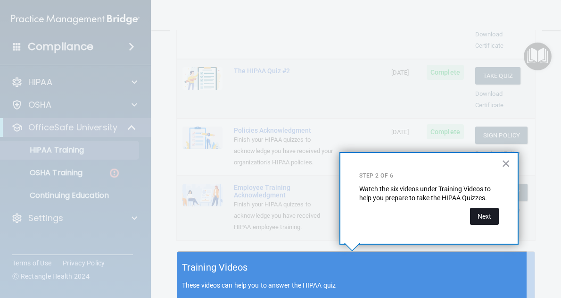
click at [492, 213] on button "Next" at bounding box center [484, 216] width 29 height 17
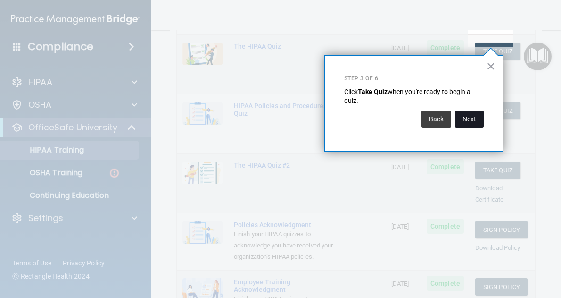
click at [471, 120] on button "Next" at bounding box center [469, 118] width 29 height 17
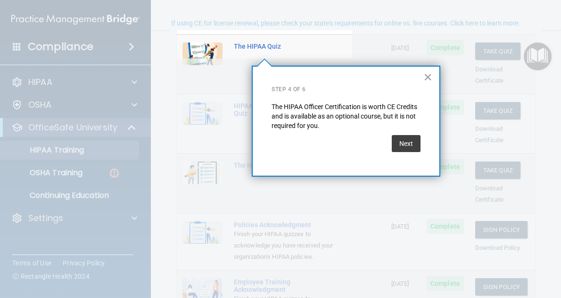
scroll to position [72, 0]
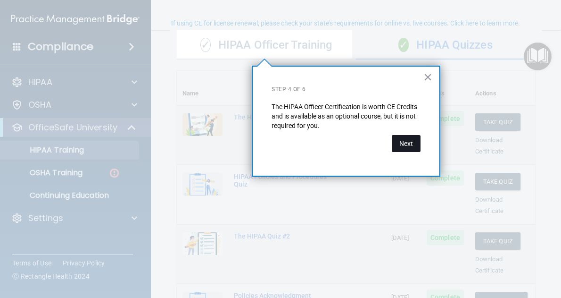
click at [408, 143] on button "Next" at bounding box center [406, 143] width 29 height 17
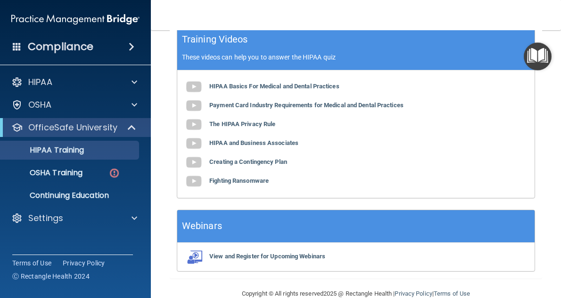
scroll to position [447, 0]
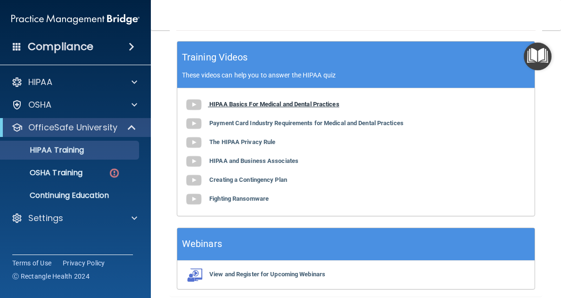
click at [234, 100] on b "HIPAA Basics For Medical and Dental Practices" at bounding box center [274, 103] width 130 height 7
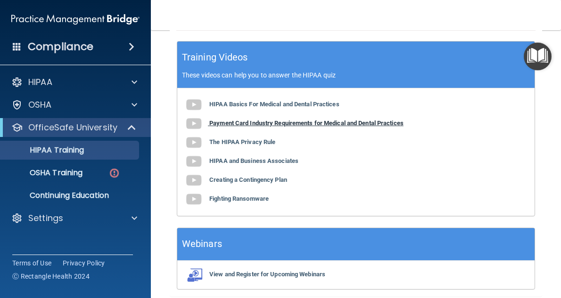
click at [231, 124] on b "Payment Card Industry Requirements for Medical and Dental Practices" at bounding box center [306, 122] width 194 height 7
click at [531, 57] on img "Open Resource Center" at bounding box center [538, 56] width 28 height 28
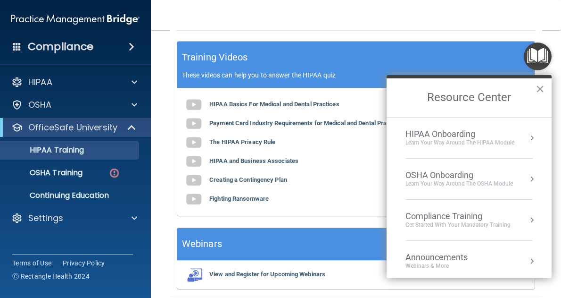
click at [527, 133] on button "Resource Center" at bounding box center [531, 137] width 9 height 9
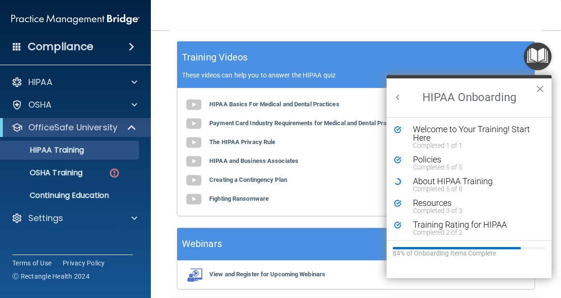
scroll to position [0, 0]
click at [466, 185] on div "Completed 5 of 8" at bounding box center [472, 188] width 118 height 7
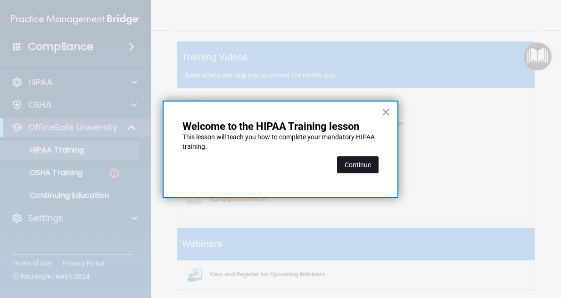
click at [349, 169] on button "Continue" at bounding box center [358, 164] width 42 height 17
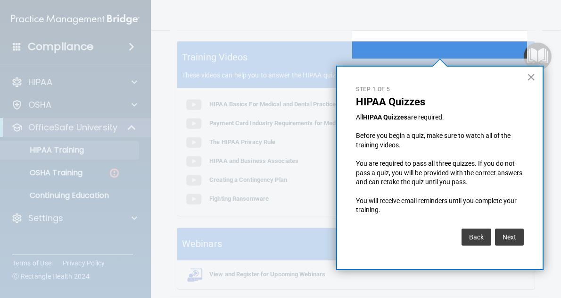
scroll to position [72, 0]
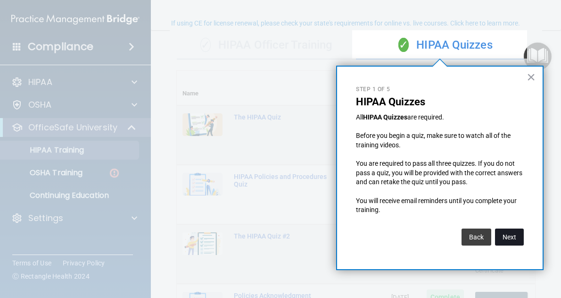
click at [511, 238] on button "Next" at bounding box center [509, 236] width 29 height 17
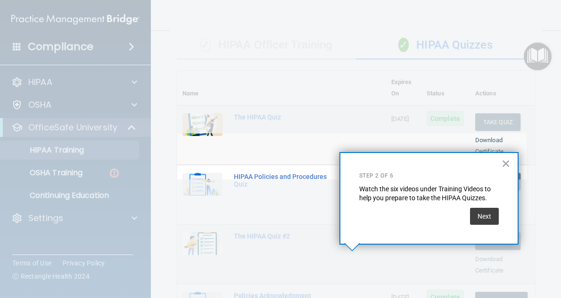
scroll to position [237, 0]
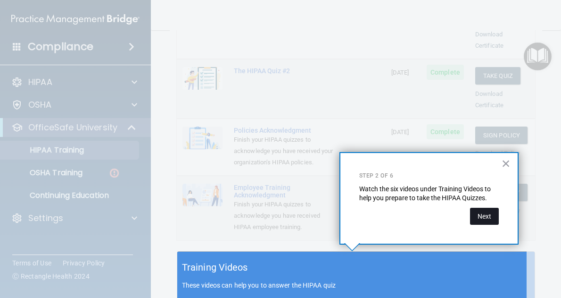
click at [487, 219] on button "Next" at bounding box center [484, 216] width 29 height 17
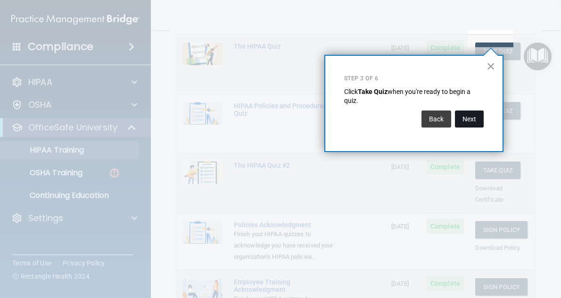
click at [467, 117] on button "Next" at bounding box center [469, 118] width 29 height 17
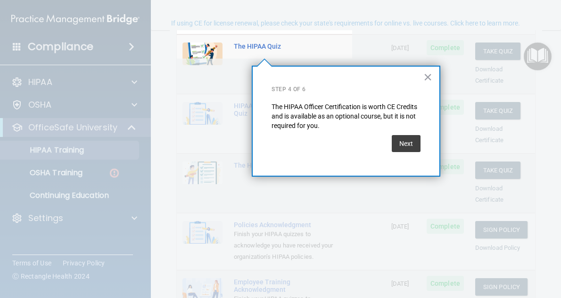
scroll to position [72, 0]
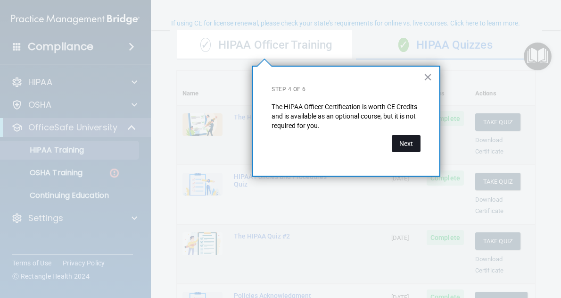
click at [409, 146] on button "Next" at bounding box center [406, 143] width 29 height 17
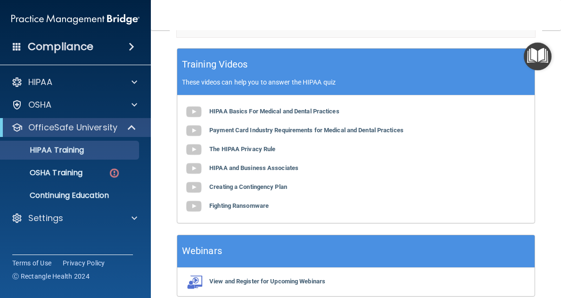
scroll to position [441, 0]
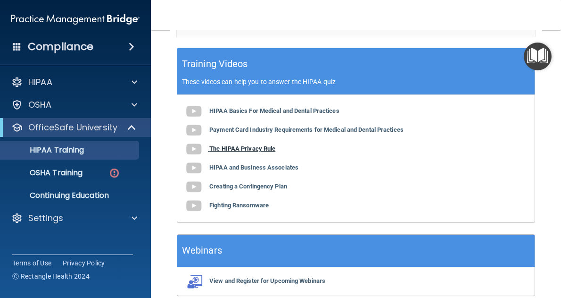
click at [244, 149] on b "The HIPAA Privacy Rule" at bounding box center [242, 148] width 66 height 7
click at [260, 168] on b "HIPAA and Business Associates" at bounding box center [253, 167] width 89 height 7
click at [274, 188] on b "Creating a Contingency Plan" at bounding box center [248, 186] width 78 height 7
click at [241, 199] on div "HIPAA Basics For Medical and Dental Practices Payment Card Industry Requirement…" at bounding box center [356, 158] width 358 height 127
click at [241, 206] on b "Fighting Ransomware" at bounding box center [238, 204] width 59 height 7
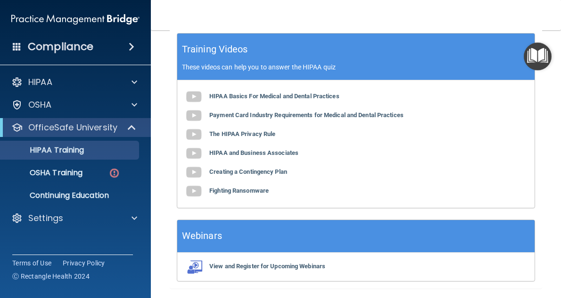
scroll to position [483, 0]
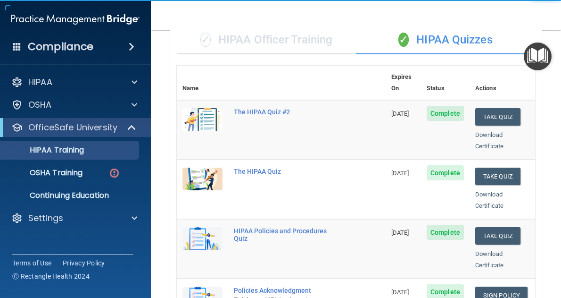
scroll to position [22, 0]
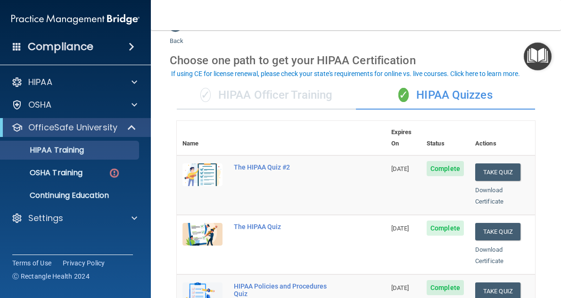
click at [535, 57] on img "Open Resource Center" at bounding box center [538, 56] width 28 height 28
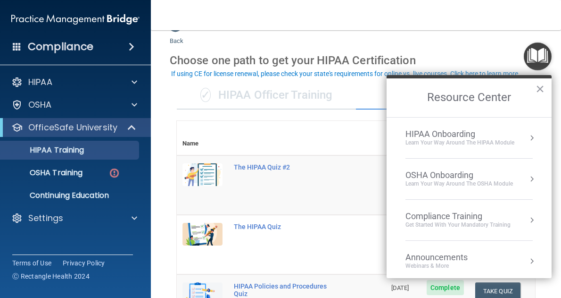
click at [507, 139] on div "Learn Your Way around the HIPAA module" at bounding box center [460, 143] width 109 height 8
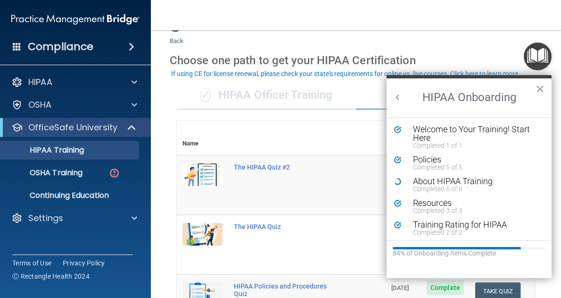
scroll to position [0, 0]
click at [474, 190] on div "Completed 5 of 8" at bounding box center [472, 188] width 118 height 7
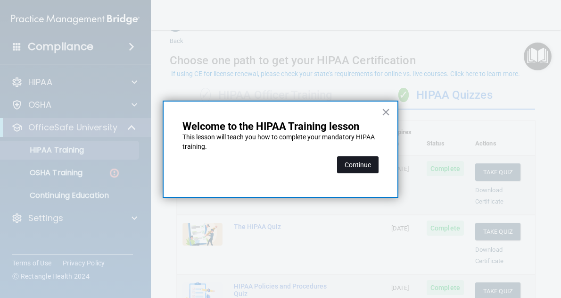
click at [360, 166] on button "Continue" at bounding box center [358, 164] width 42 height 17
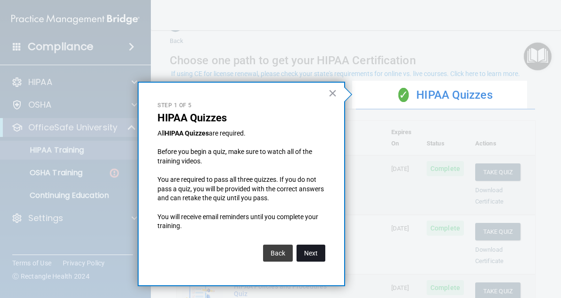
click at [312, 257] on button "Next" at bounding box center [311, 252] width 29 height 17
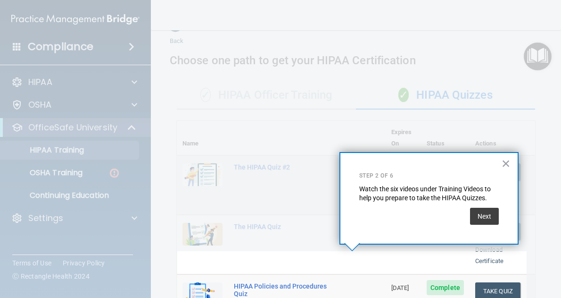
scroll to position [238, 0]
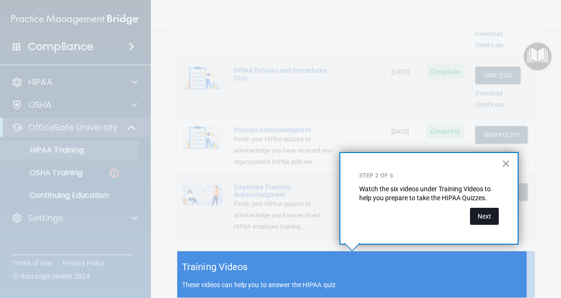
click at [487, 213] on button "Next" at bounding box center [484, 216] width 29 height 17
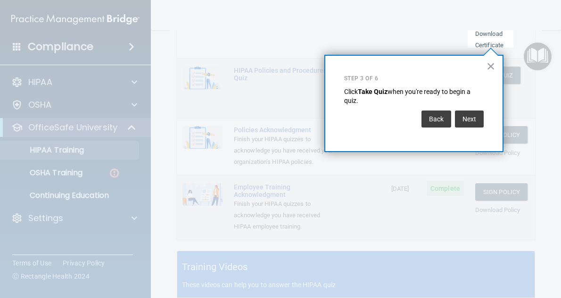
scroll to position [143, 0]
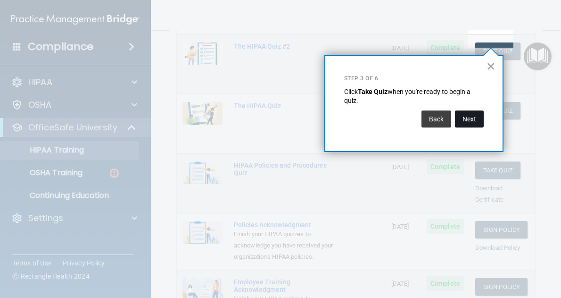
click at [464, 120] on button "Next" at bounding box center [469, 118] width 29 height 17
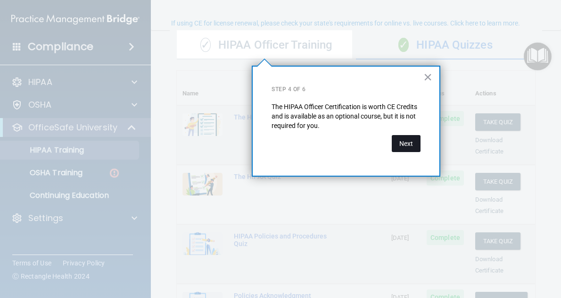
click at [413, 146] on button "Next" at bounding box center [406, 143] width 29 height 17
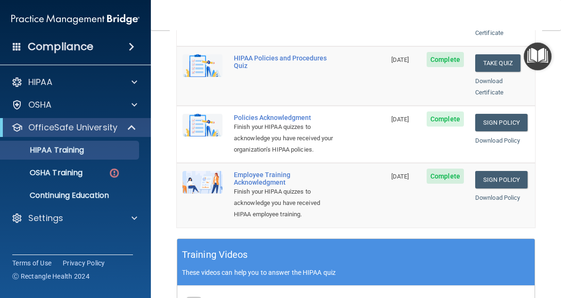
scroll to position [251, 0]
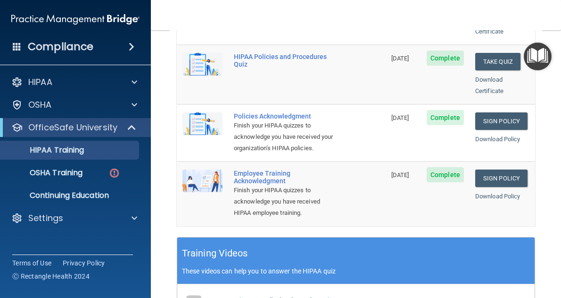
click at [550, 57] on img "Open Resource Center" at bounding box center [538, 56] width 28 height 28
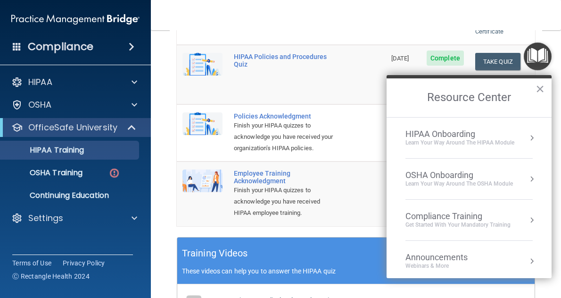
click at [492, 174] on div "OSHA Onboarding" at bounding box center [460, 175] width 108 height 10
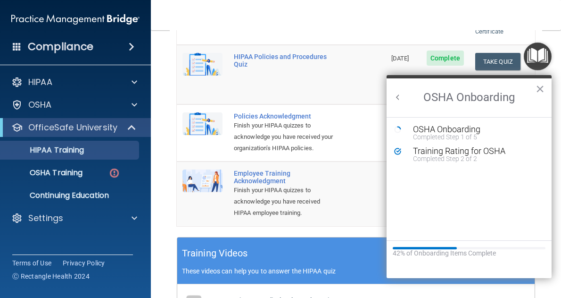
scroll to position [0, 0]
click at [432, 133] on div "Completed Step 1 of 5" at bounding box center [476, 136] width 126 height 7
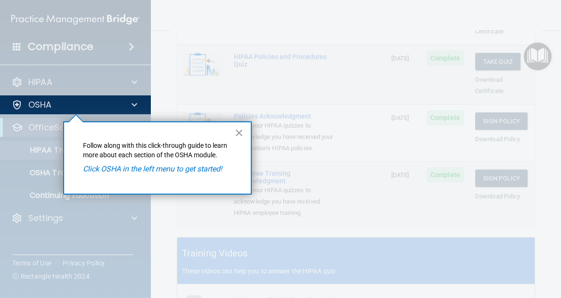
click at [170, 169] on em "Click OSHA in the left menu to get started!" at bounding box center [152, 168] width 139 height 9
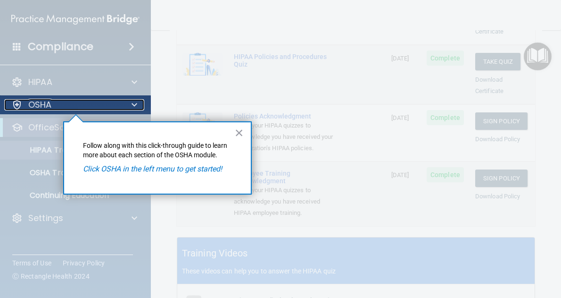
click at [62, 103] on div "OSHA" at bounding box center [62, 104] width 117 height 11
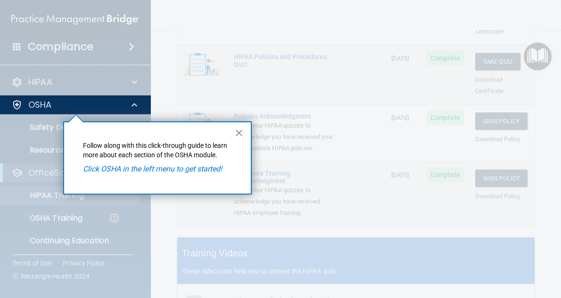
click at [125, 168] on em "Click OSHA in the left menu to get started!" at bounding box center [152, 168] width 139 height 9
click at [240, 133] on button "×" at bounding box center [239, 132] width 9 height 15
